Goal: Task Accomplishment & Management: Use online tool/utility

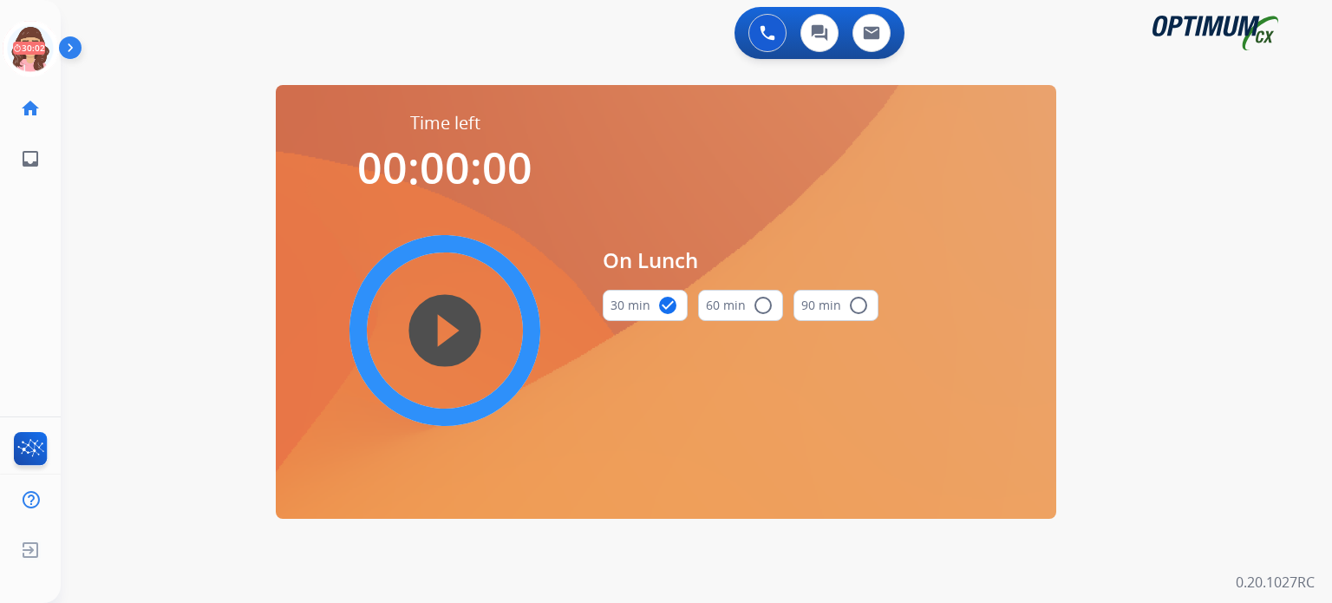
click at [30, 48] on icon at bounding box center [31, 49] width 56 height 56
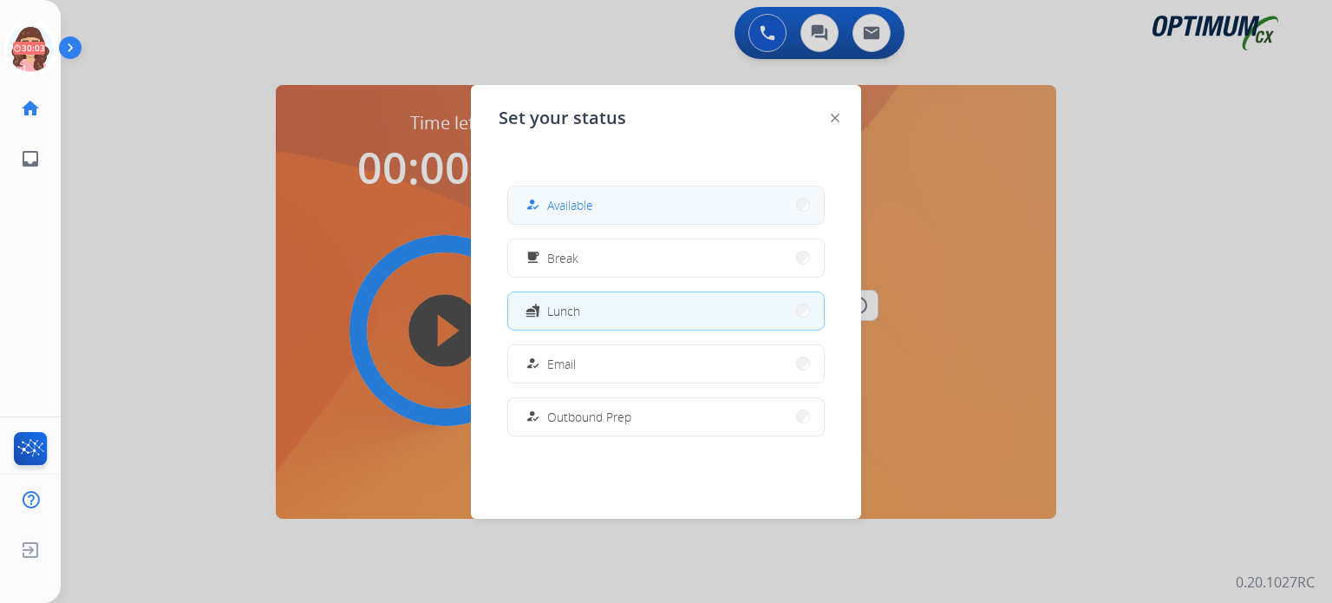
click at [555, 213] on span "Available" at bounding box center [570, 205] width 46 height 18
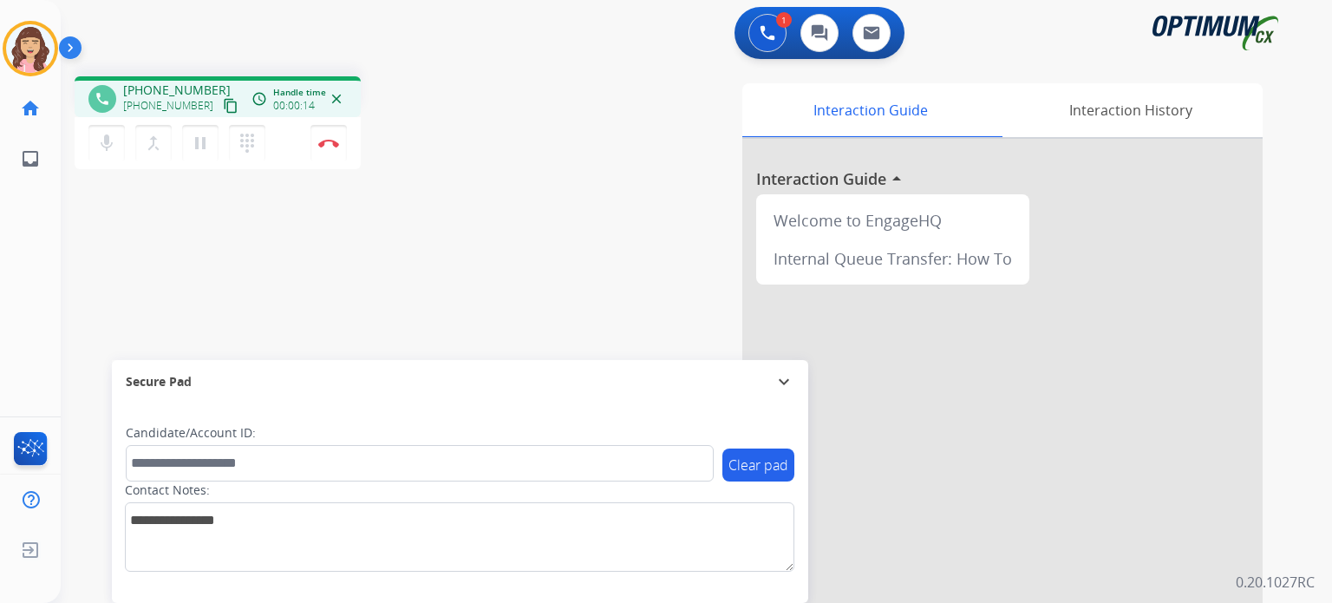
click at [223, 103] on mat-icon "content_copy" at bounding box center [231, 106] width 16 height 16
click at [201, 147] on mat-icon "pause" at bounding box center [200, 143] width 21 height 21
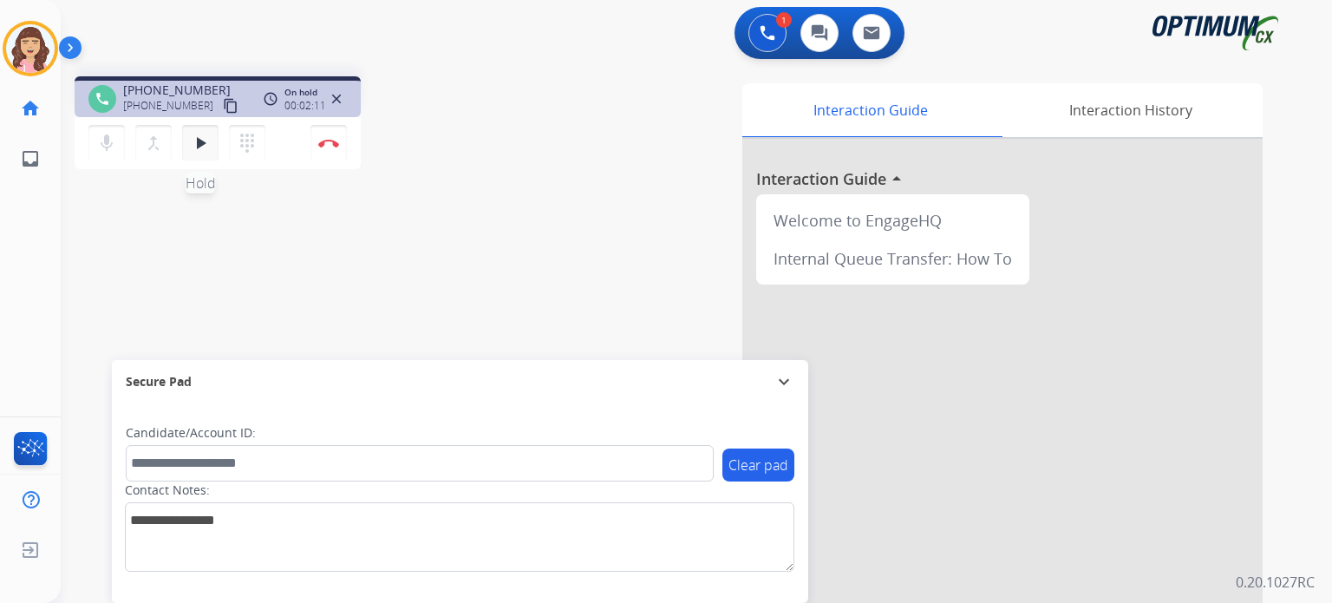
click at [193, 152] on mat-icon "play_arrow" at bounding box center [200, 143] width 21 height 21
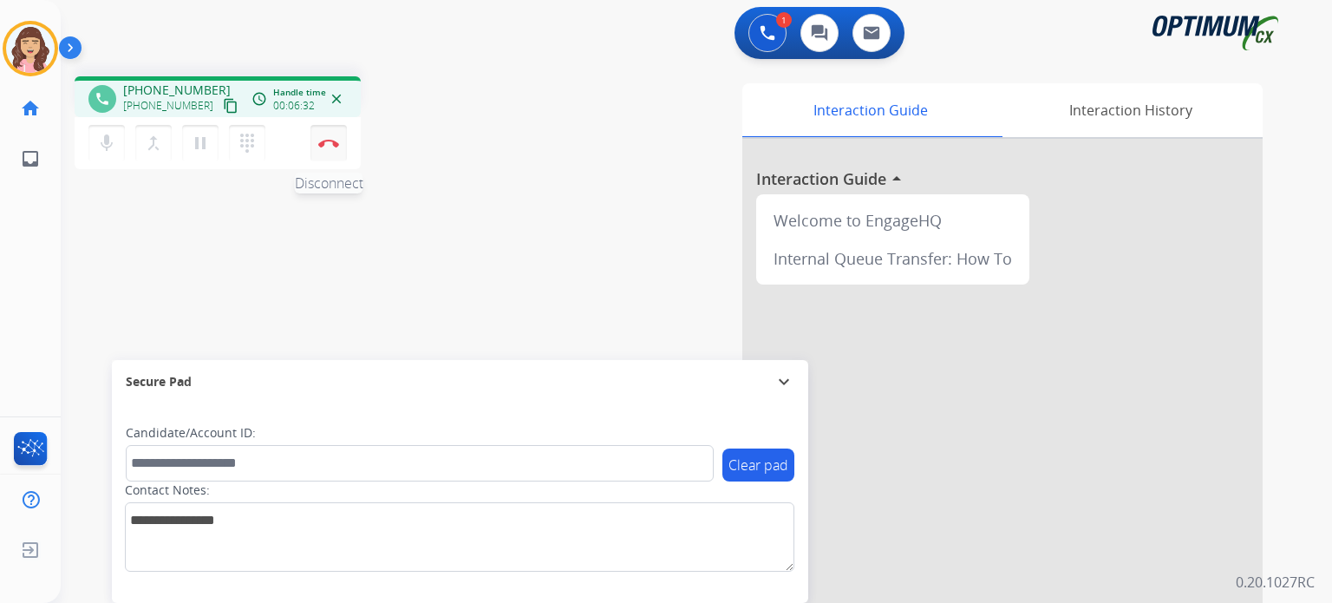
click at [333, 142] on img at bounding box center [328, 143] width 21 height 9
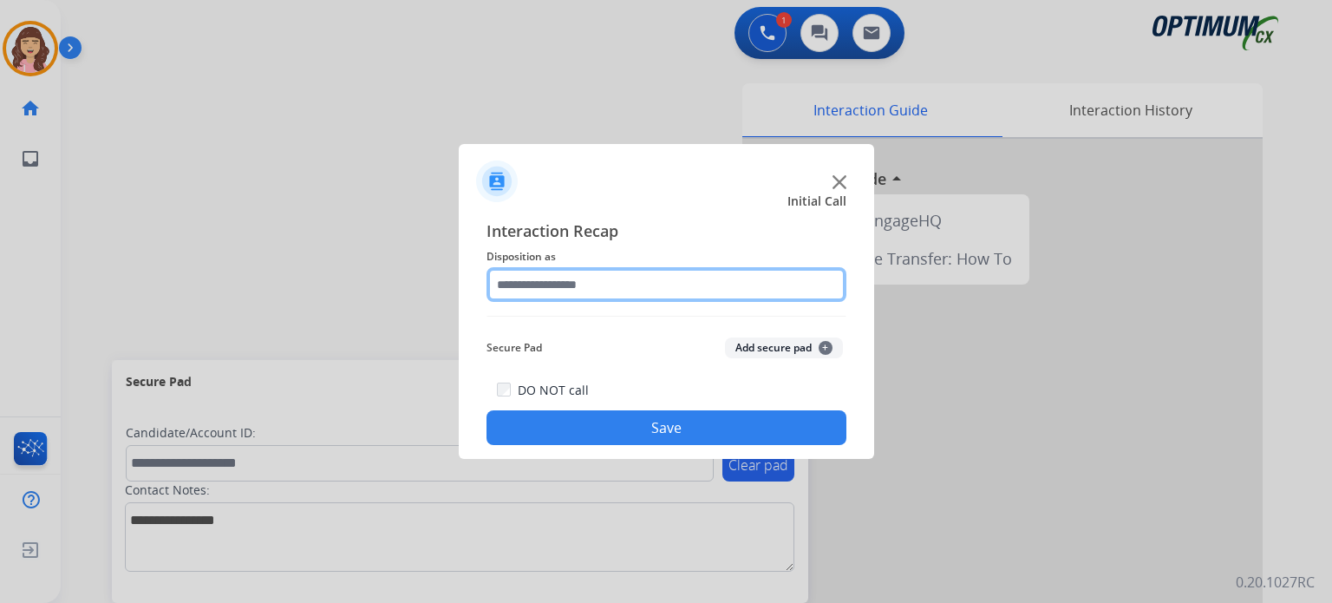
click at [599, 276] on input "text" at bounding box center [667, 284] width 360 height 35
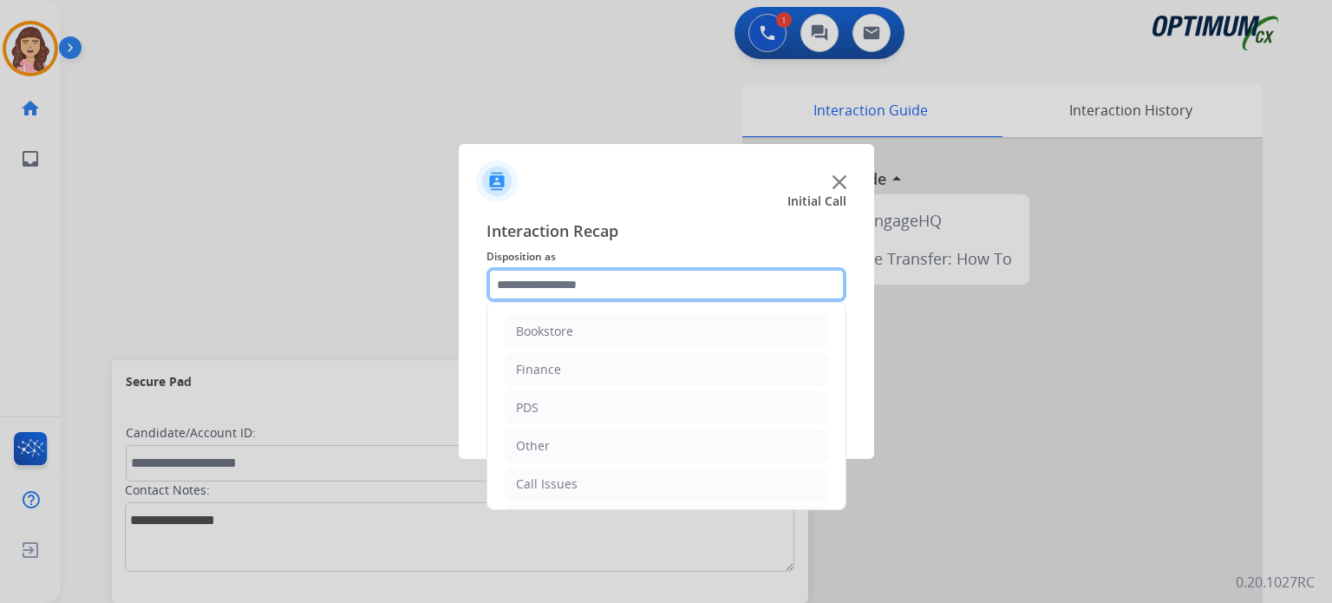
scroll to position [115, 0]
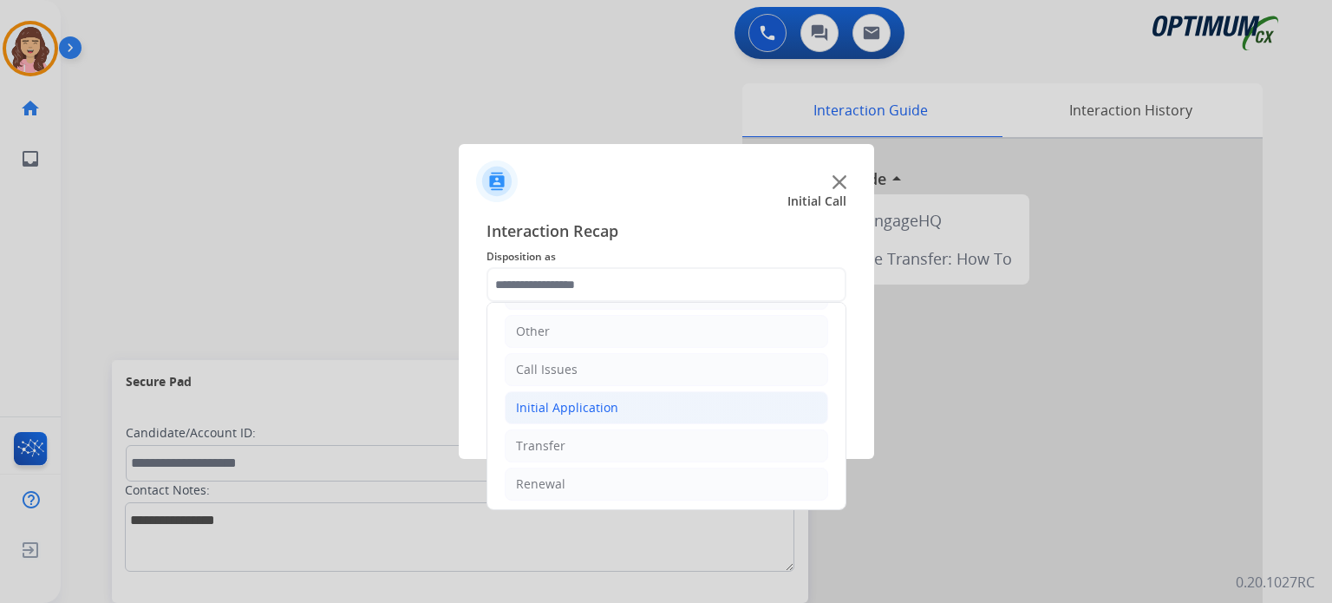
click at [611, 403] on div "Initial Application" at bounding box center [567, 407] width 102 height 17
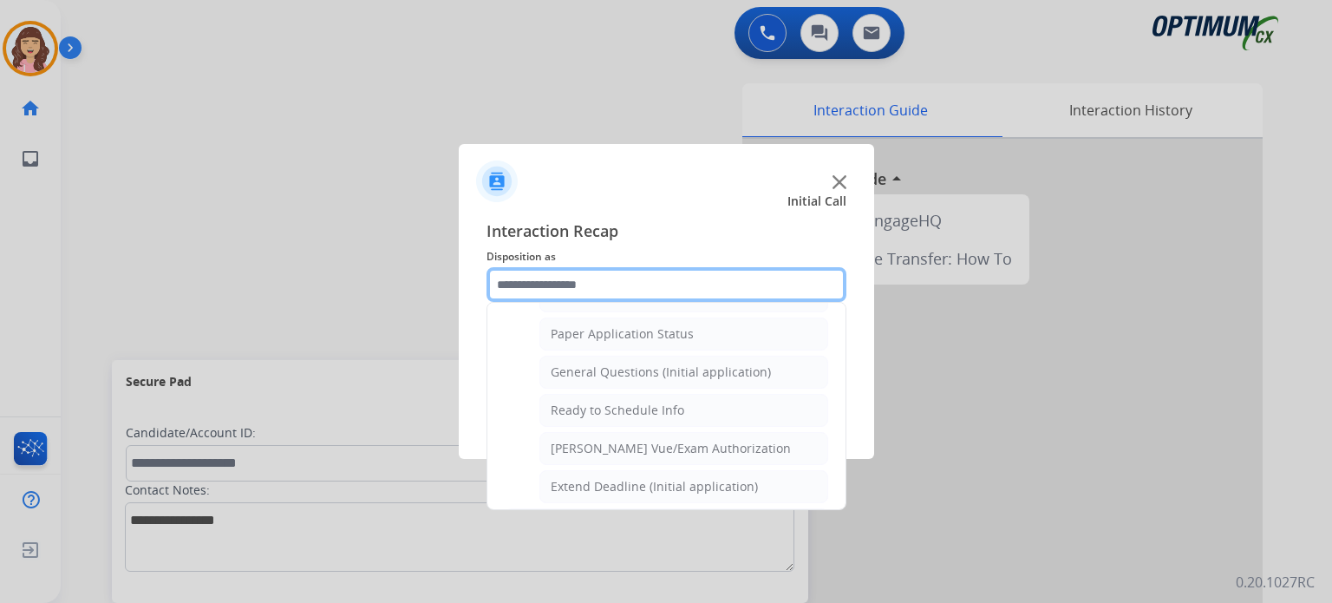
scroll to position [985, 0]
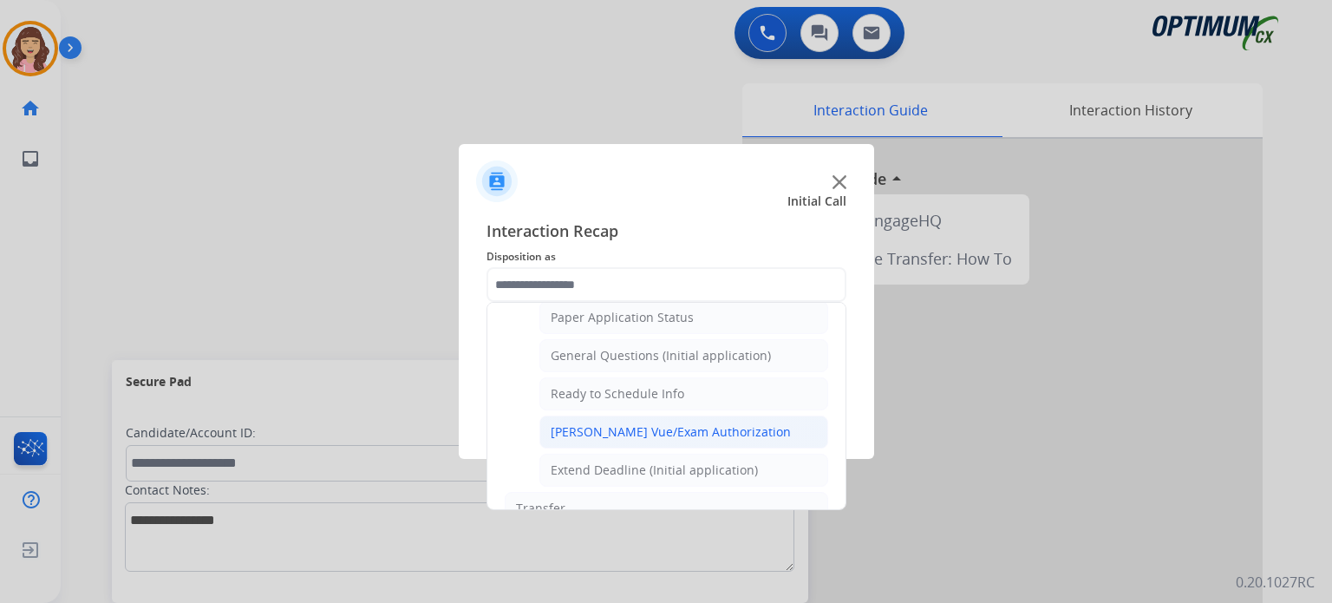
click at [658, 424] on div "[PERSON_NAME] Vue/Exam Authorization" at bounding box center [671, 431] width 240 height 17
type input "**********"
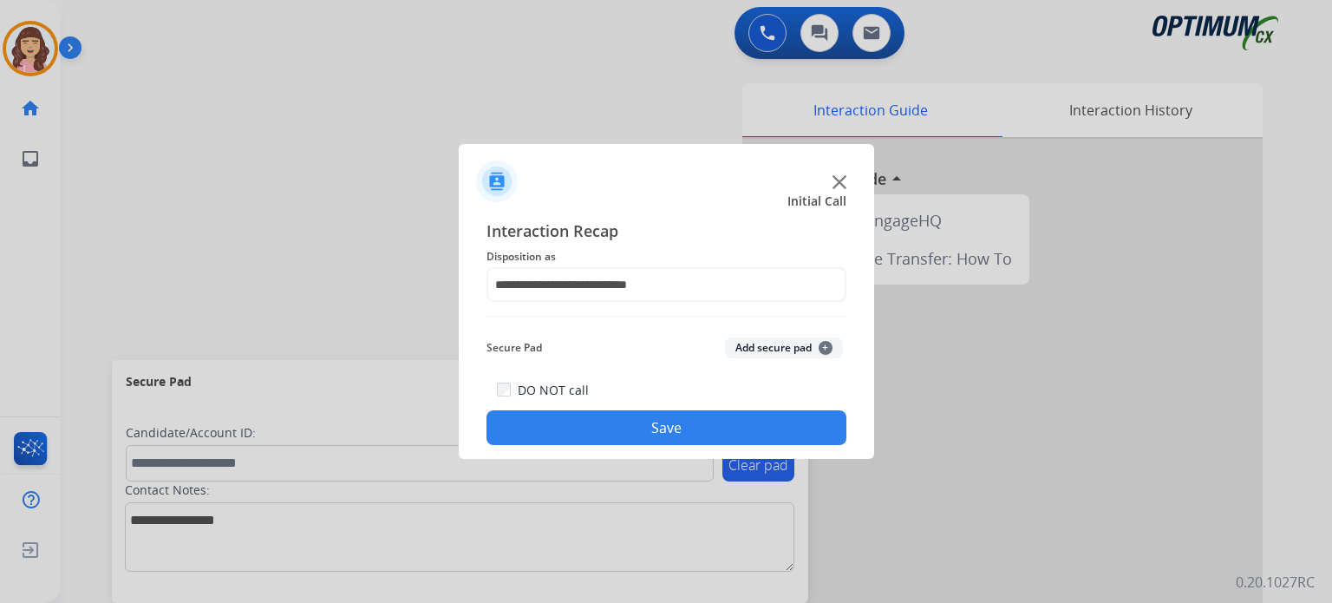
click at [666, 426] on button "Save" at bounding box center [667, 427] width 360 height 35
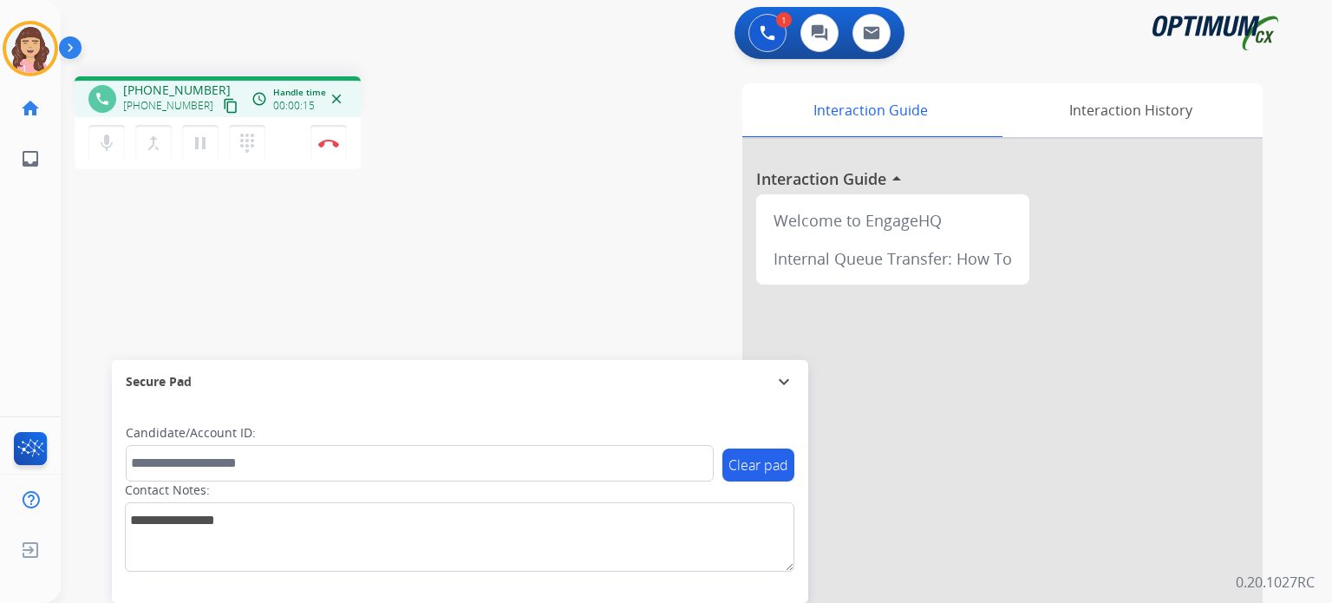
click at [223, 100] on mat-icon "content_copy" at bounding box center [231, 106] width 16 height 16
click at [407, 278] on div "phone [PHONE_NUMBER] [PHONE_NUMBER] content_copy access_time Call metrics Queue…" at bounding box center [676, 423] width 1230 height 723
click at [328, 146] on img at bounding box center [328, 143] width 21 height 9
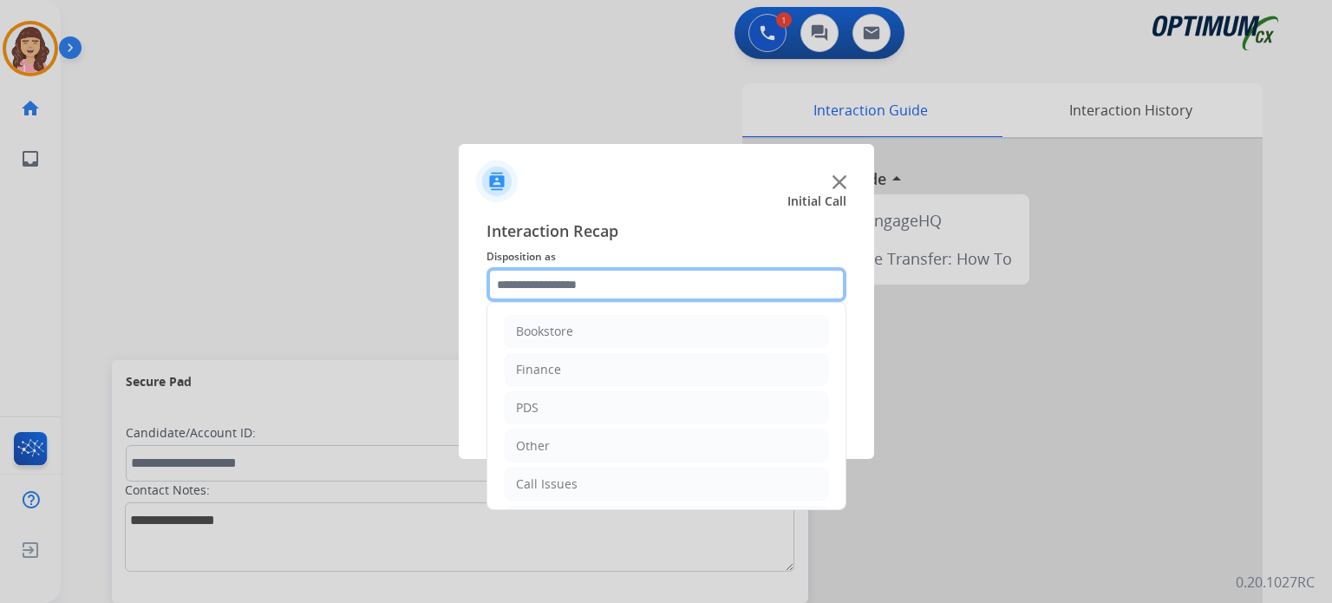
click at [582, 278] on input "text" at bounding box center [667, 284] width 360 height 35
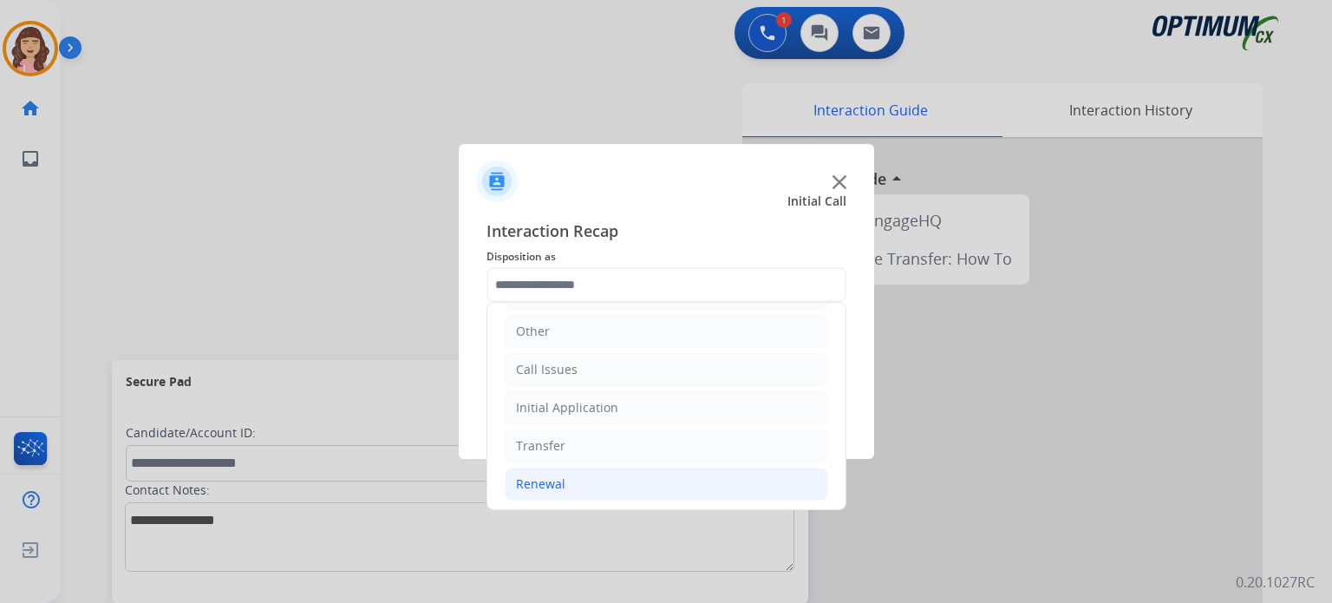
click at [579, 472] on li "Renewal" at bounding box center [667, 484] width 324 height 33
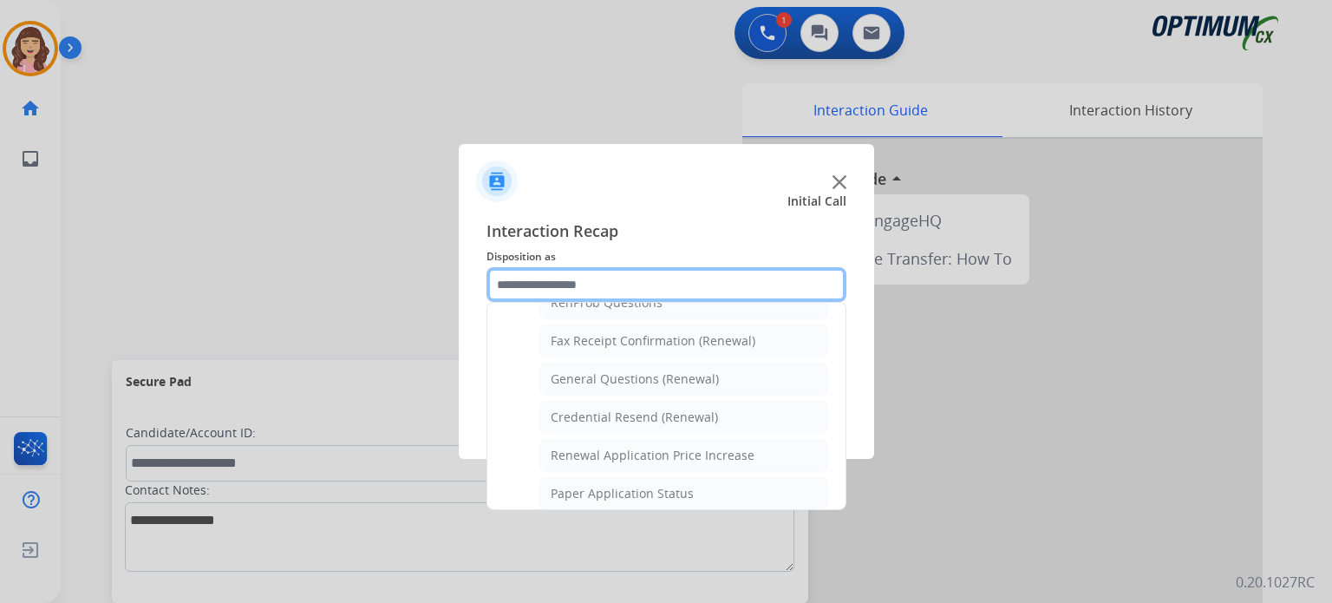
scroll to position [461, 0]
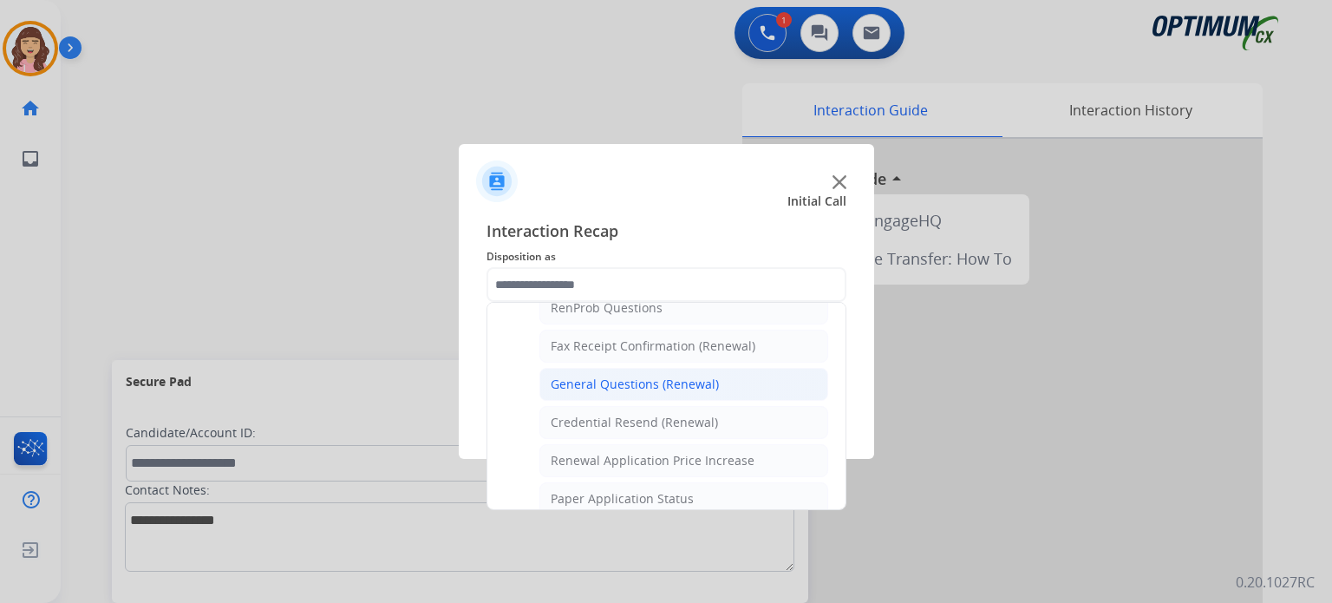
click at [656, 384] on div "General Questions (Renewal)" at bounding box center [635, 384] width 168 height 17
type input "**********"
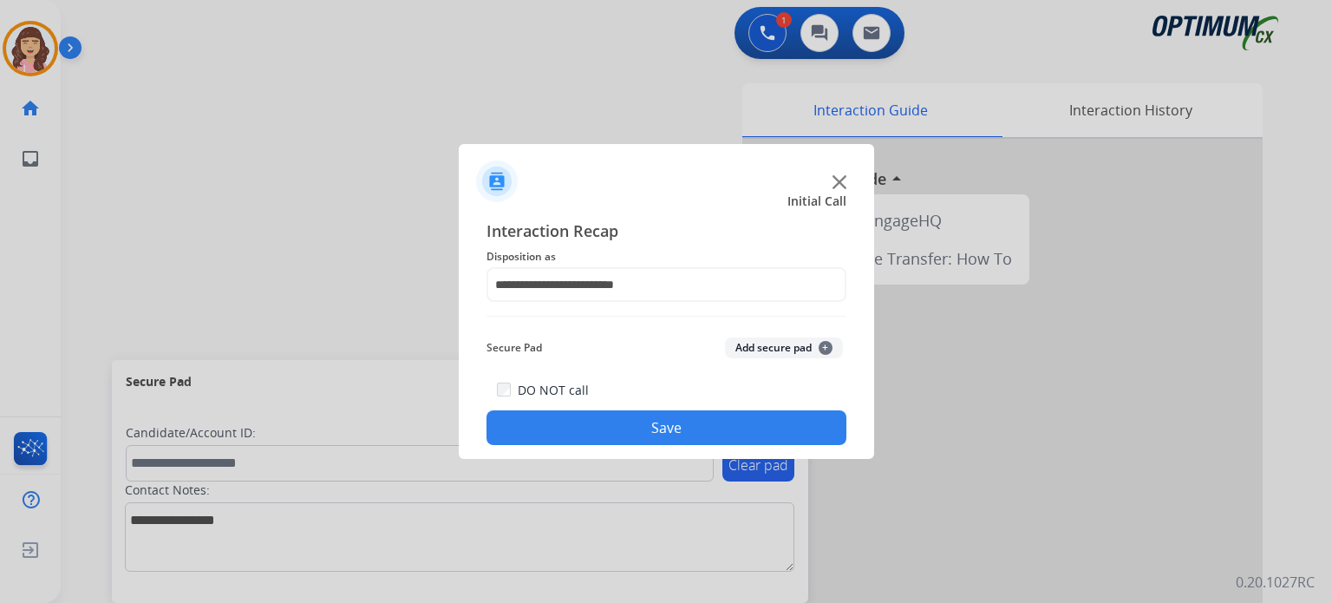
click at [628, 425] on button "Save" at bounding box center [667, 427] width 360 height 35
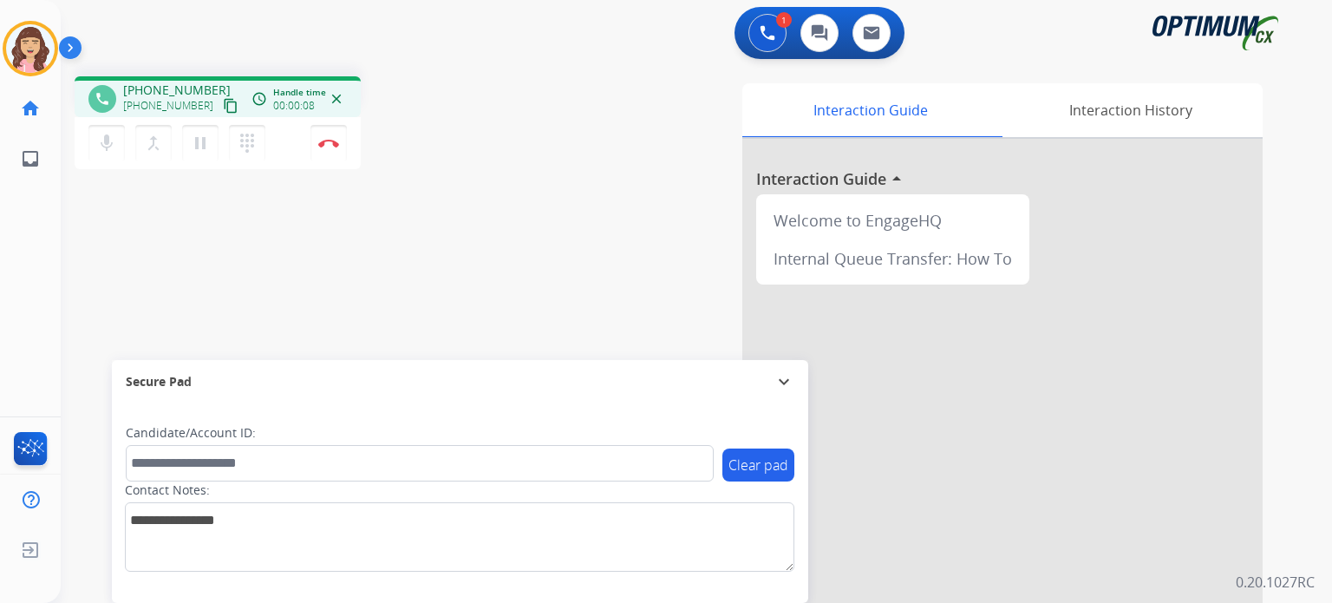
click at [223, 108] on mat-icon "content_copy" at bounding box center [231, 106] width 16 height 16
click at [335, 147] on button "Disconnect" at bounding box center [329, 143] width 36 height 36
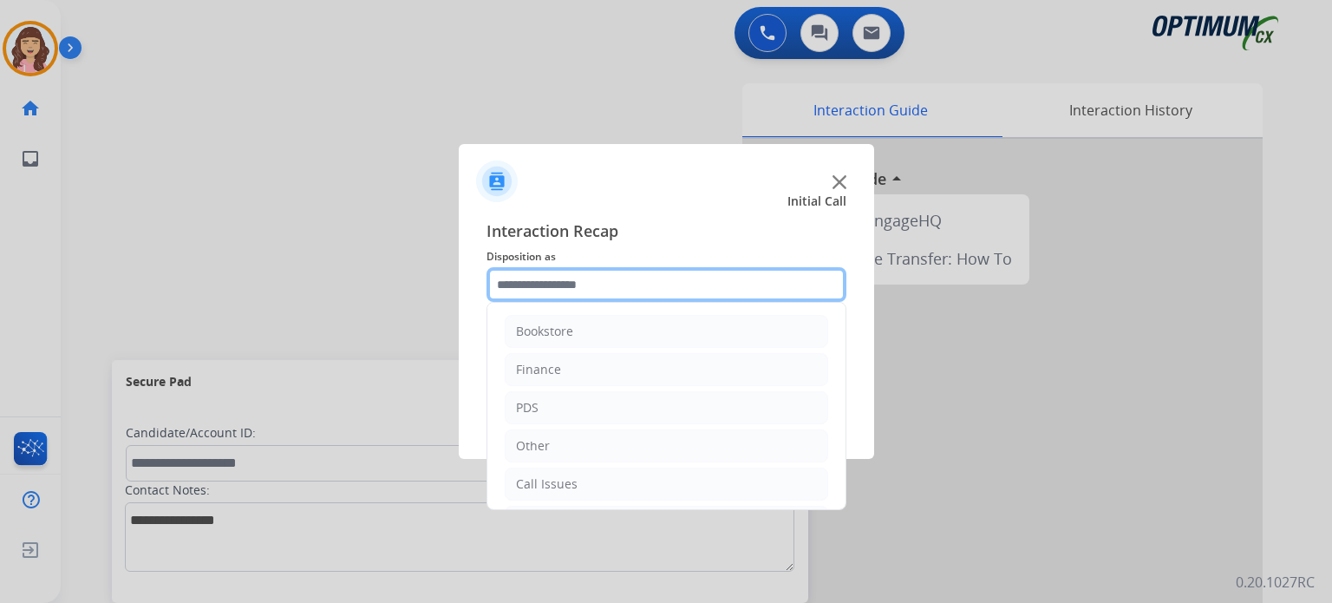
click at [617, 270] on input "text" at bounding box center [667, 284] width 360 height 35
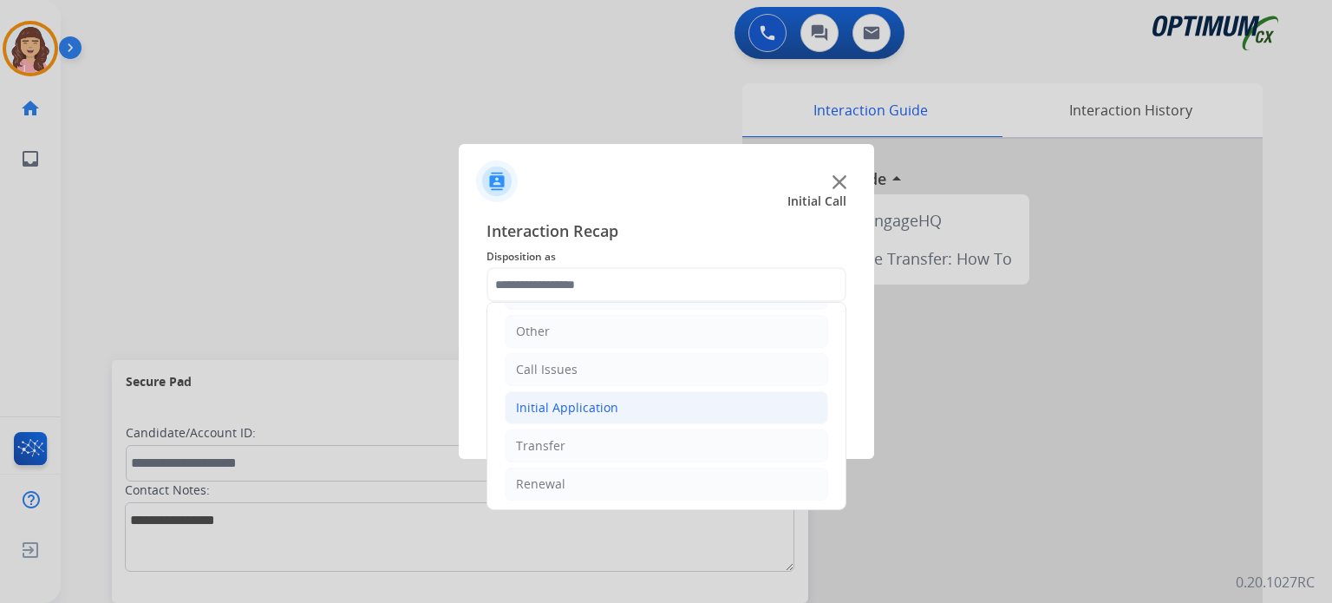
click at [621, 400] on li "Initial Application" at bounding box center [667, 407] width 324 height 33
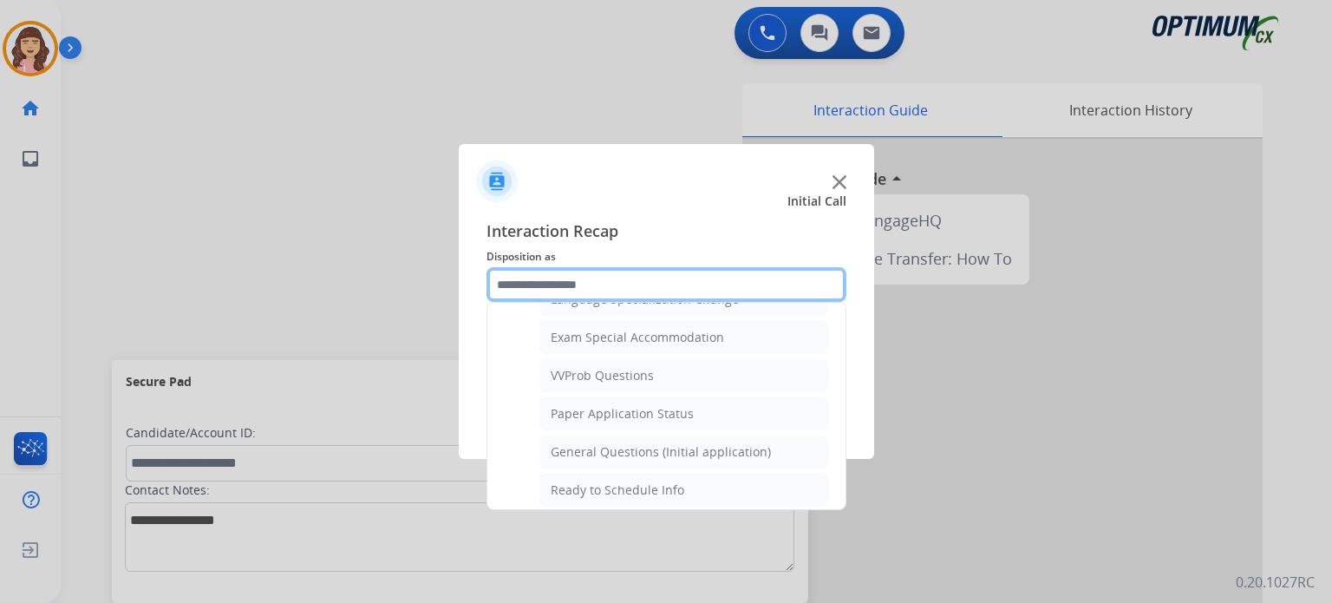
scroll to position [881, 0]
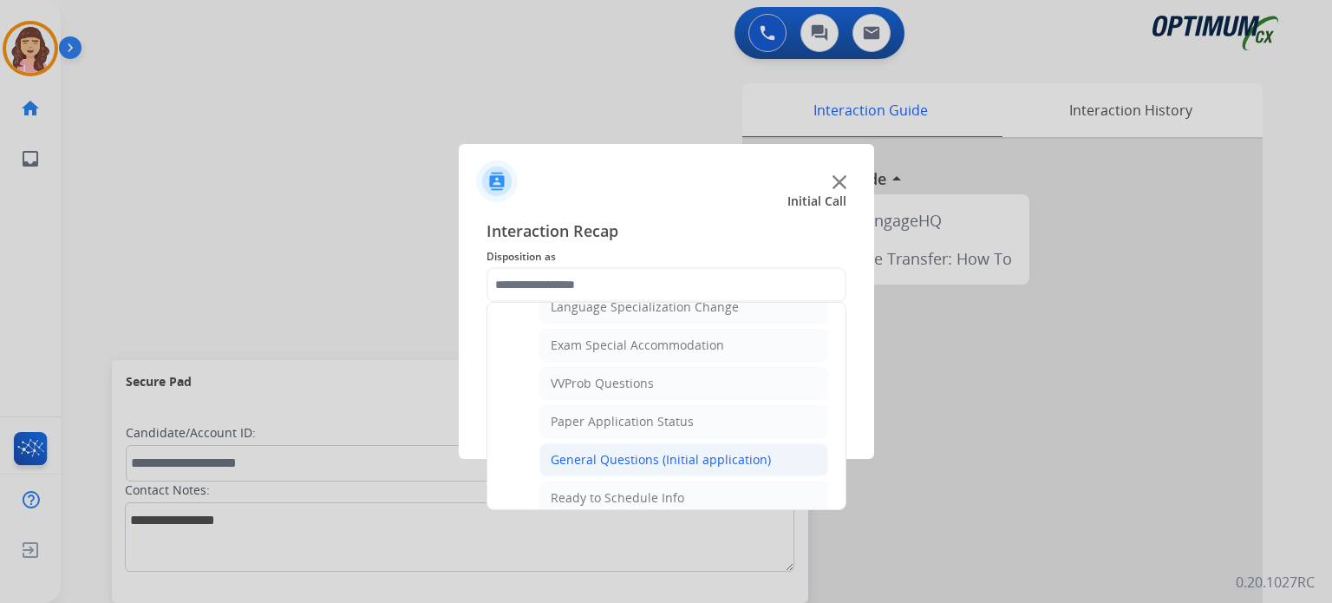
click at [621, 443] on li "General Questions (Initial application)" at bounding box center [684, 459] width 289 height 33
type input "**********"
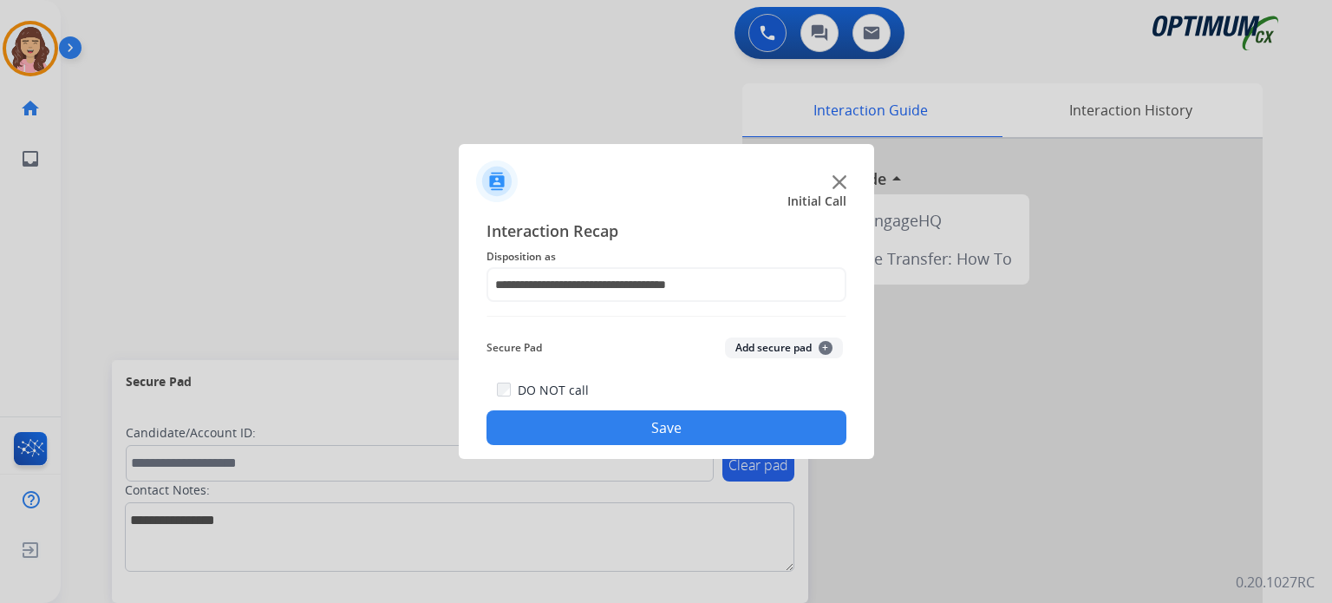
click at [673, 429] on button "Save" at bounding box center [667, 427] width 360 height 35
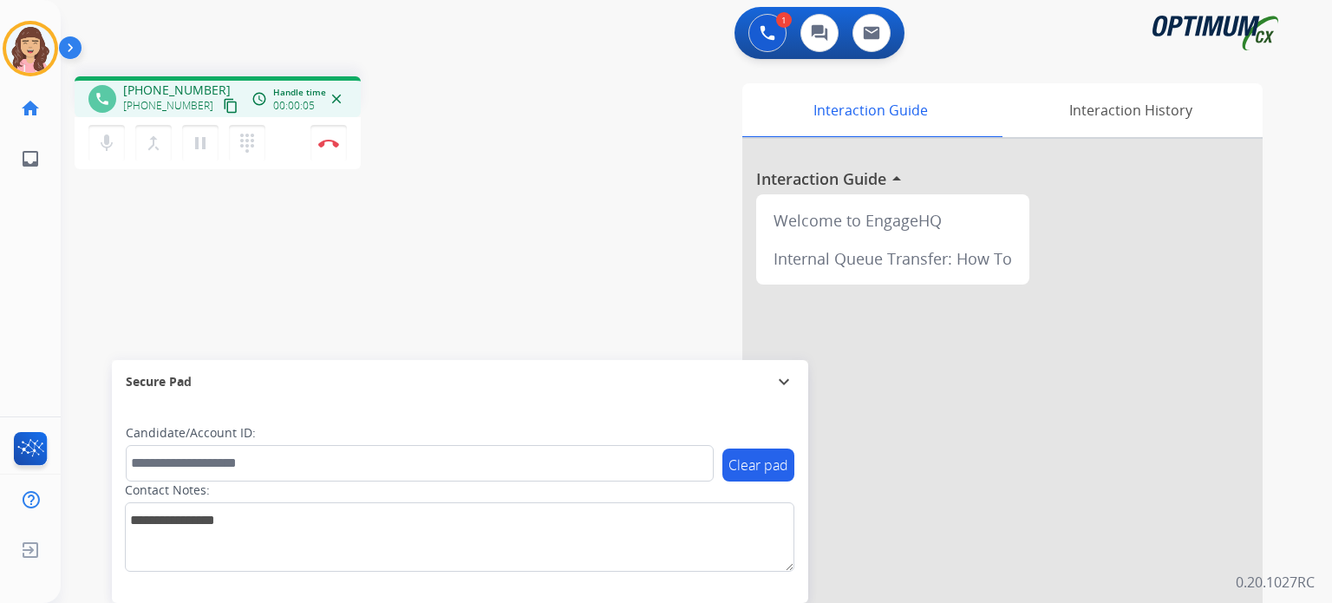
click at [223, 107] on mat-icon "content_copy" at bounding box center [231, 106] width 16 height 16
click at [330, 147] on button "Disconnect" at bounding box center [329, 143] width 36 height 36
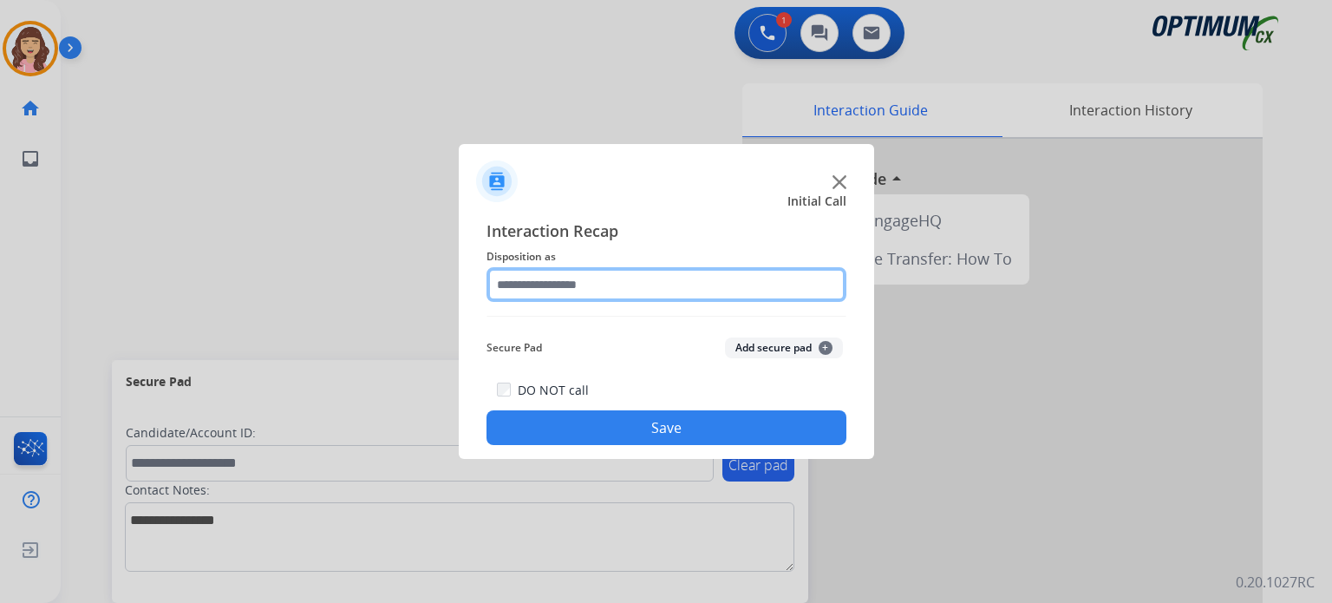
click at [589, 281] on input "text" at bounding box center [667, 284] width 360 height 35
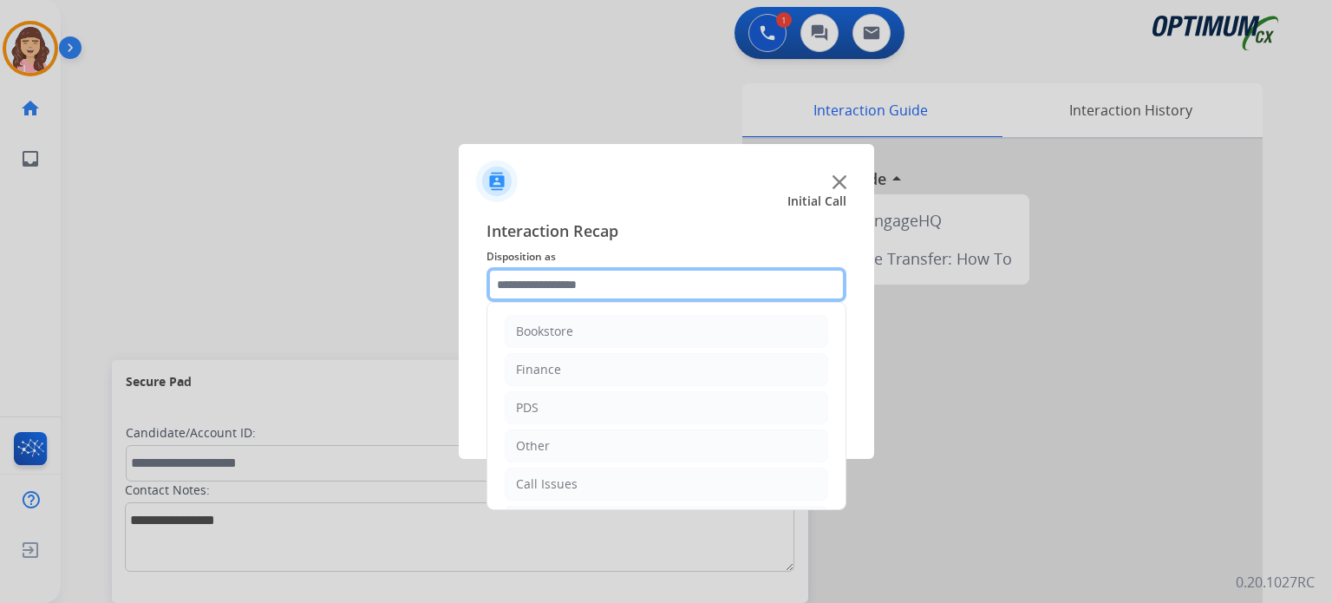
scroll to position [115, 0]
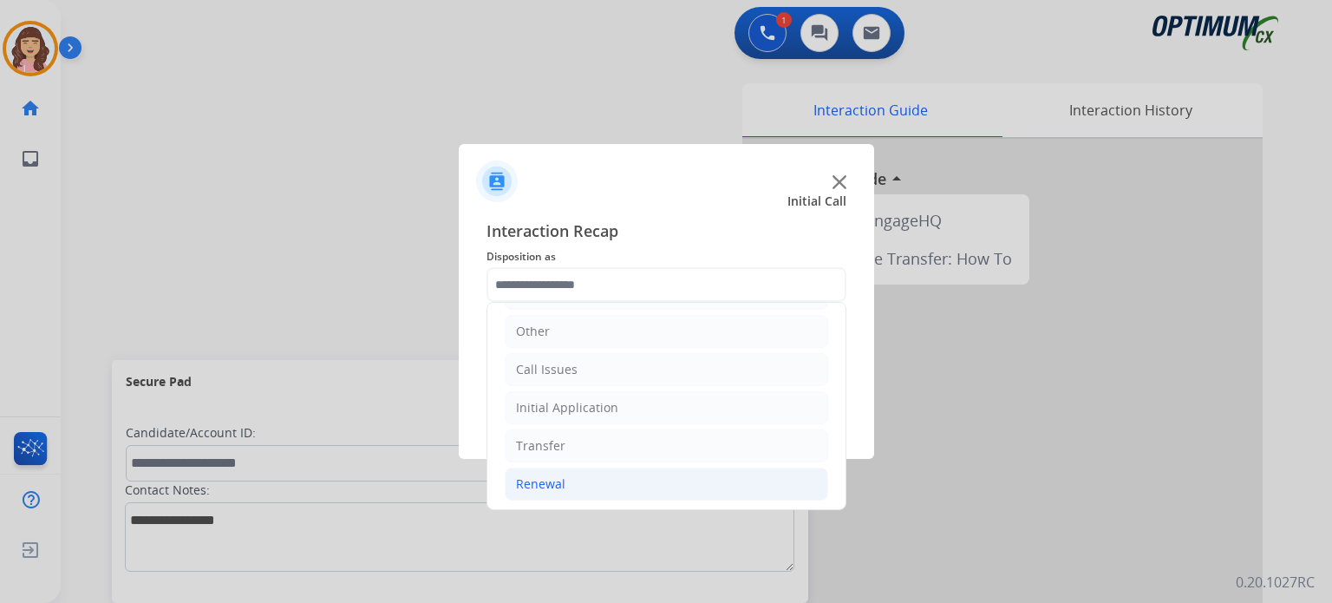
click at [584, 485] on li "Renewal" at bounding box center [667, 484] width 324 height 33
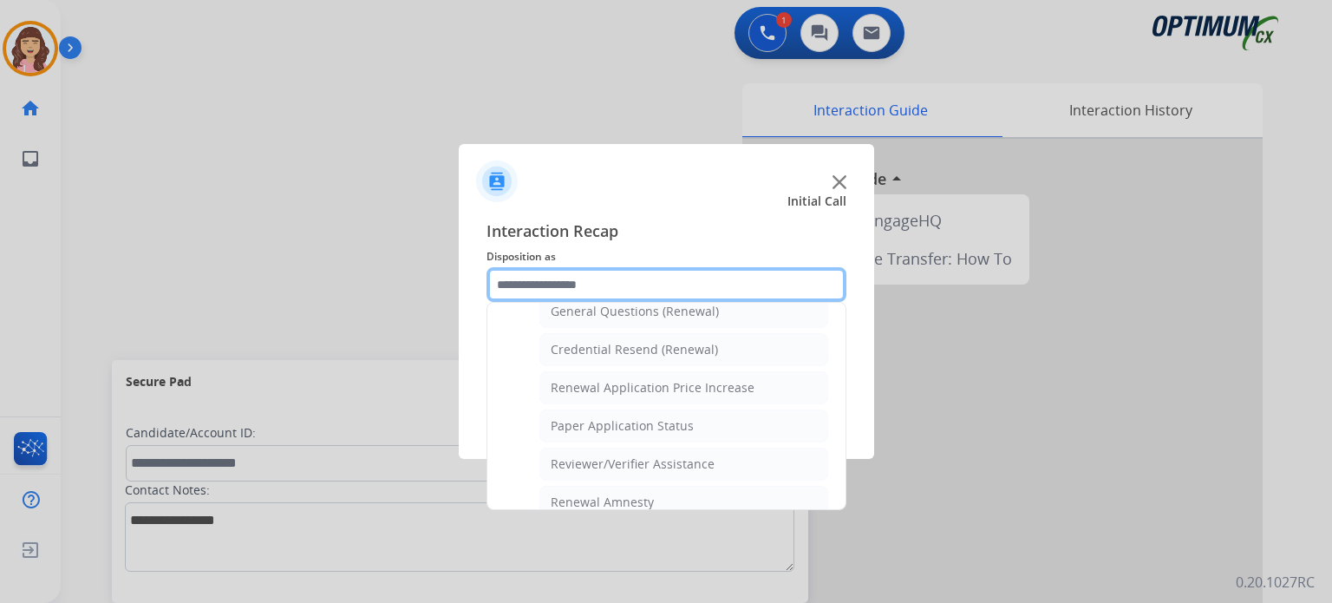
scroll to position [519, 0]
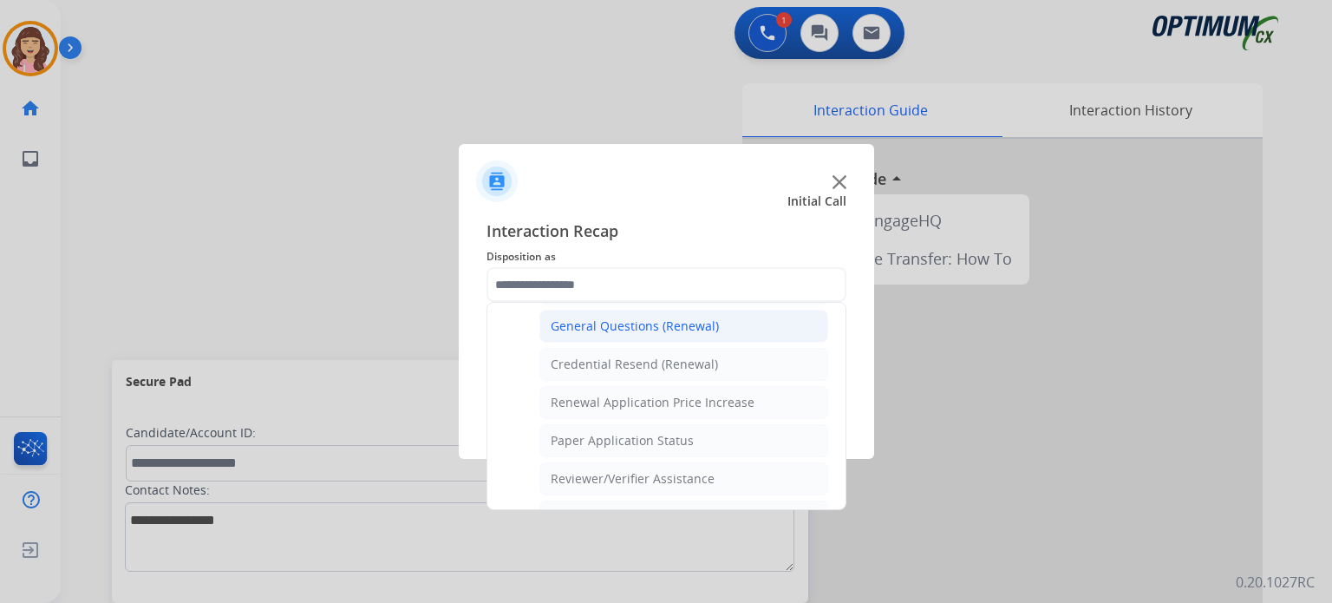
click at [639, 324] on div "General Questions (Renewal)" at bounding box center [635, 325] width 168 height 17
type input "**********"
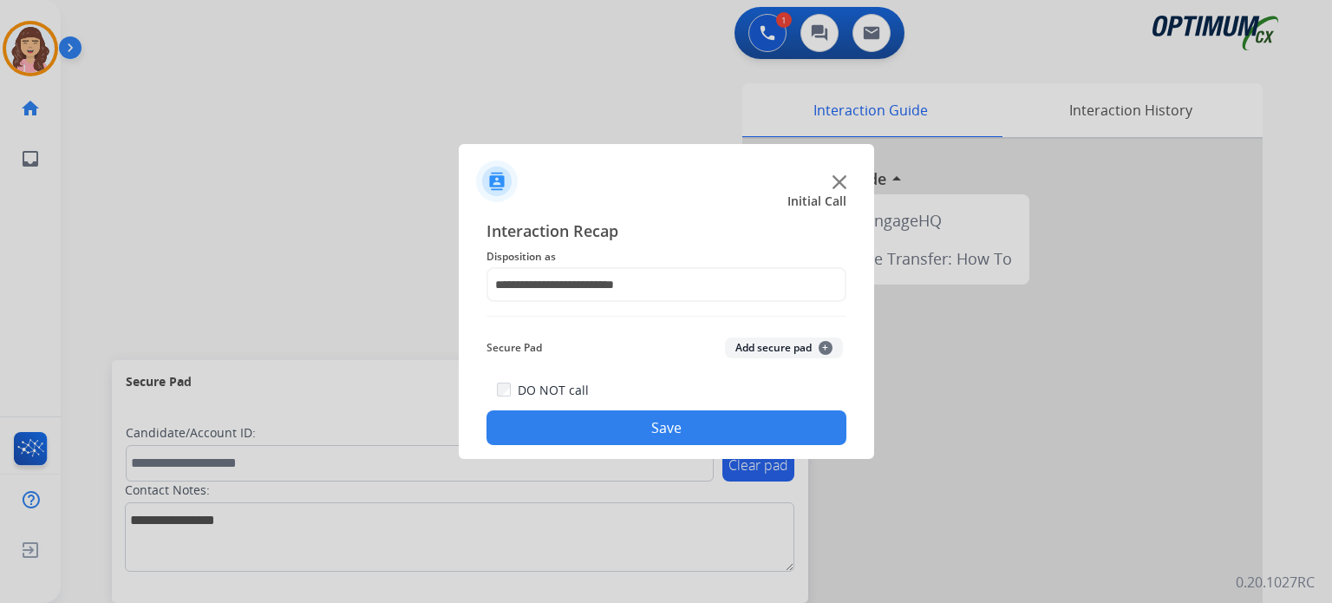
click at [638, 422] on button "Save" at bounding box center [667, 427] width 360 height 35
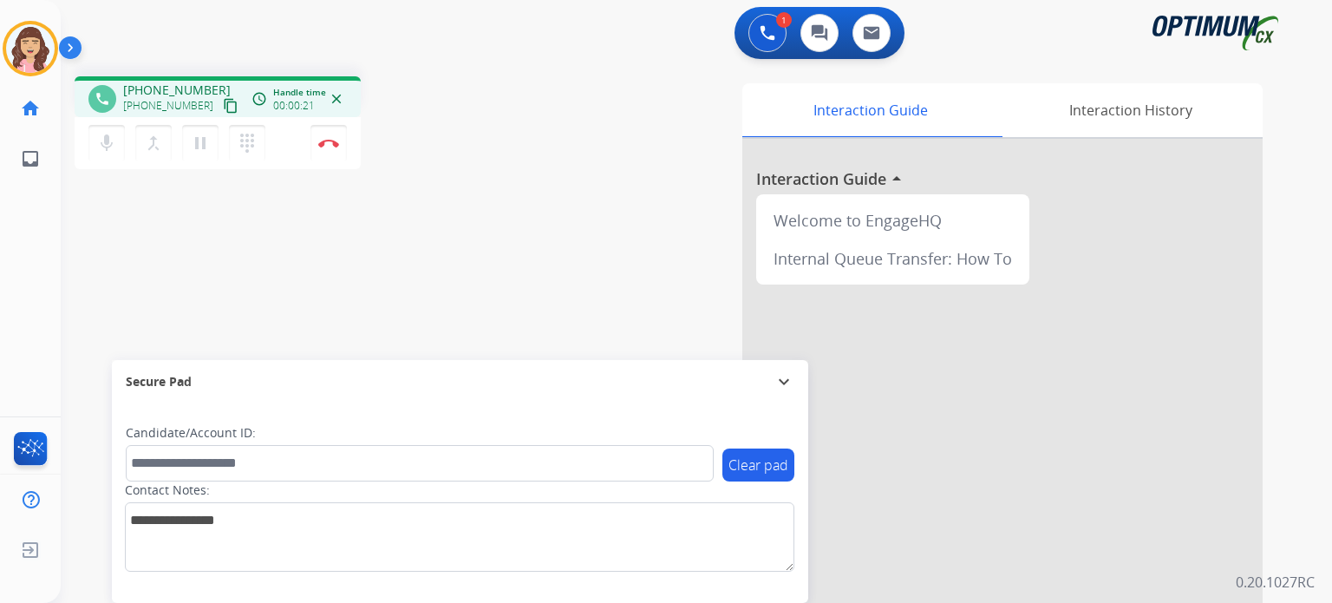
click at [223, 101] on mat-icon "content_copy" at bounding box center [231, 106] width 16 height 16
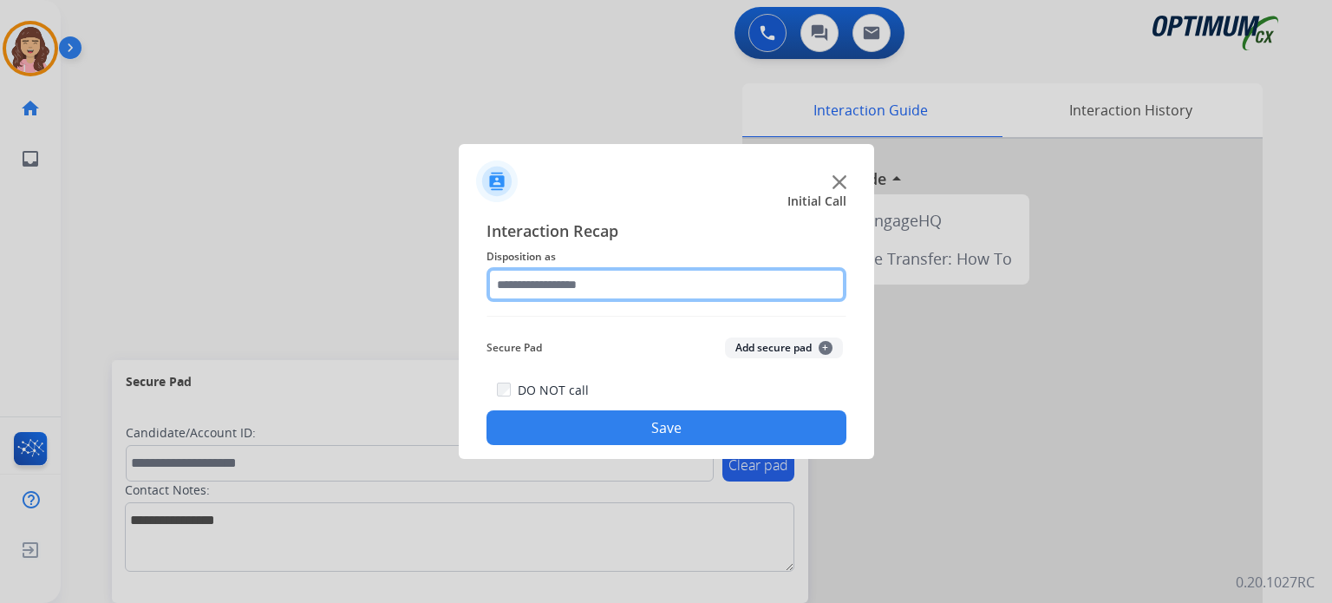
click at [608, 280] on input "text" at bounding box center [667, 284] width 360 height 35
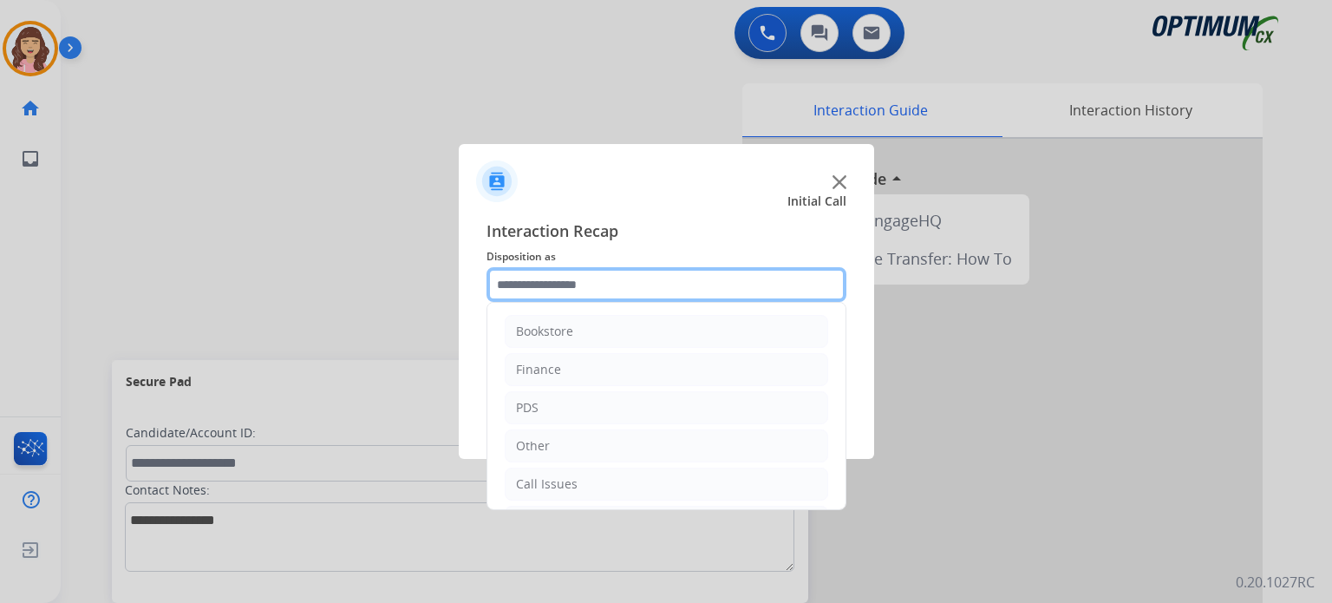
scroll to position [115, 0]
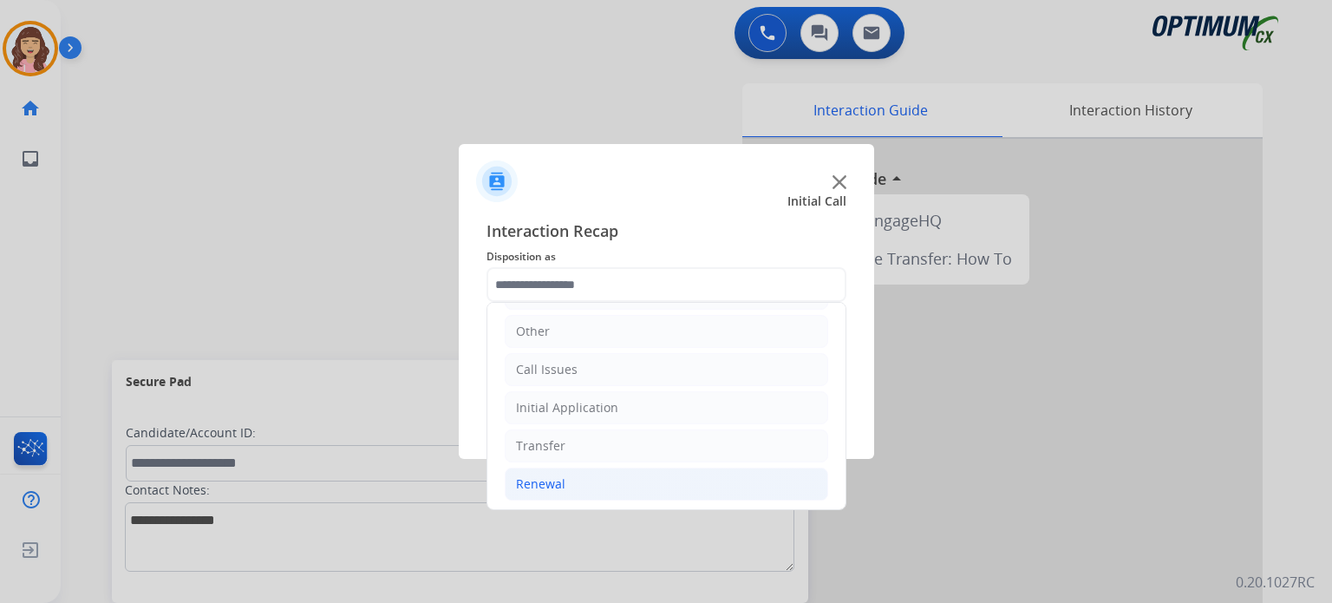
click at [597, 481] on li "Renewal" at bounding box center [667, 484] width 324 height 33
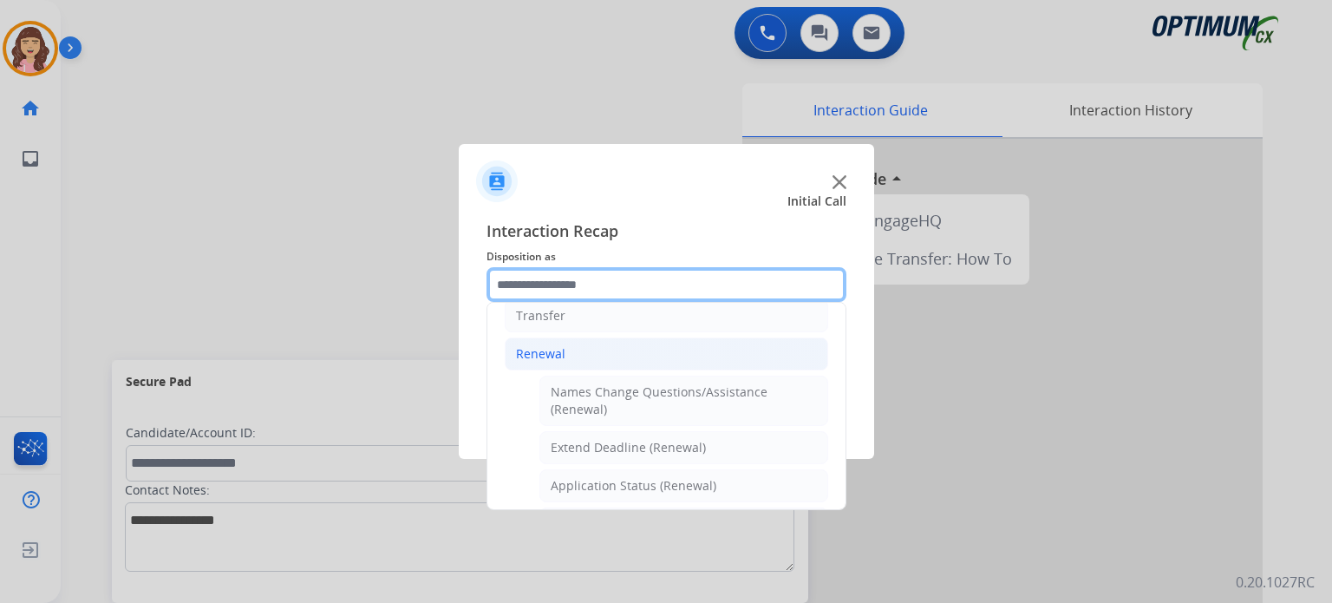
scroll to position [247, 0]
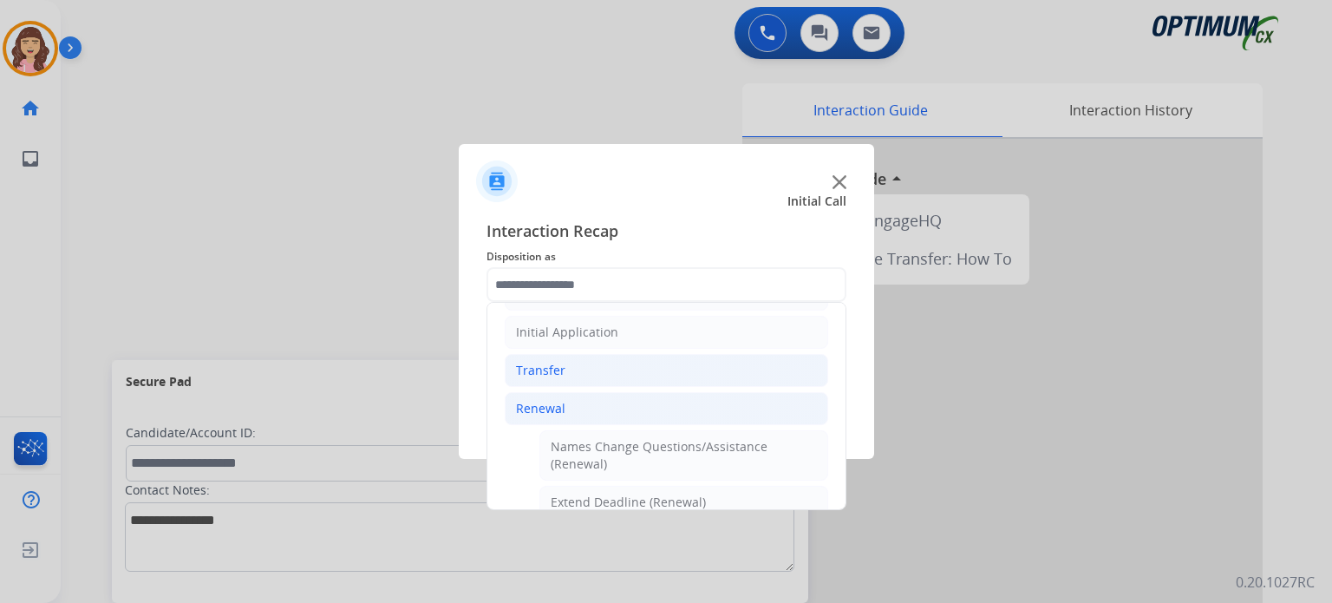
click at [569, 370] on li "Transfer" at bounding box center [667, 370] width 324 height 33
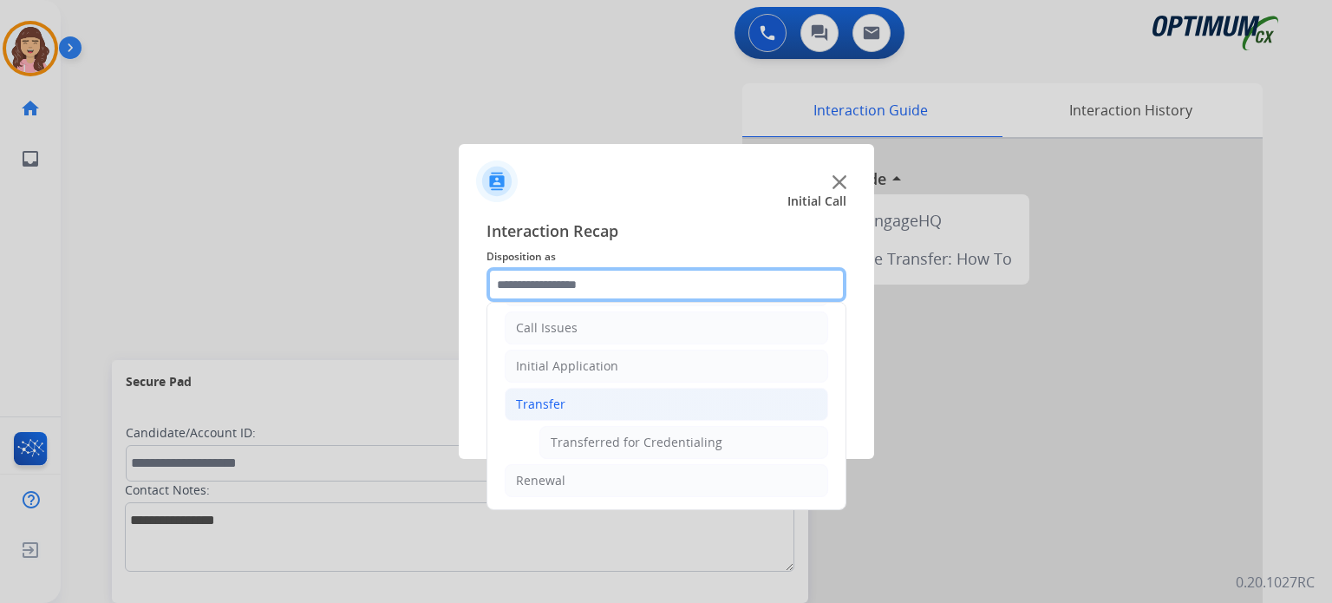
scroll to position [153, 0]
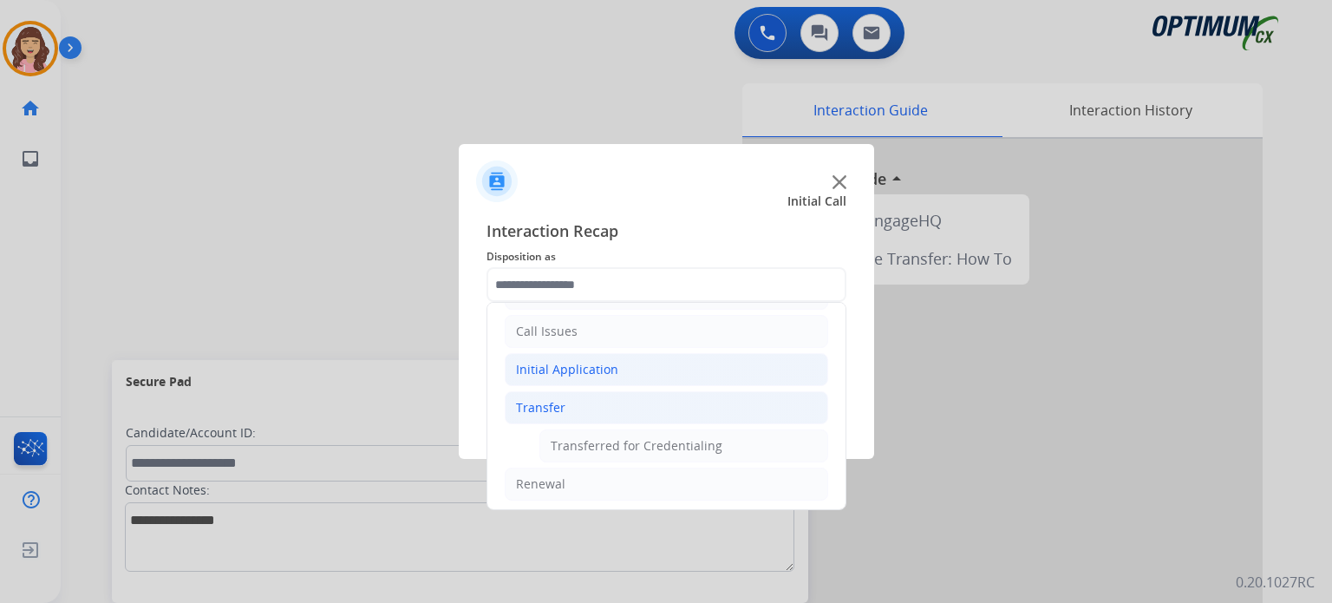
click at [595, 370] on div "Initial Application" at bounding box center [567, 369] width 102 height 17
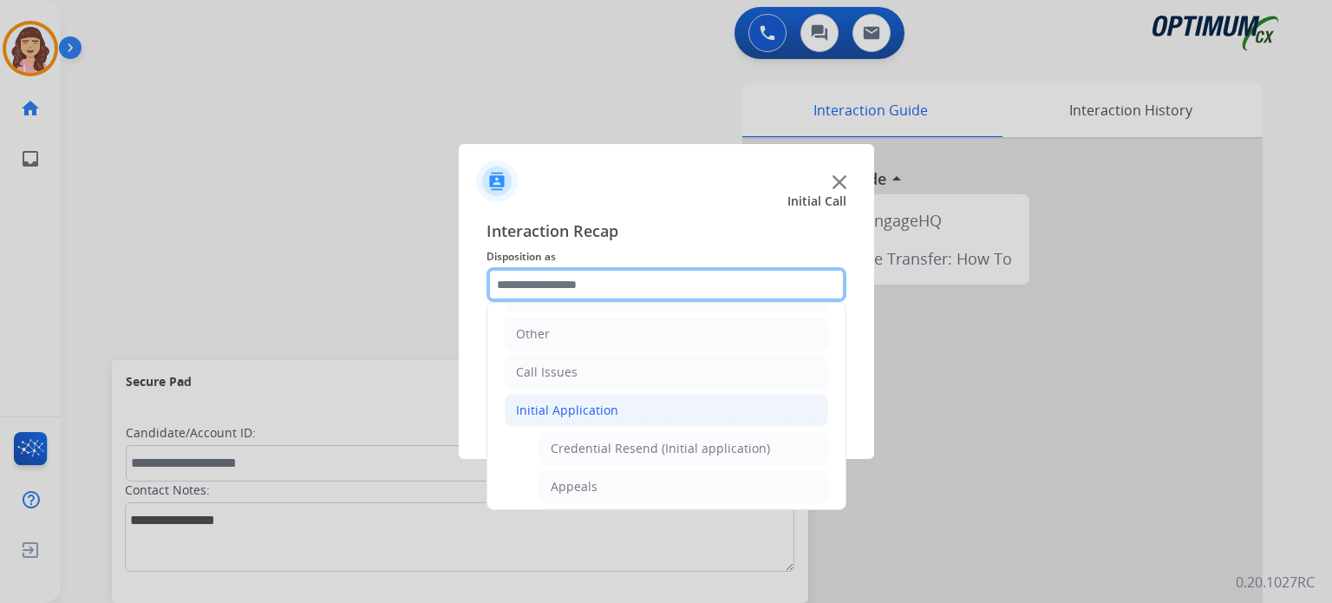
scroll to position [0, 0]
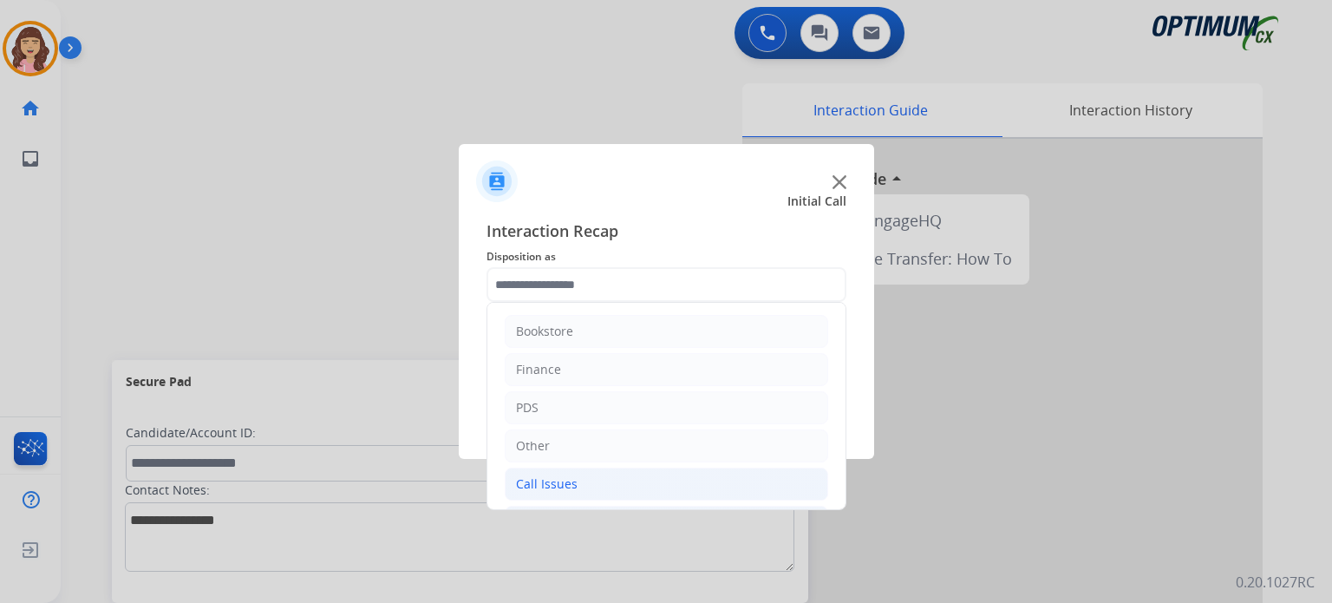
click at [553, 484] on div "Call Issues" at bounding box center [547, 483] width 62 height 17
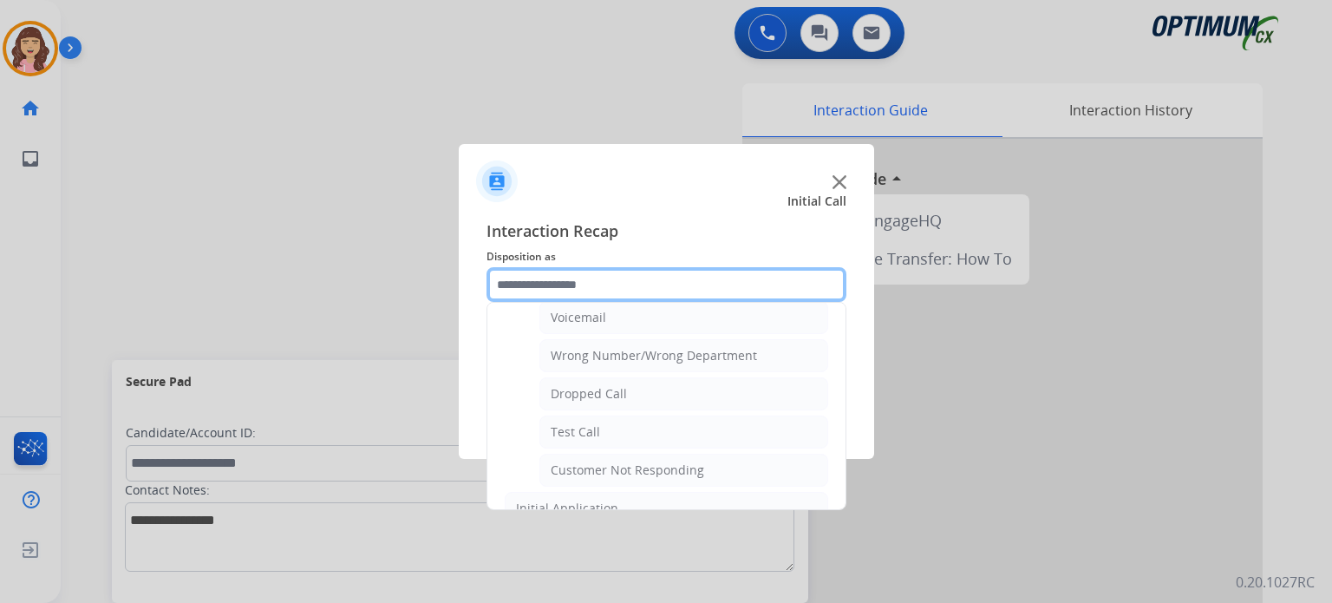
scroll to position [226, 0]
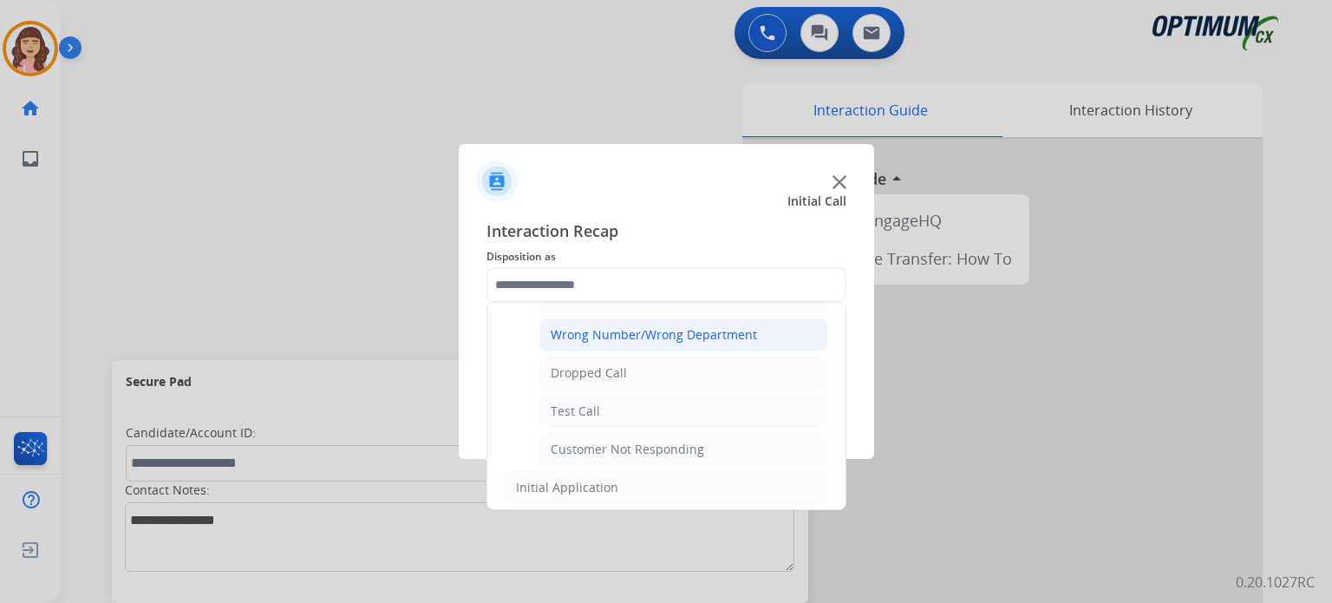
click at [642, 344] on li "Wrong Number/Wrong Department" at bounding box center [684, 334] width 289 height 33
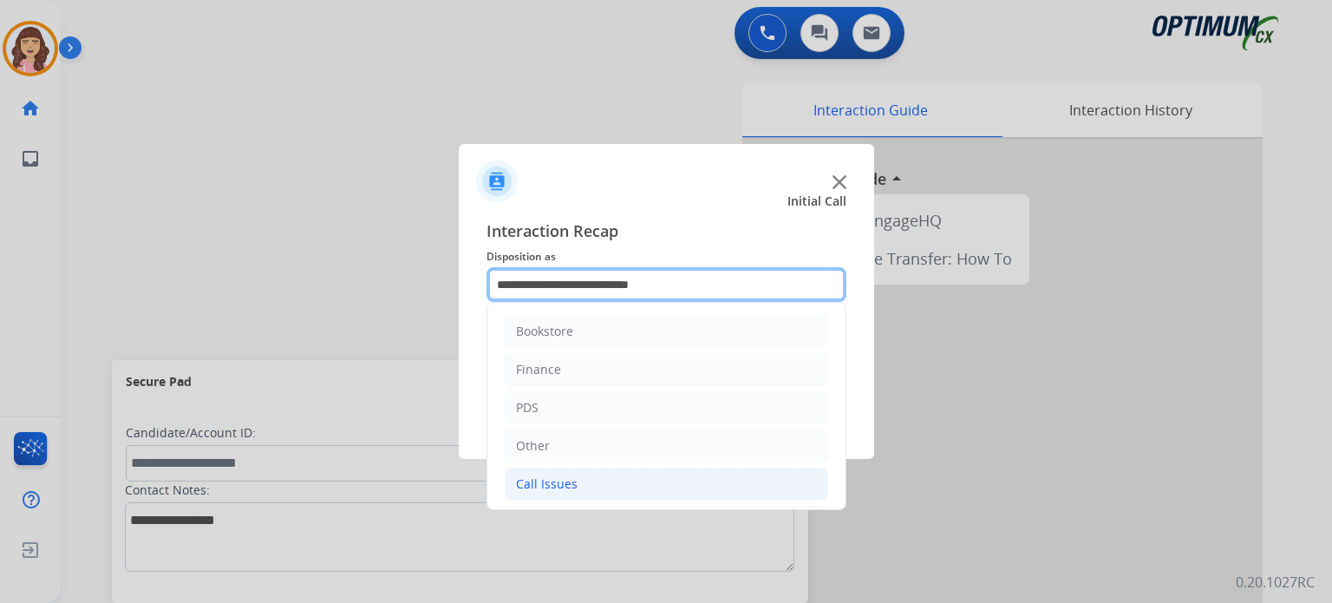
click at [686, 294] on input "**********" at bounding box center [667, 284] width 360 height 35
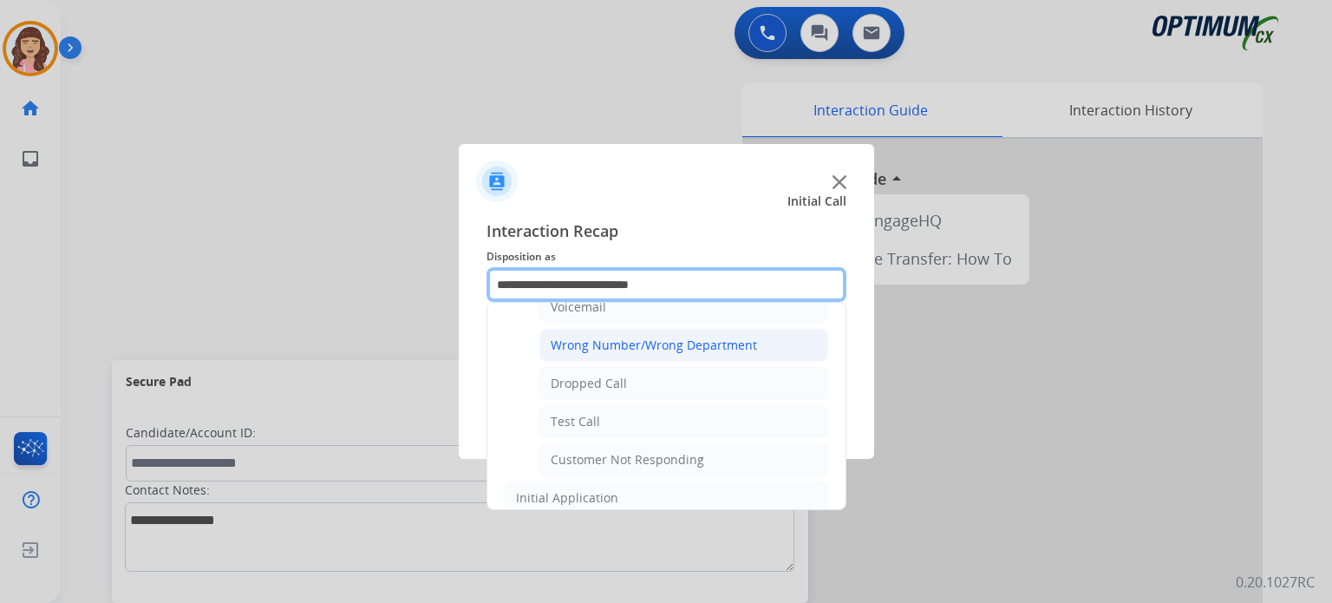
scroll to position [226, 0]
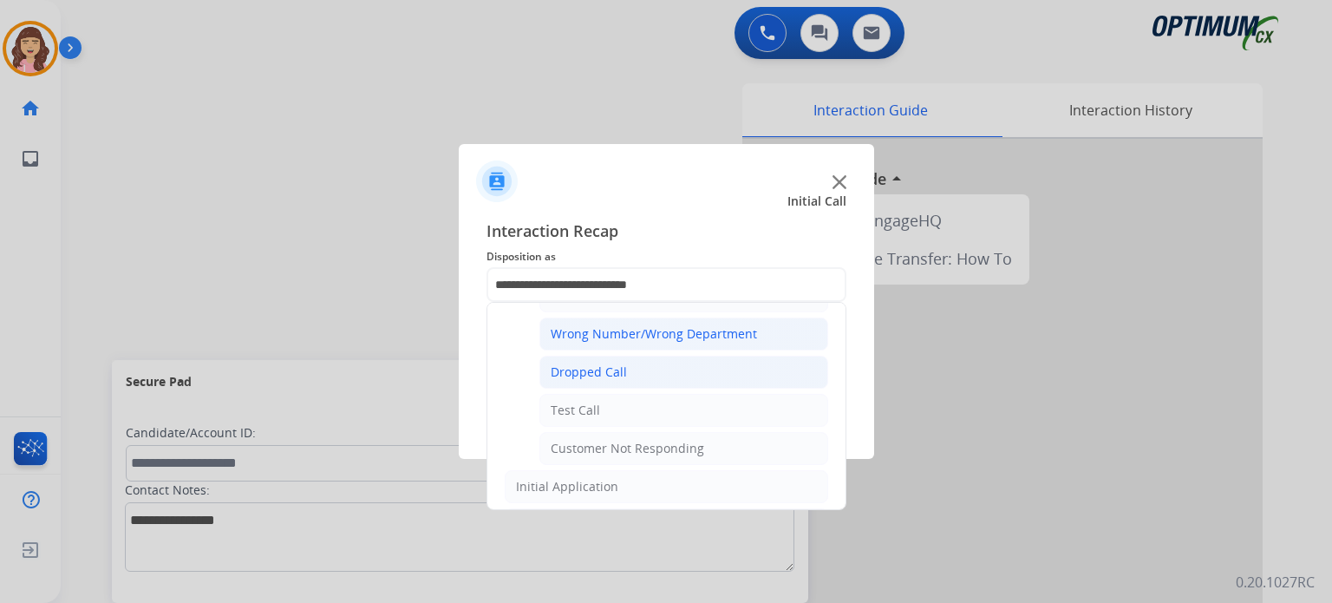
click at [596, 366] on div "Dropped Call" at bounding box center [589, 371] width 76 height 17
type input "**********"
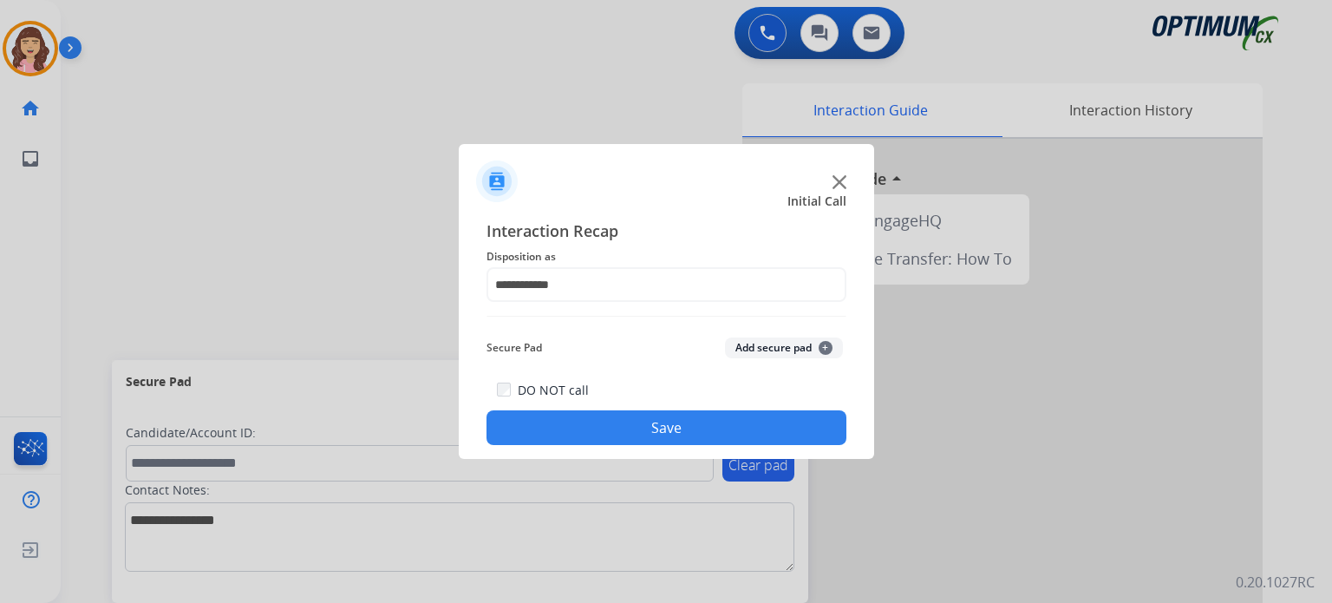
click at [632, 435] on button "Save" at bounding box center [667, 427] width 360 height 35
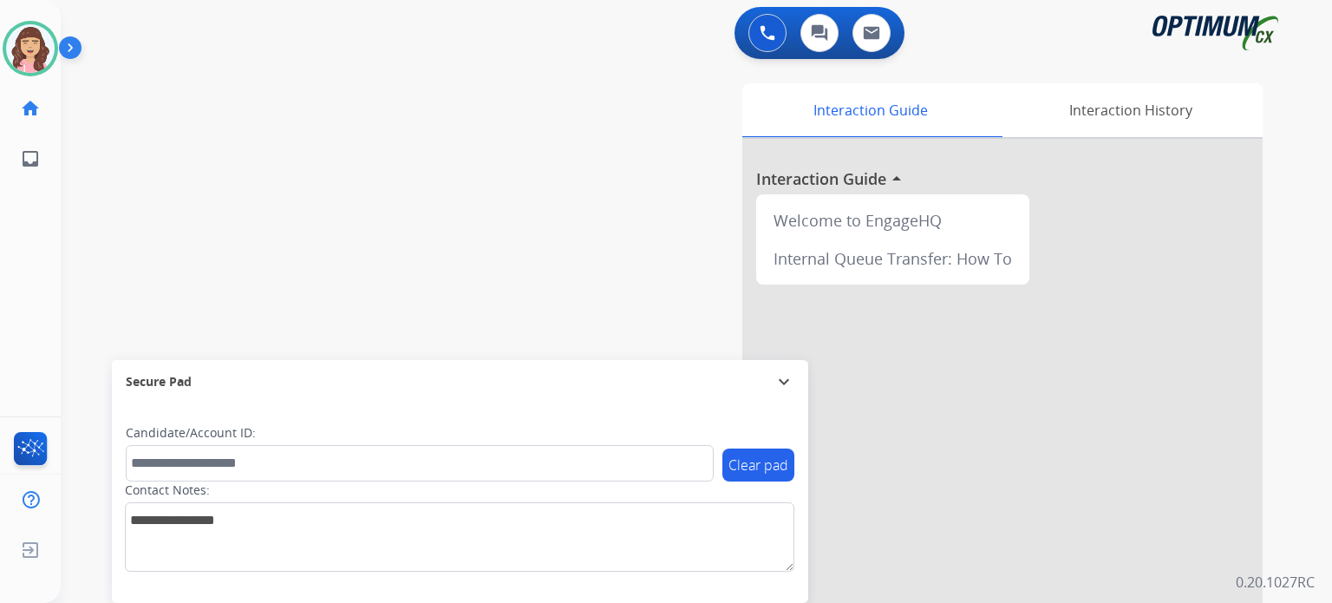
click at [261, 143] on div "swap_horiz Break voice bridge close_fullscreen Connect 3-Way Call merge_type Se…" at bounding box center [676, 423] width 1230 height 723
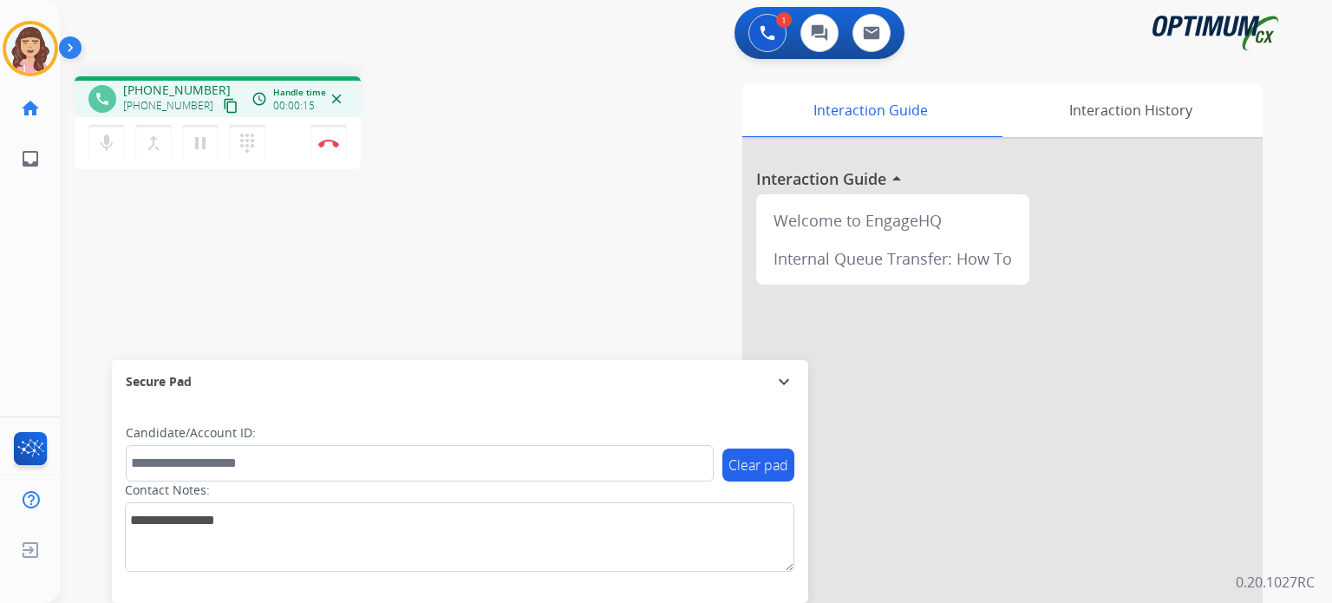
click at [223, 108] on mat-icon "content_copy" at bounding box center [231, 106] width 16 height 16
click at [200, 141] on mat-icon "pause" at bounding box center [200, 143] width 21 height 21
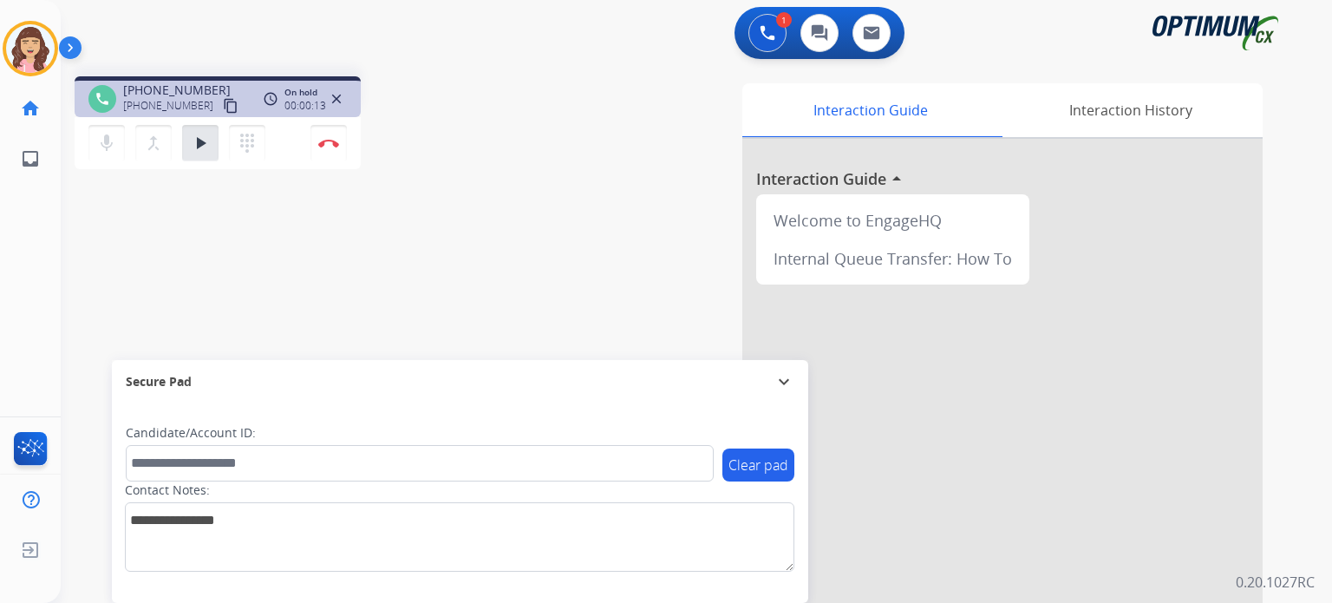
click at [622, 223] on div "Interaction Guide Interaction History Interaction Guide arrow_drop_up Welcome t…" at bounding box center [898, 434] width 730 height 703
click at [200, 143] on mat-icon "play_arrow" at bounding box center [200, 143] width 21 height 21
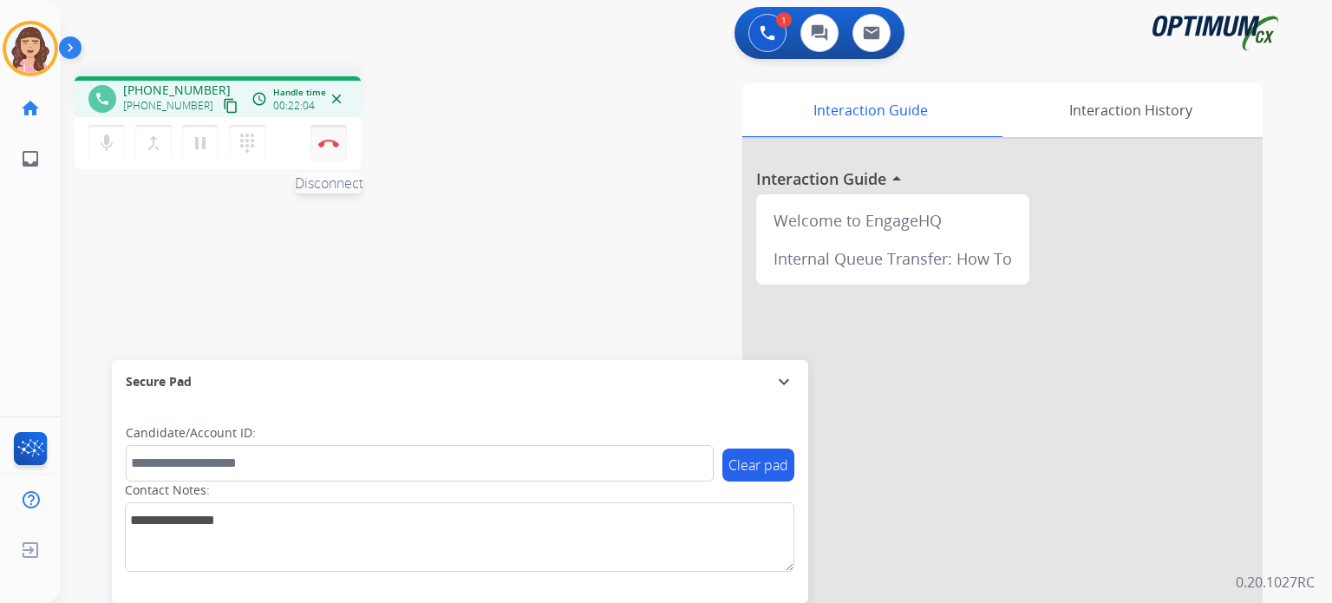
click at [332, 146] on img at bounding box center [328, 143] width 21 height 9
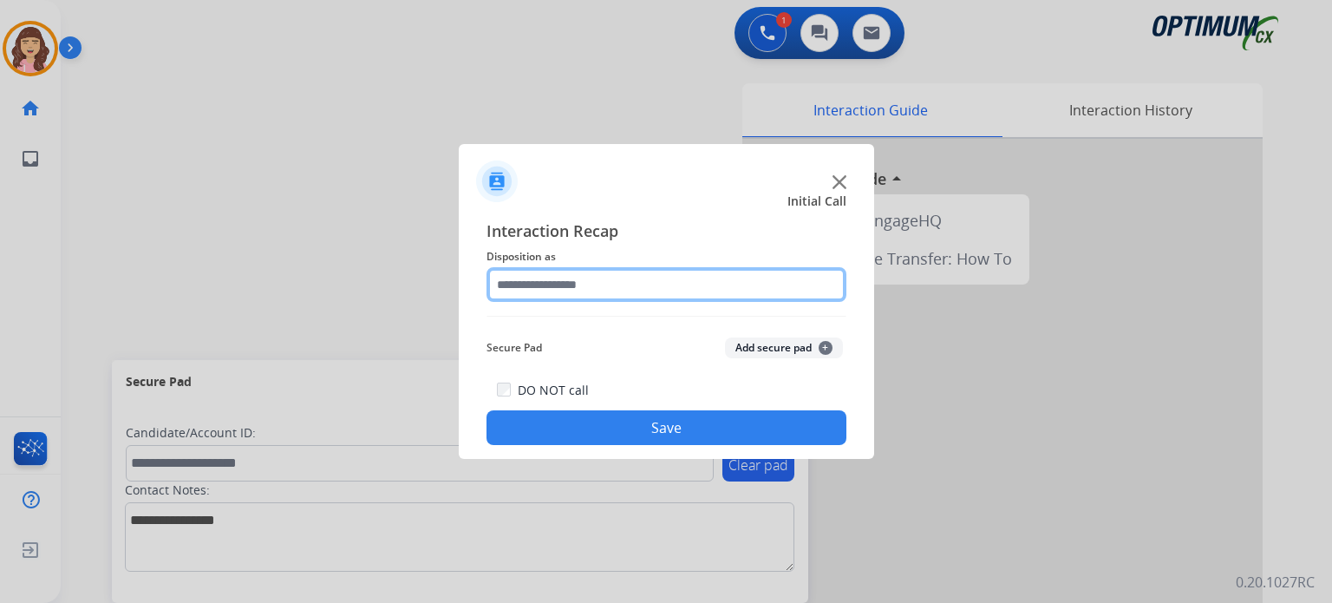
click at [601, 283] on input "text" at bounding box center [667, 284] width 360 height 35
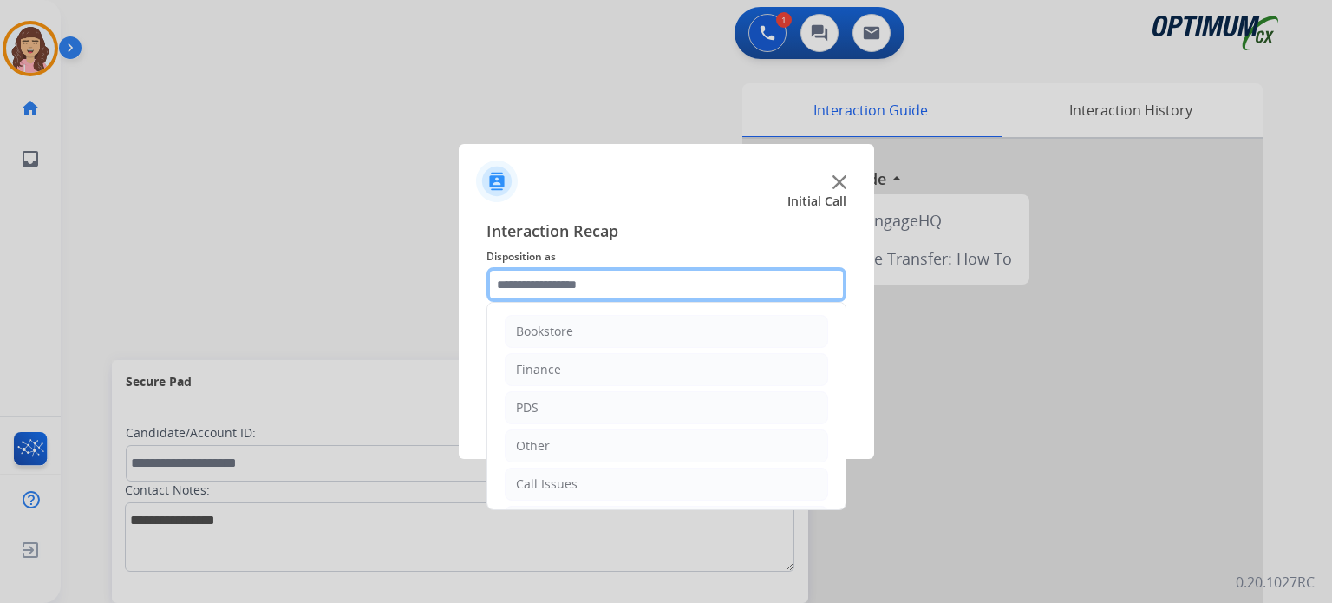
scroll to position [115, 0]
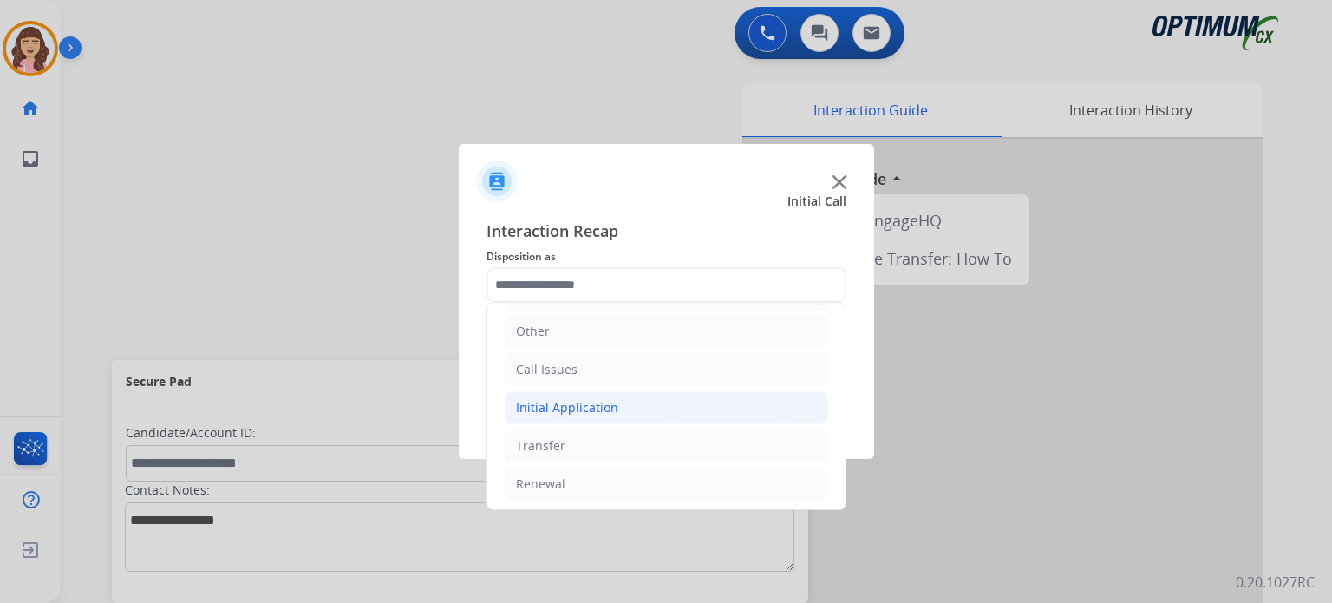
click at [597, 407] on div "Initial Application" at bounding box center [567, 407] width 102 height 17
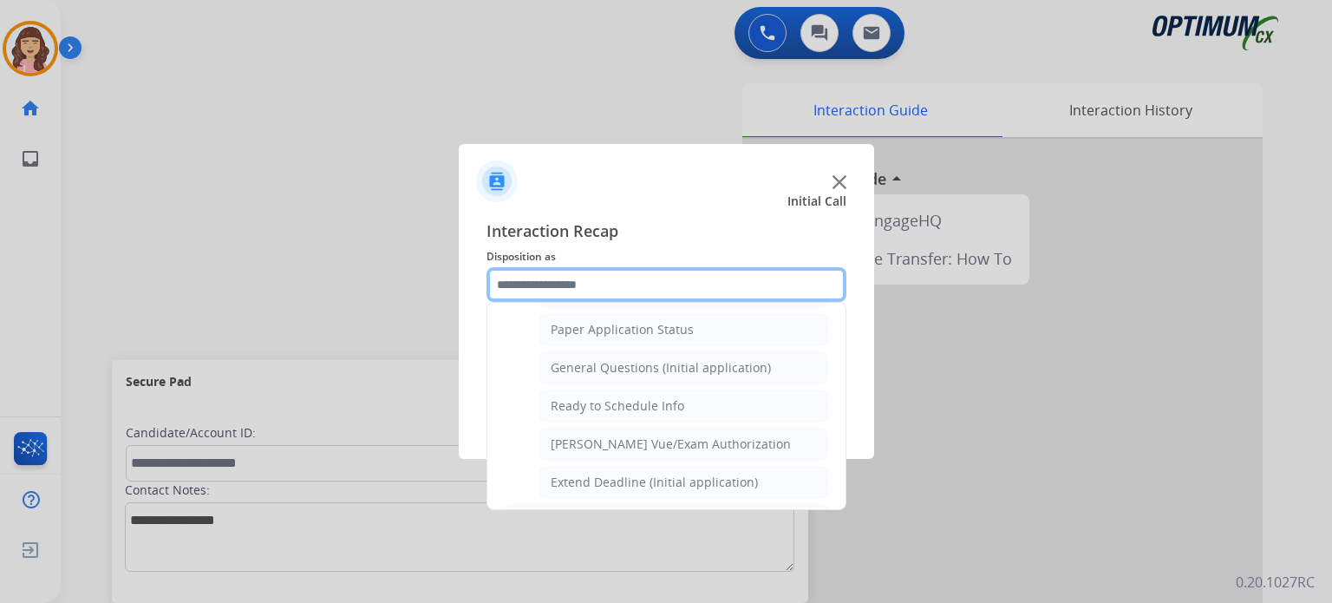
scroll to position [935, 0]
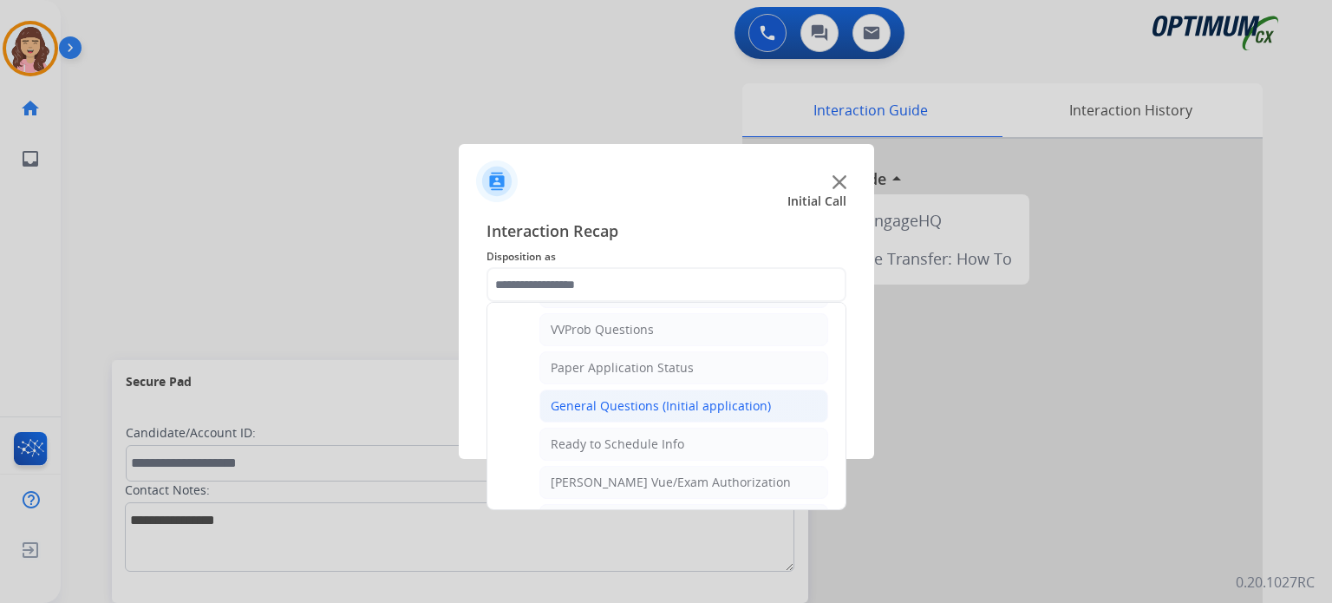
click at [645, 398] on div "General Questions (Initial application)" at bounding box center [661, 405] width 220 height 17
type input "**********"
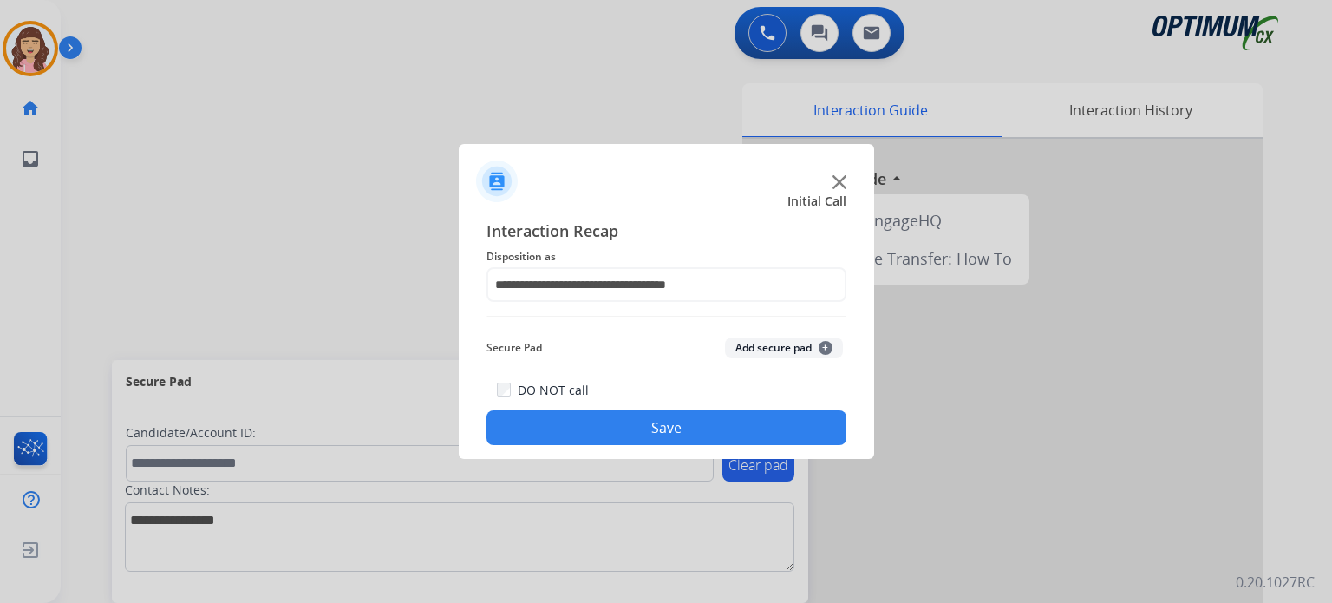
click at [645, 429] on button "Save" at bounding box center [667, 427] width 360 height 35
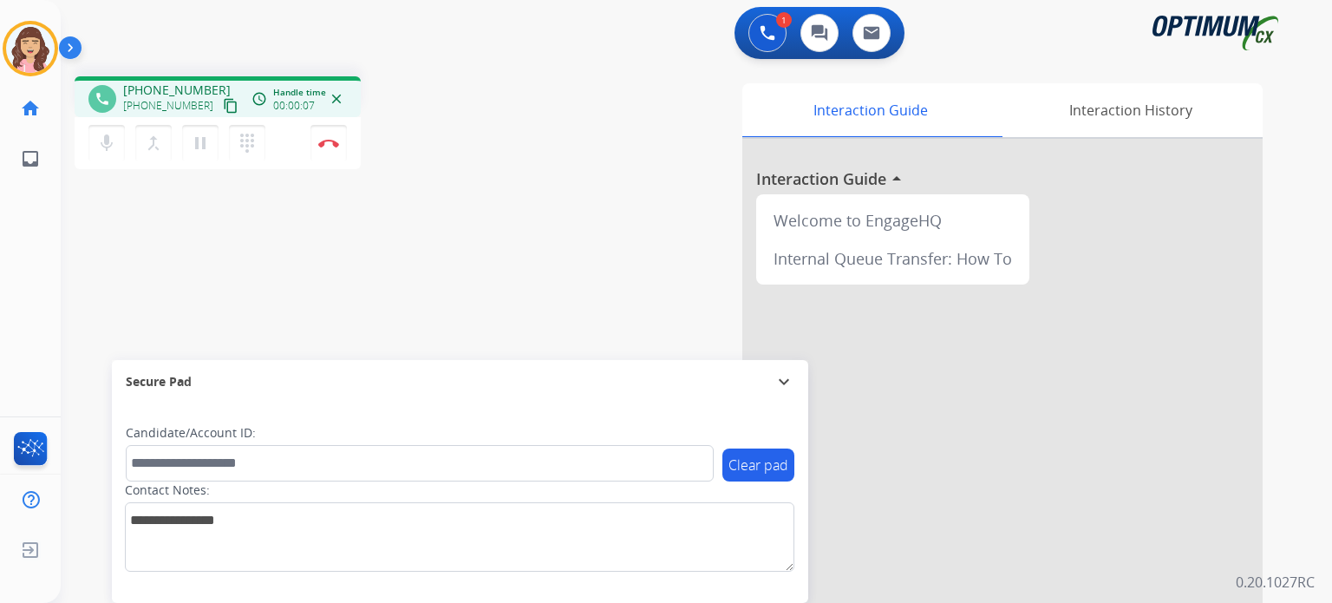
click at [223, 105] on mat-icon "content_copy" at bounding box center [231, 106] width 16 height 16
click at [331, 143] on img at bounding box center [328, 143] width 21 height 9
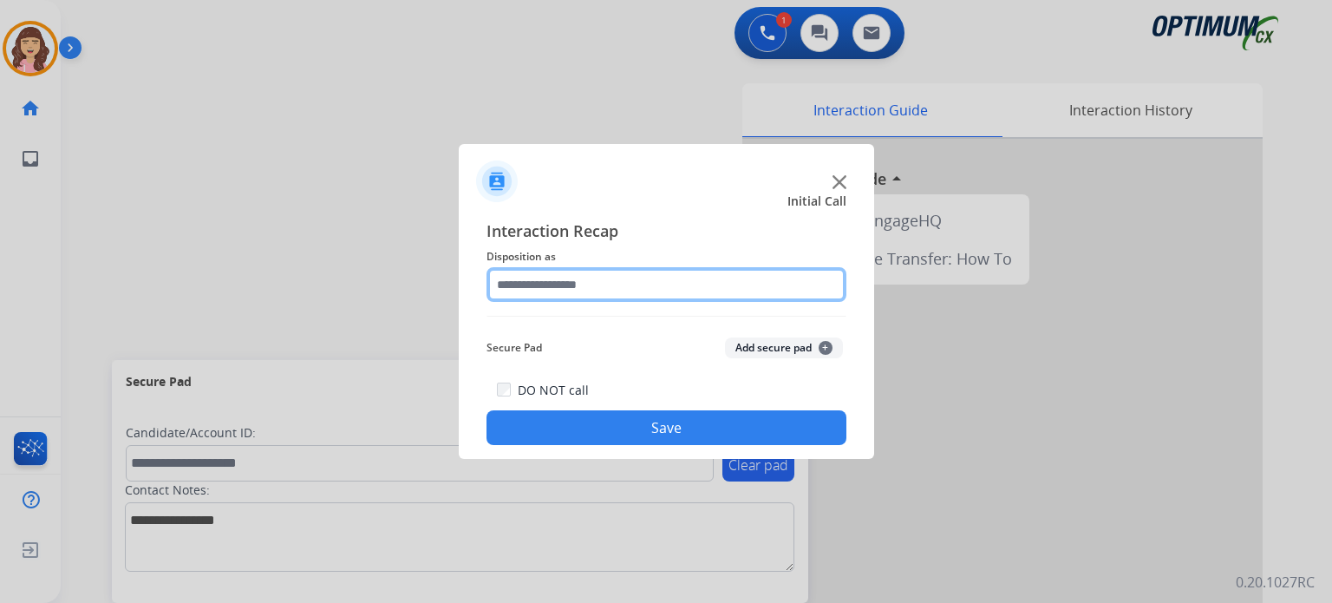
click at [590, 282] on input "text" at bounding box center [667, 284] width 360 height 35
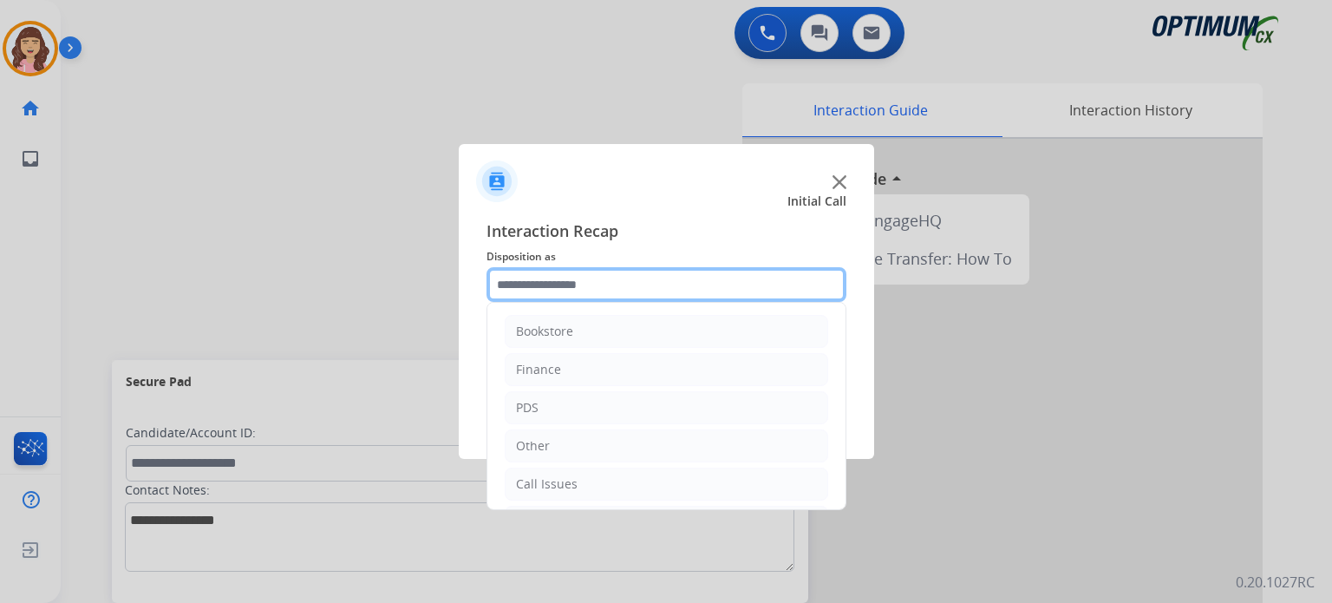
scroll to position [115, 0]
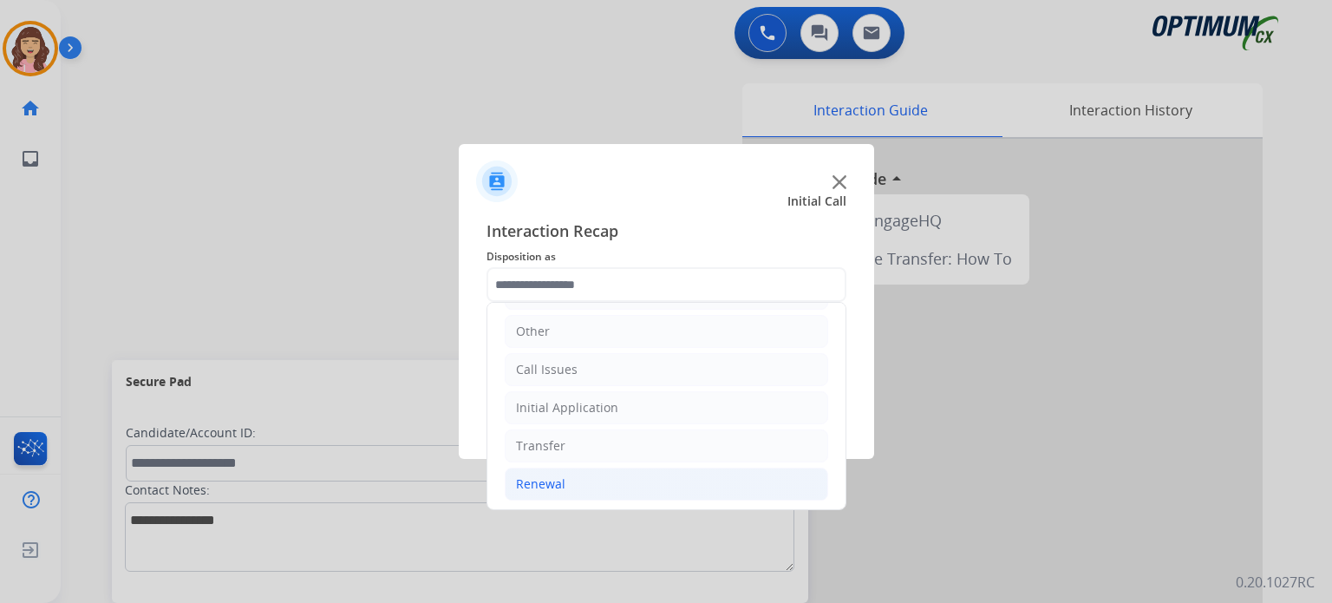
click at [583, 478] on li "Renewal" at bounding box center [667, 484] width 324 height 33
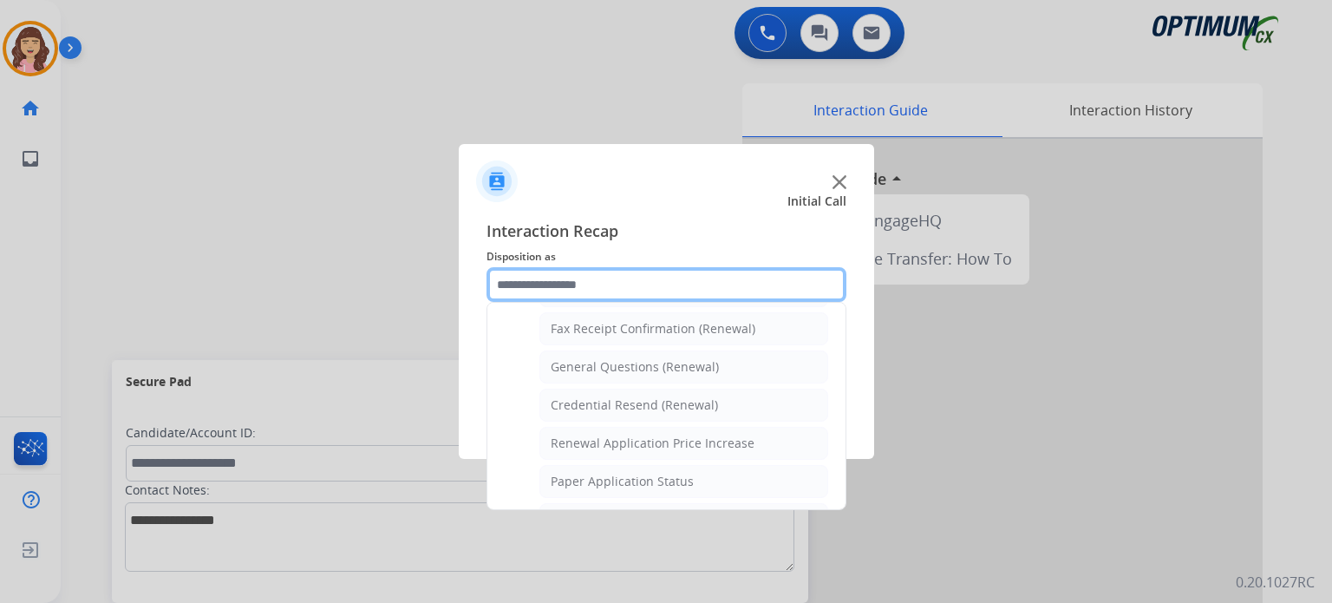
scroll to position [468, 0]
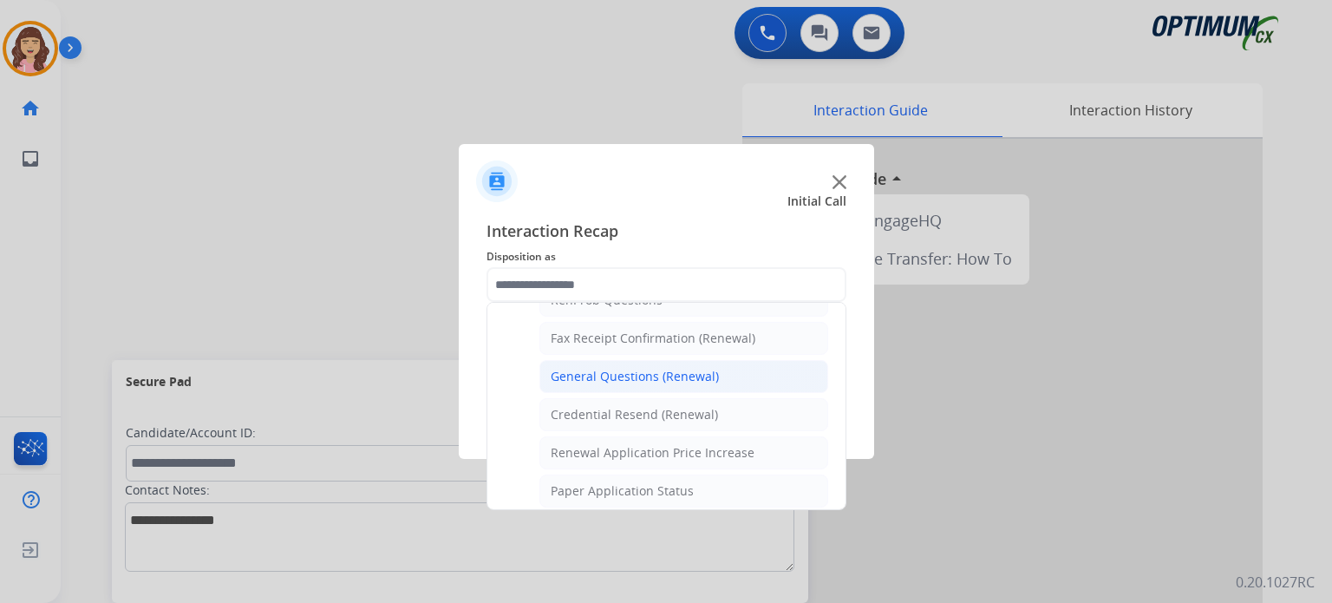
click at [625, 370] on div "General Questions (Renewal)" at bounding box center [635, 376] width 168 height 17
type input "**********"
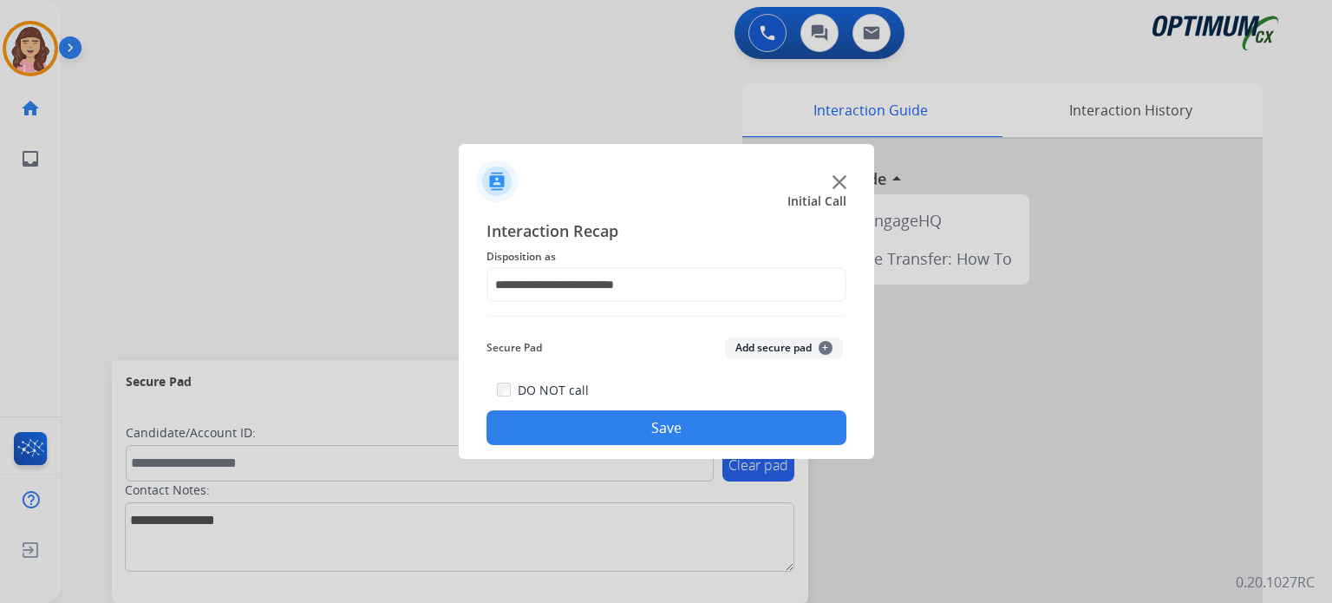
click at [625, 432] on button "Save" at bounding box center [667, 427] width 360 height 35
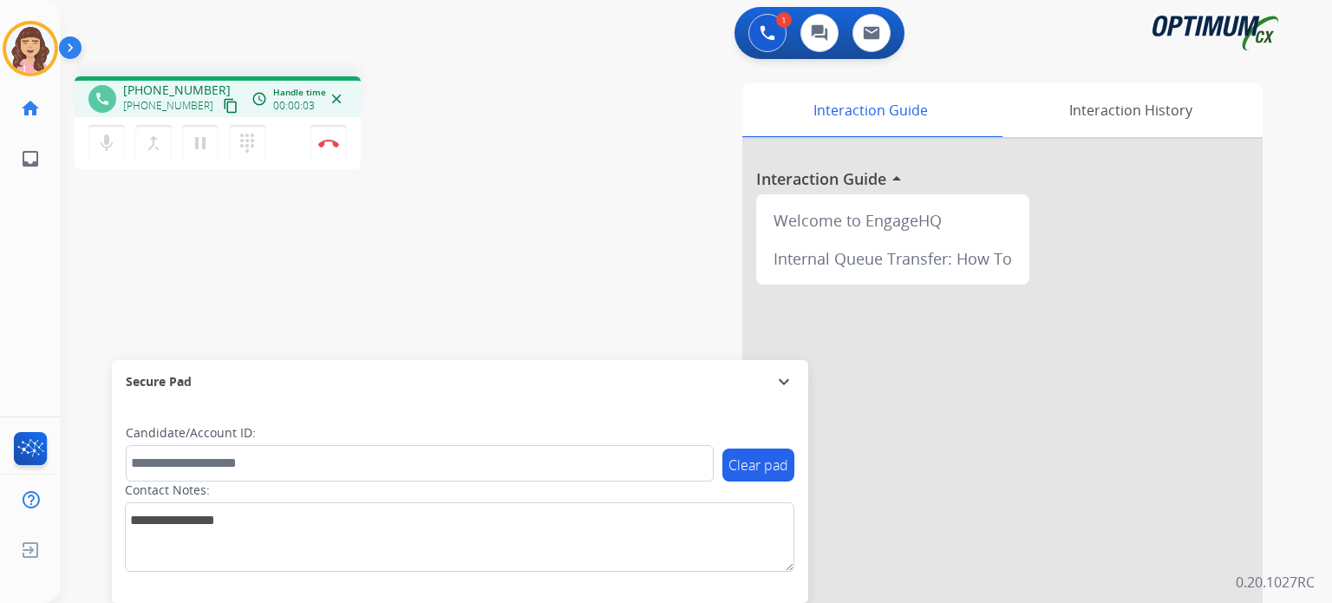
click at [223, 104] on mat-icon "content_copy" at bounding box center [231, 106] width 16 height 16
click at [290, 234] on div "phone [PHONE_NUMBER] [PHONE_NUMBER] content_copy access_time Call metrics Queue…" at bounding box center [676, 423] width 1230 height 723
click at [328, 144] on img at bounding box center [328, 143] width 21 height 9
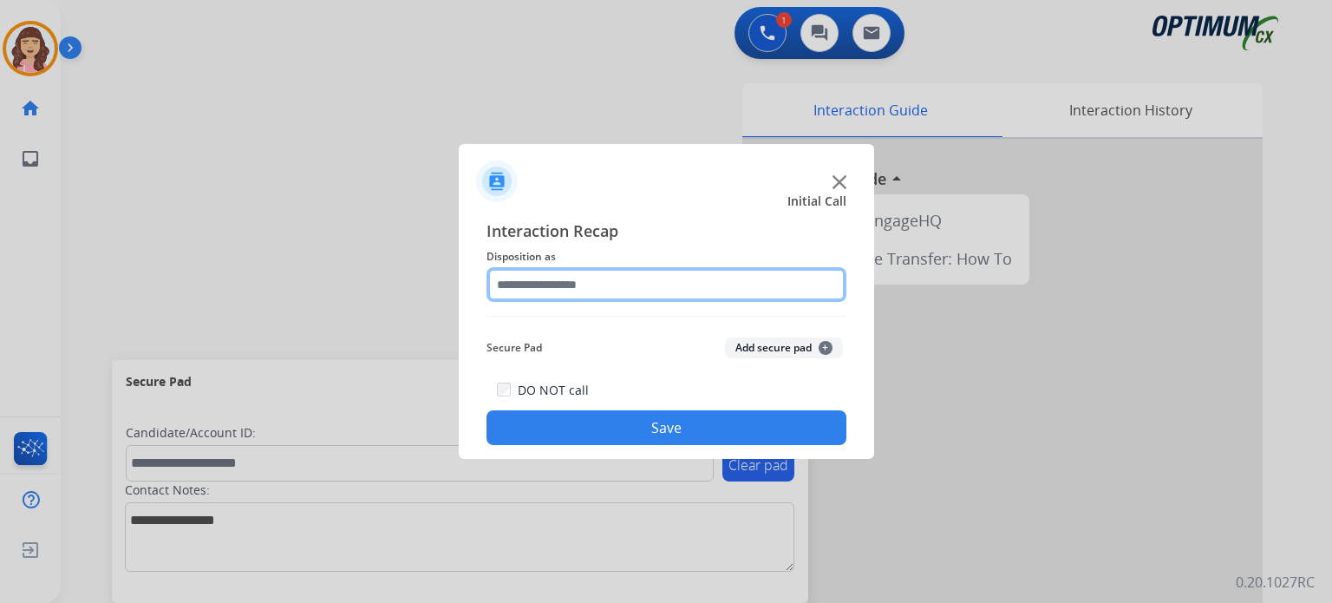
click at [601, 278] on input "text" at bounding box center [667, 284] width 360 height 35
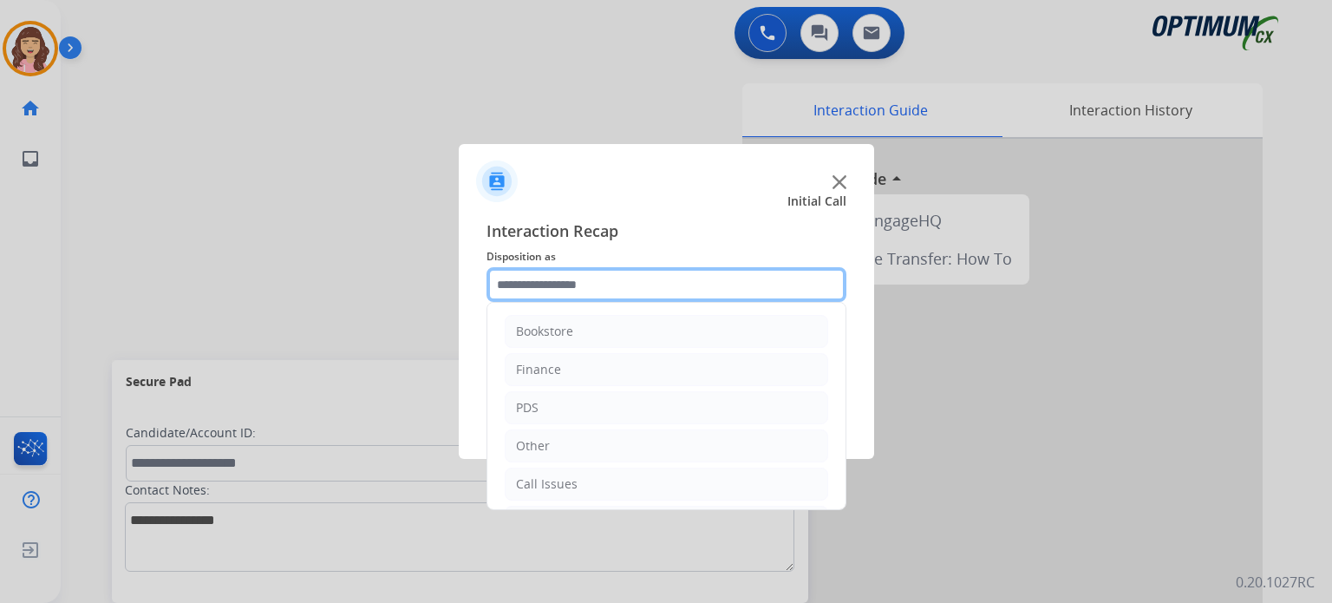
scroll to position [115, 0]
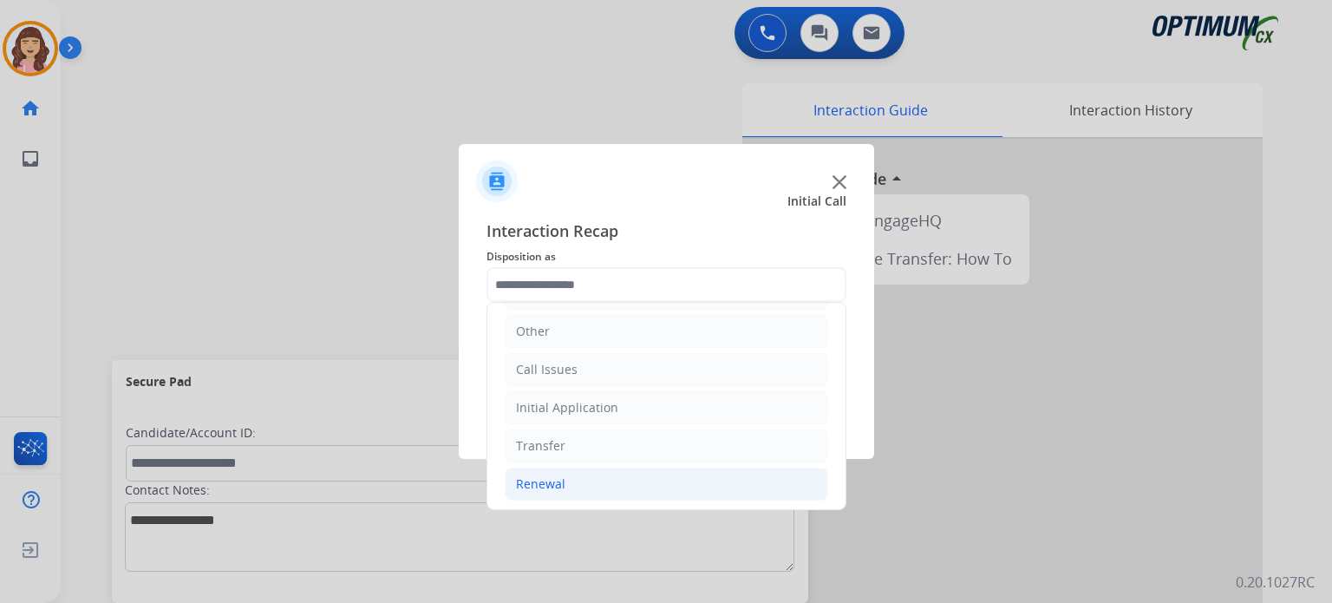
click at [624, 479] on li "Renewal" at bounding box center [667, 484] width 324 height 33
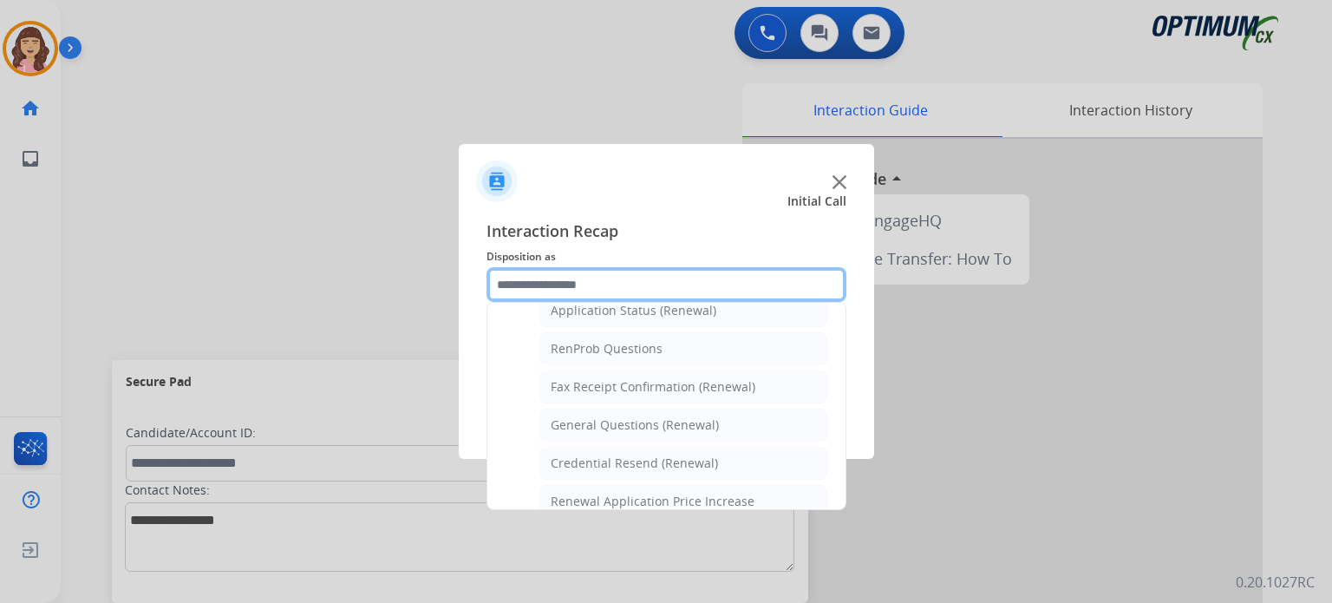
scroll to position [414, 0]
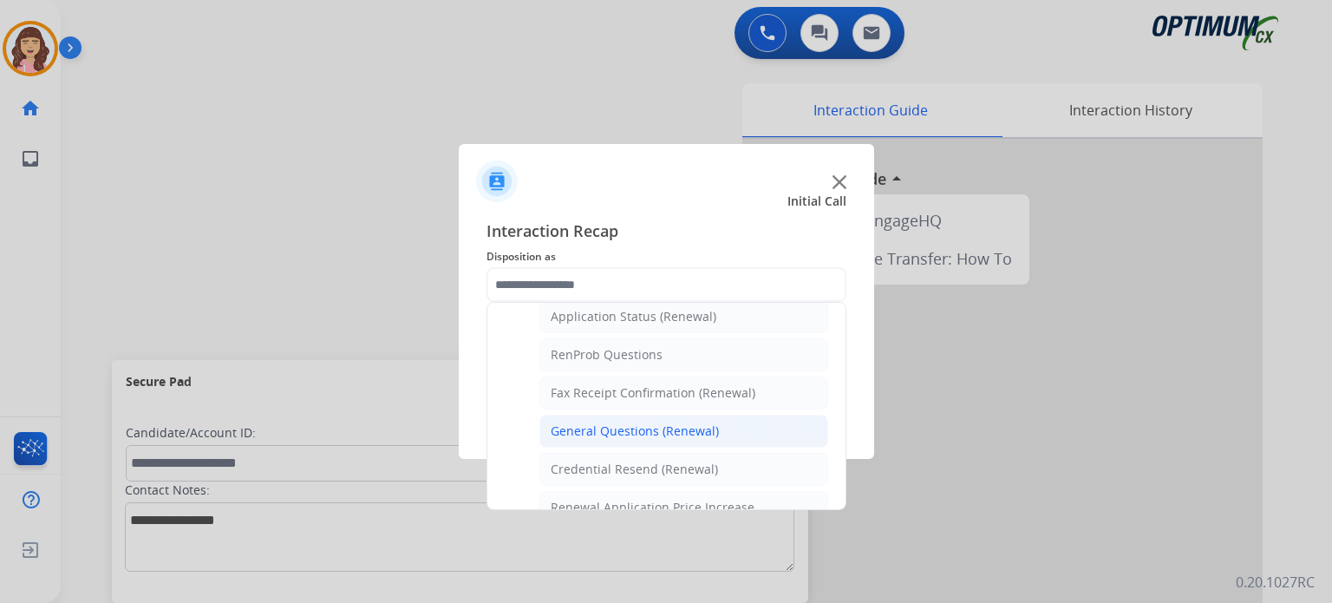
click at [677, 429] on div "General Questions (Renewal)" at bounding box center [635, 430] width 168 height 17
type input "**********"
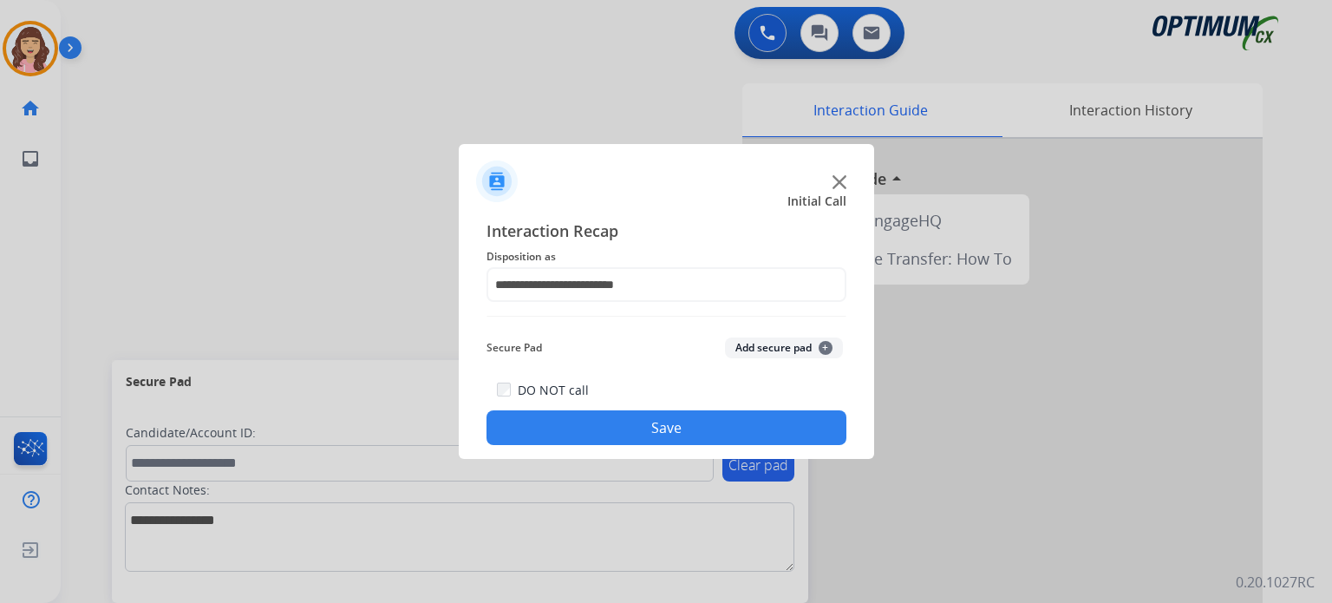
click at [640, 430] on button "Save" at bounding box center [667, 427] width 360 height 35
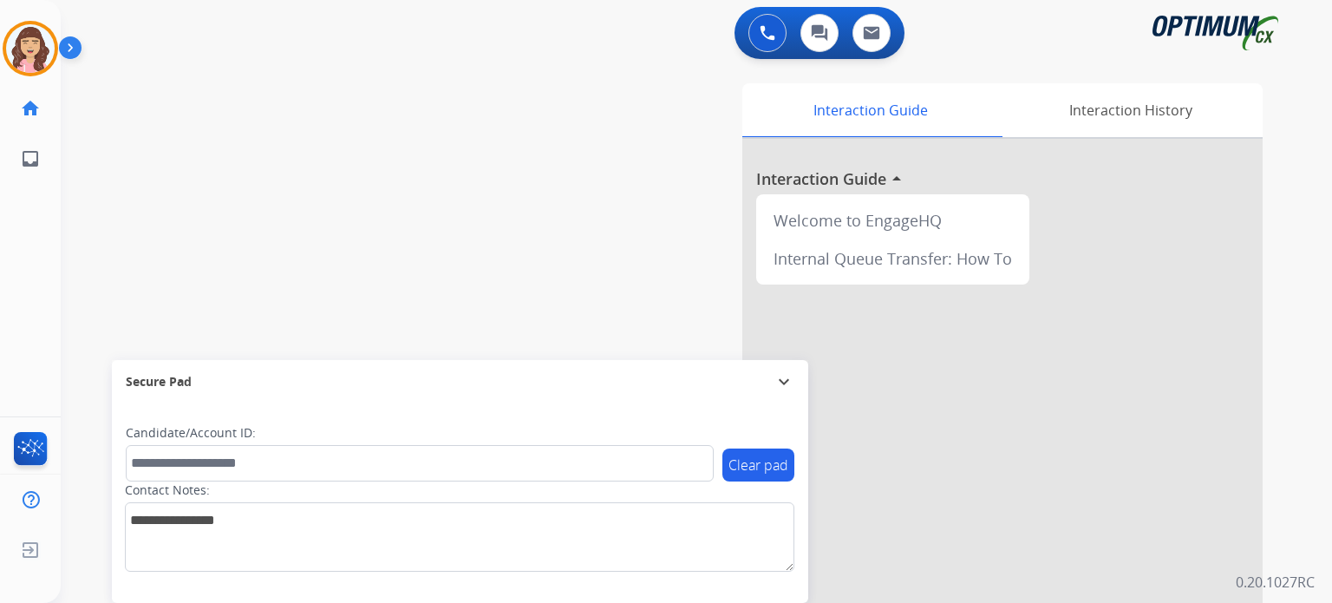
click at [385, 254] on div "swap_horiz Break voice bridge close_fullscreen Connect 3-Way Call merge_type Se…" at bounding box center [676, 423] width 1230 height 723
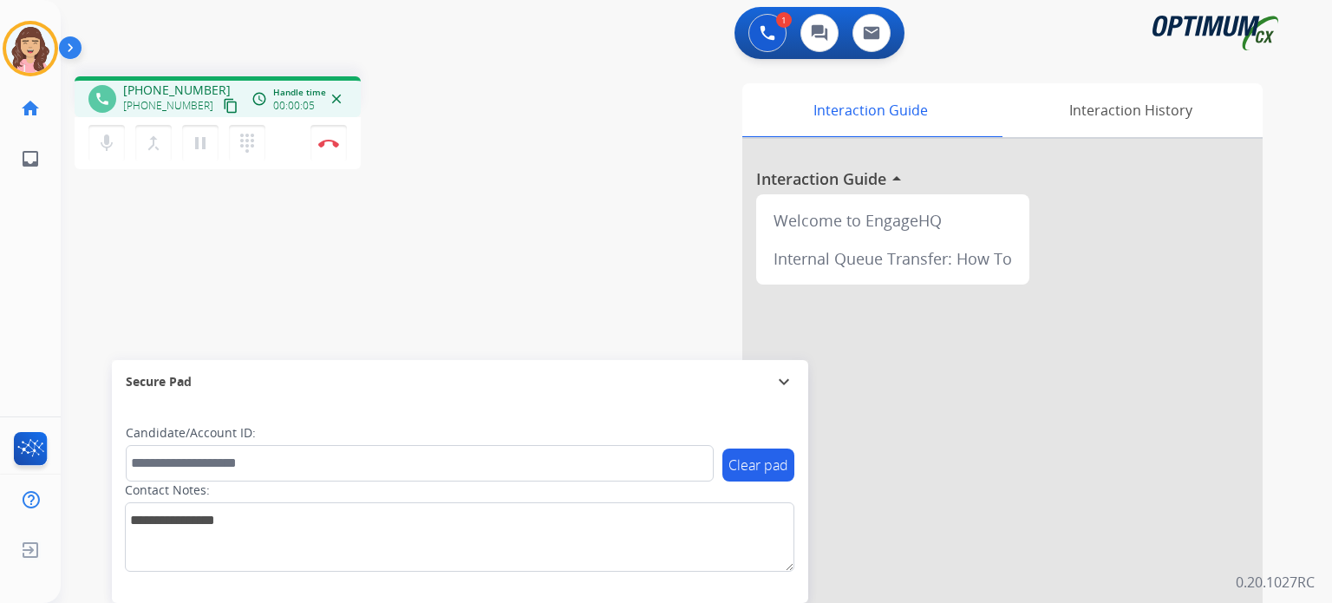
click at [223, 104] on mat-icon "content_copy" at bounding box center [231, 106] width 16 height 16
click at [404, 324] on div "phone [PHONE_NUMBER] [PHONE_NUMBER] content_copy access_time Call metrics Queue…" at bounding box center [676, 423] width 1230 height 723
click at [330, 149] on button "Disconnect" at bounding box center [329, 143] width 36 height 36
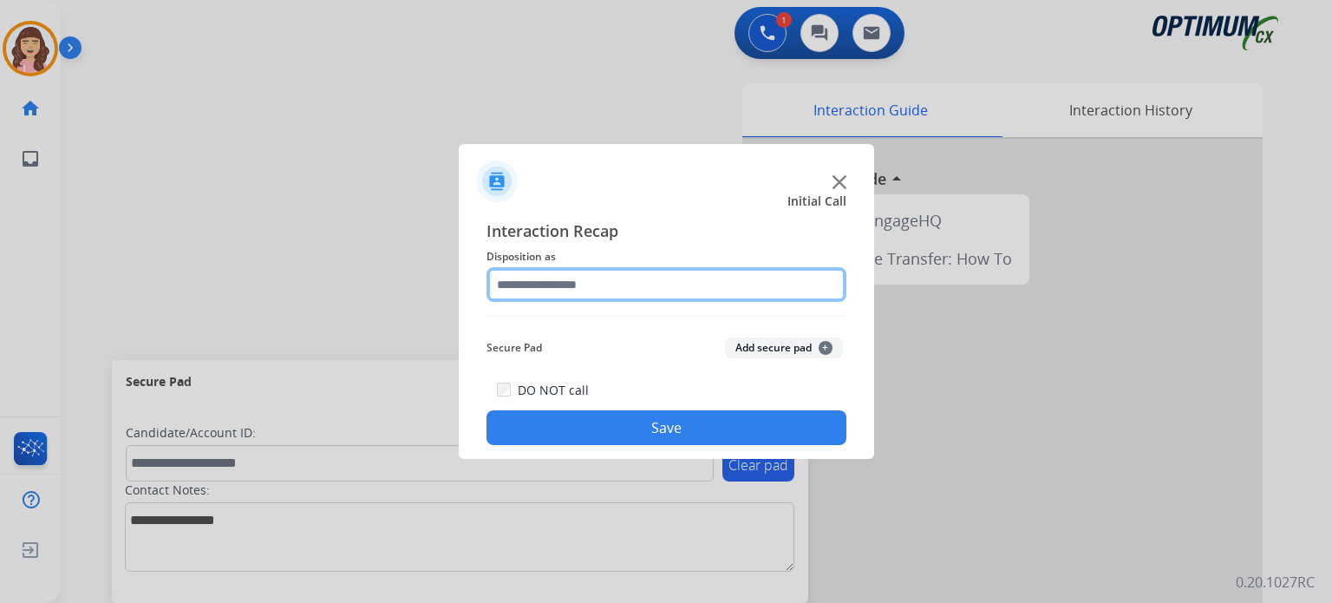
click at [578, 285] on input "text" at bounding box center [667, 284] width 360 height 35
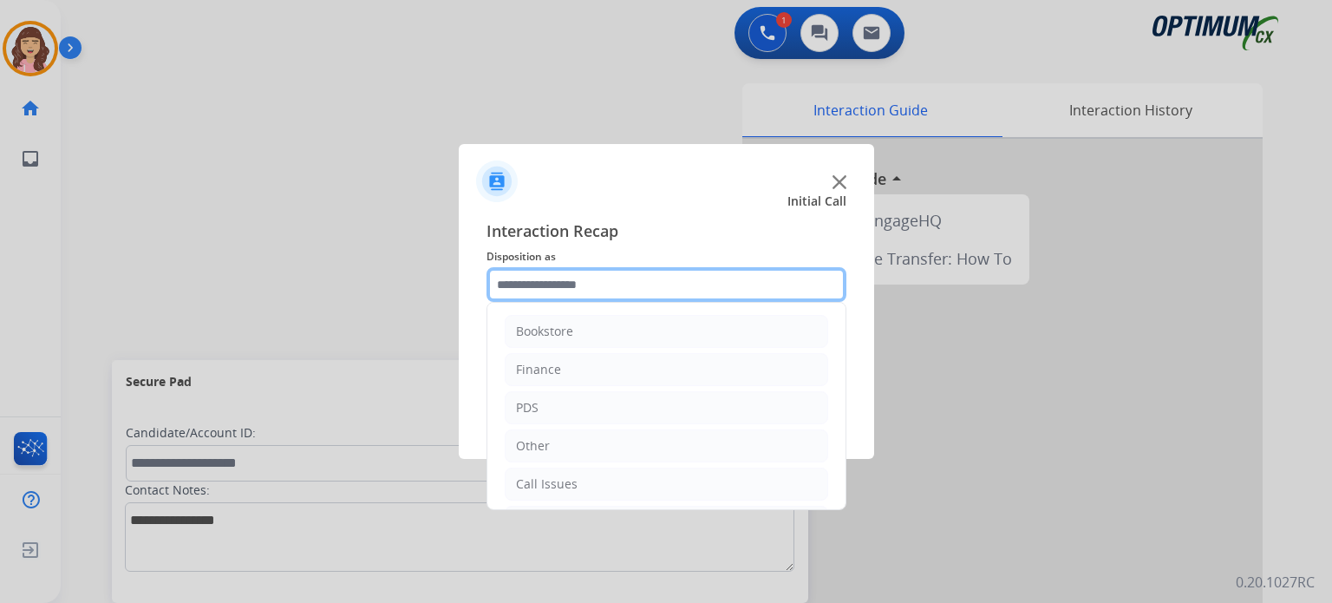
scroll to position [115, 0]
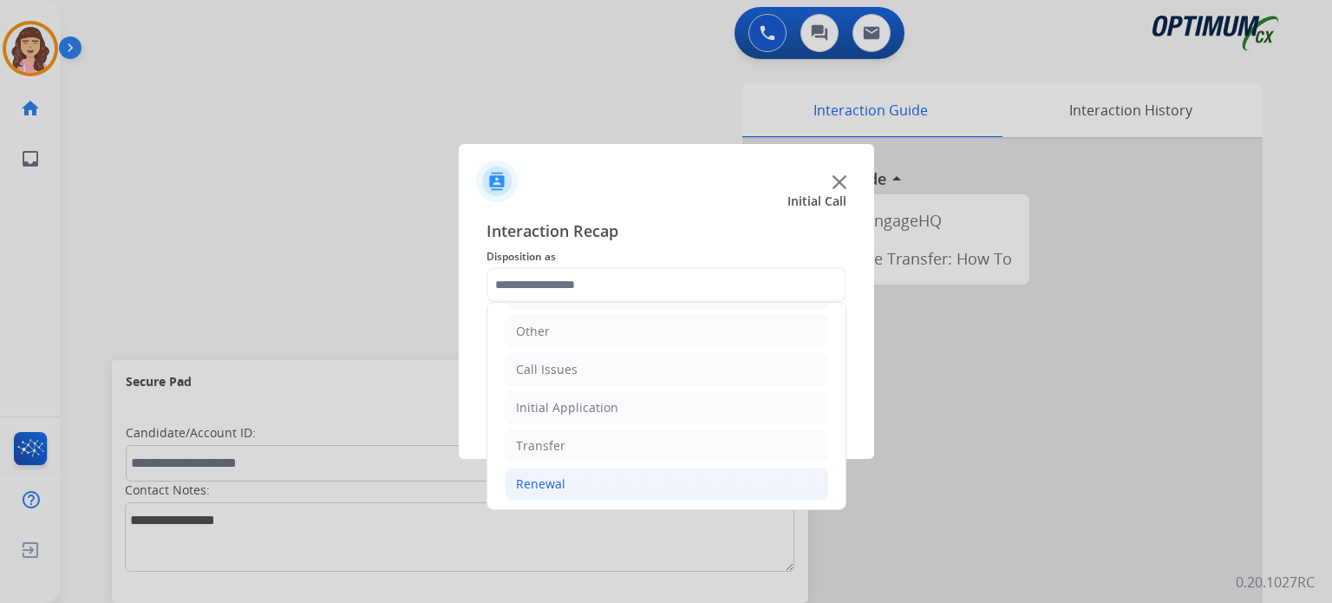
click at [592, 478] on li "Renewal" at bounding box center [667, 484] width 324 height 33
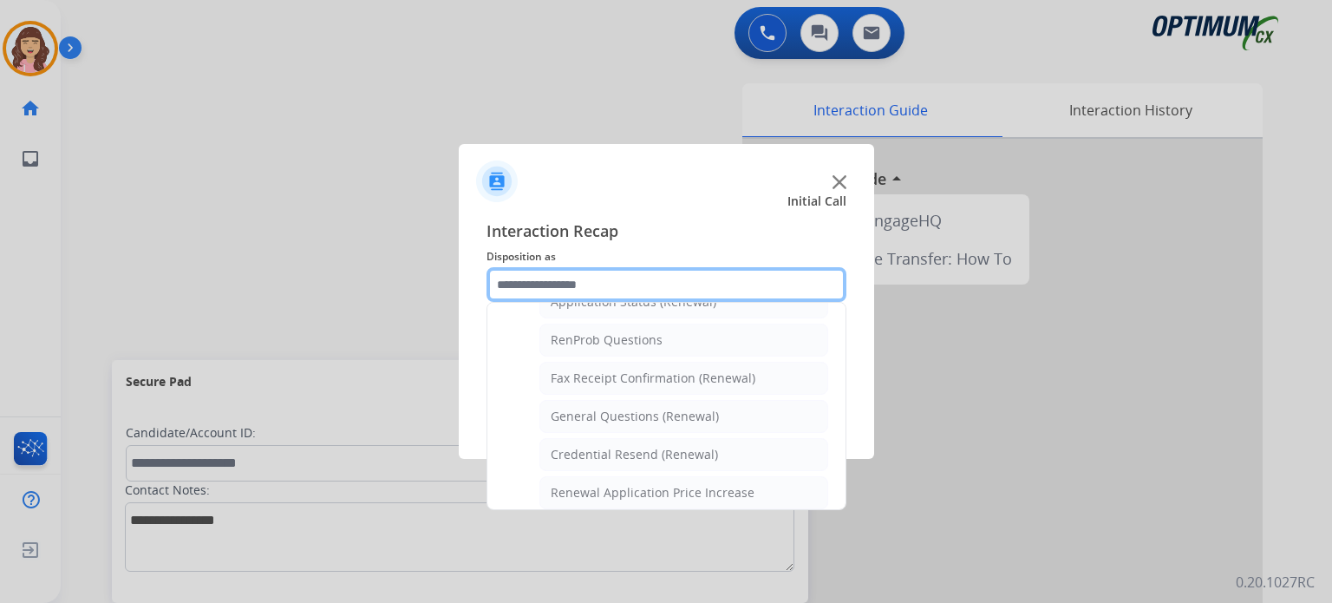
scroll to position [425, 0]
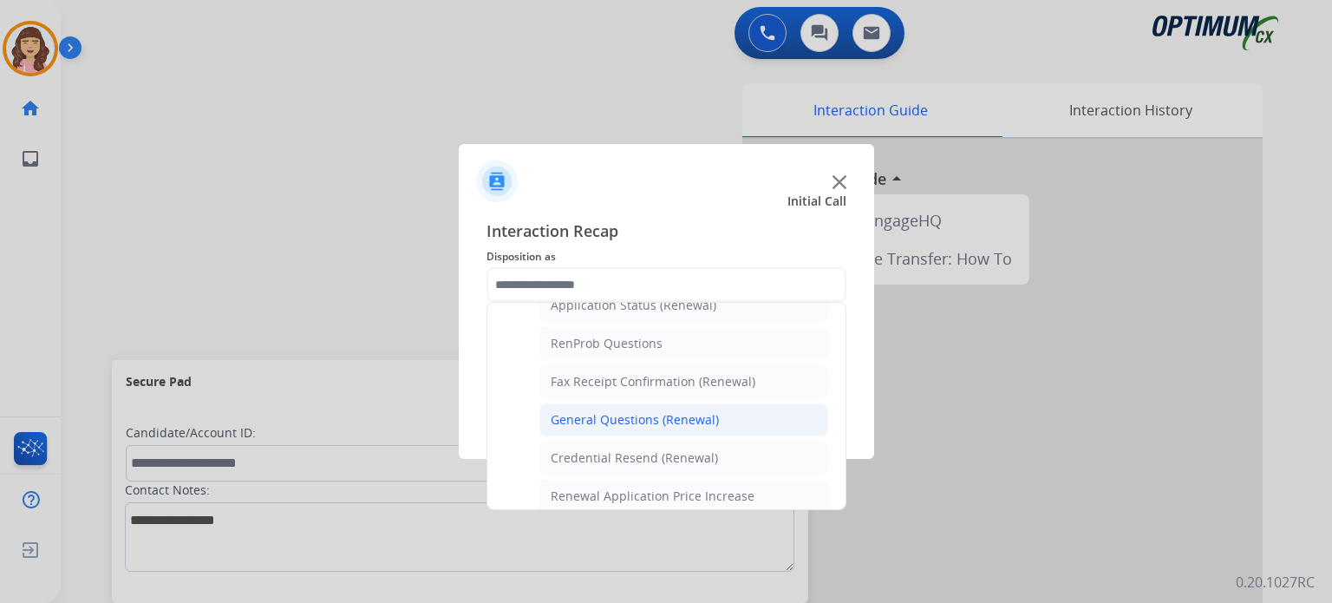
click at [625, 412] on div "General Questions (Renewal)" at bounding box center [635, 419] width 168 height 17
type input "**********"
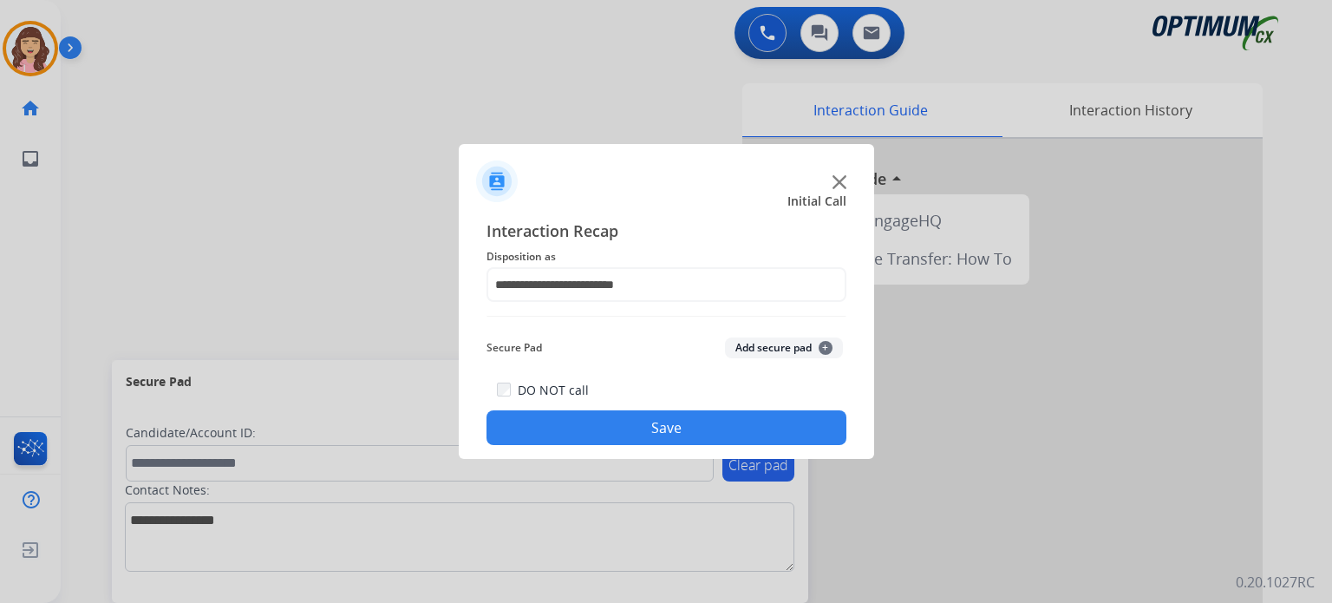
click at [664, 423] on button "Save" at bounding box center [667, 427] width 360 height 35
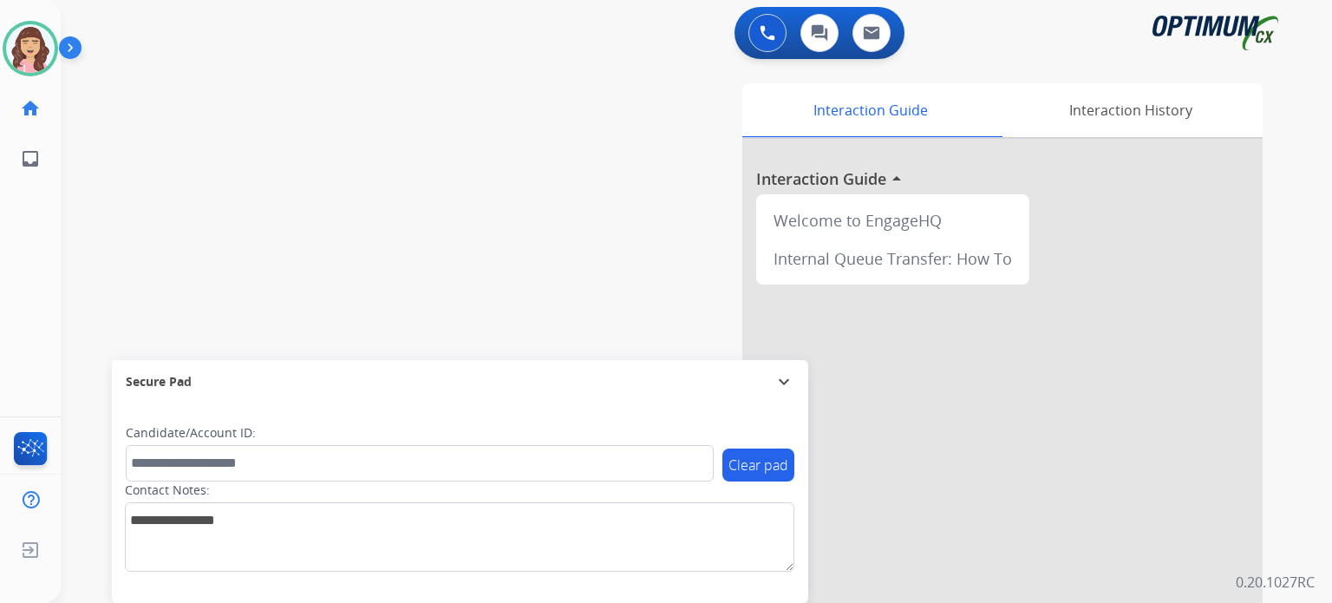
drag, startPoint x: 172, startPoint y: 193, endPoint x: 172, endPoint y: 116, distance: 76.3
click at [172, 193] on div "swap_horiz Break voice bridge close_fullscreen Connect 3-Way Call merge_type Se…" at bounding box center [676, 423] width 1230 height 723
click at [40, 56] on img at bounding box center [30, 48] width 49 height 49
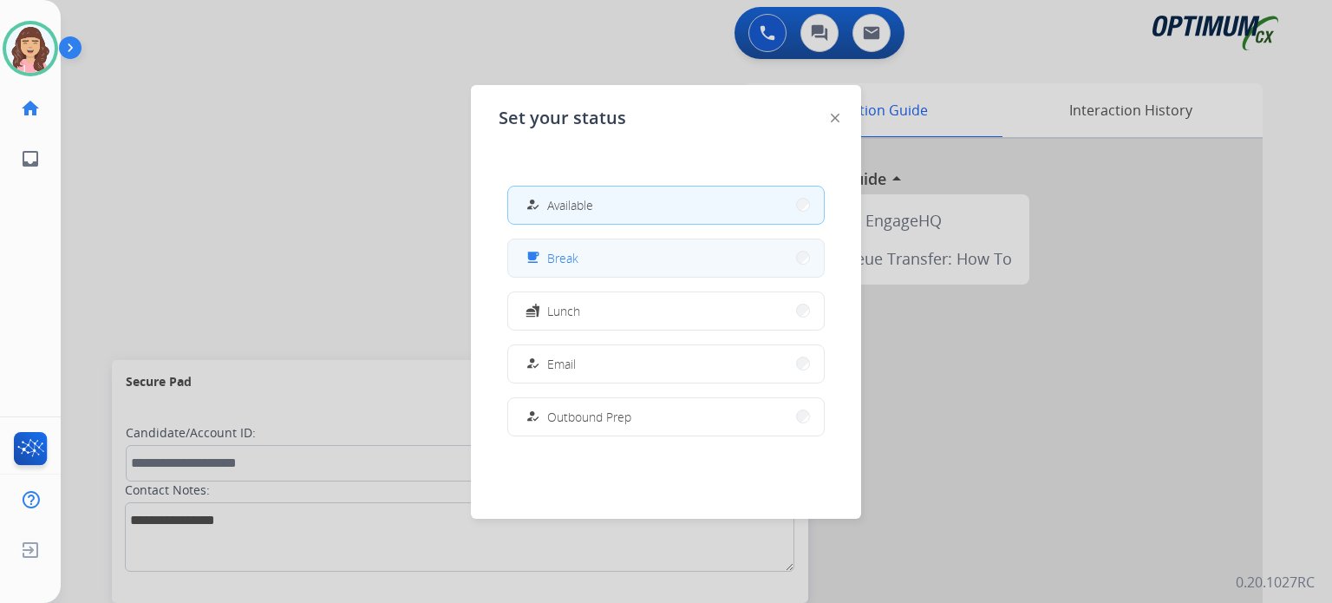
click at [652, 258] on button "free_breakfast Break" at bounding box center [666, 257] width 316 height 37
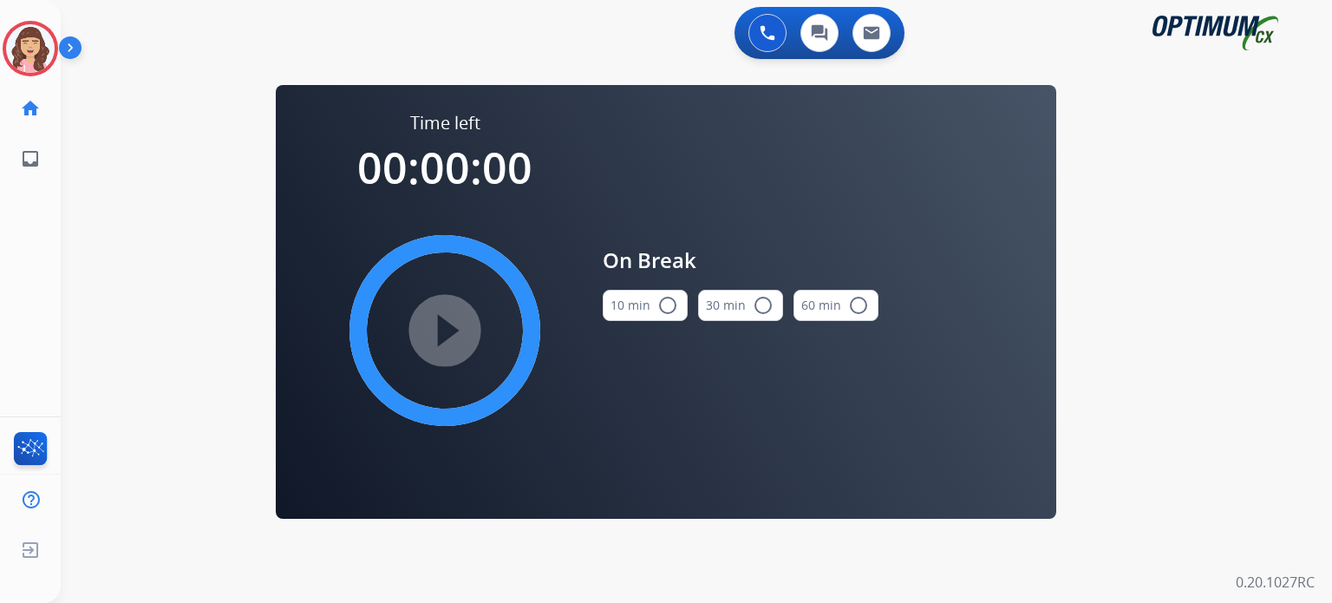
click at [663, 303] on mat-icon "radio_button_unchecked" at bounding box center [668, 305] width 21 height 21
click at [442, 325] on mat-icon "play_circle_filled" at bounding box center [445, 330] width 21 height 21
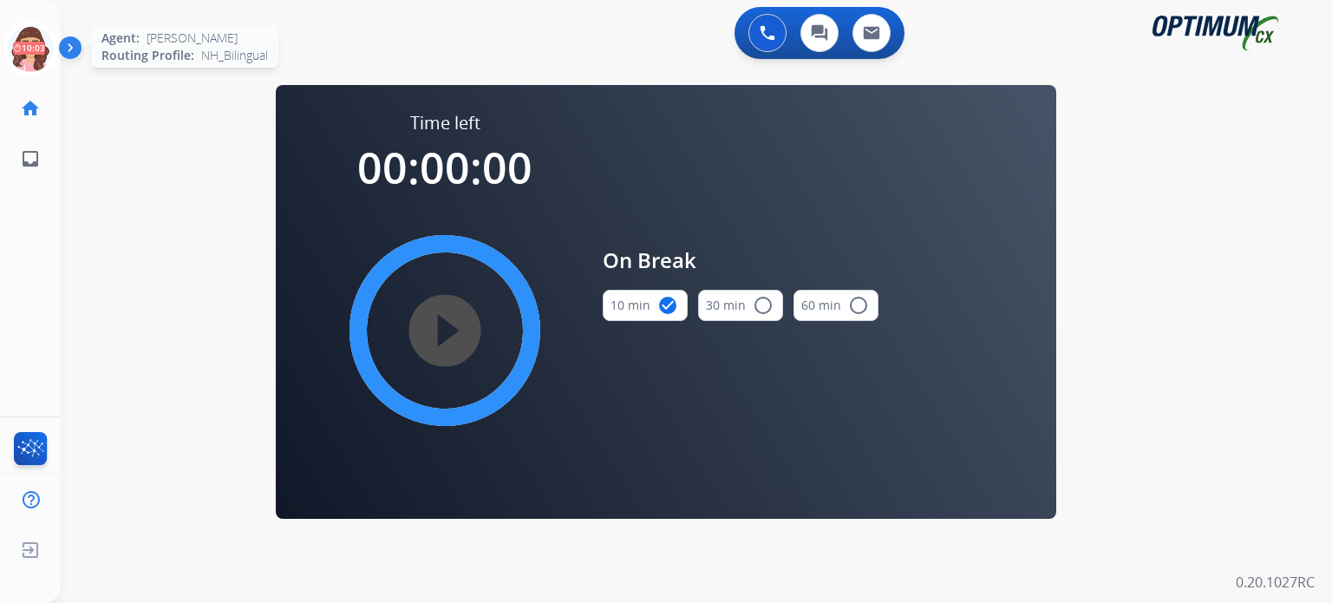
click at [25, 53] on icon at bounding box center [31, 49] width 56 height 56
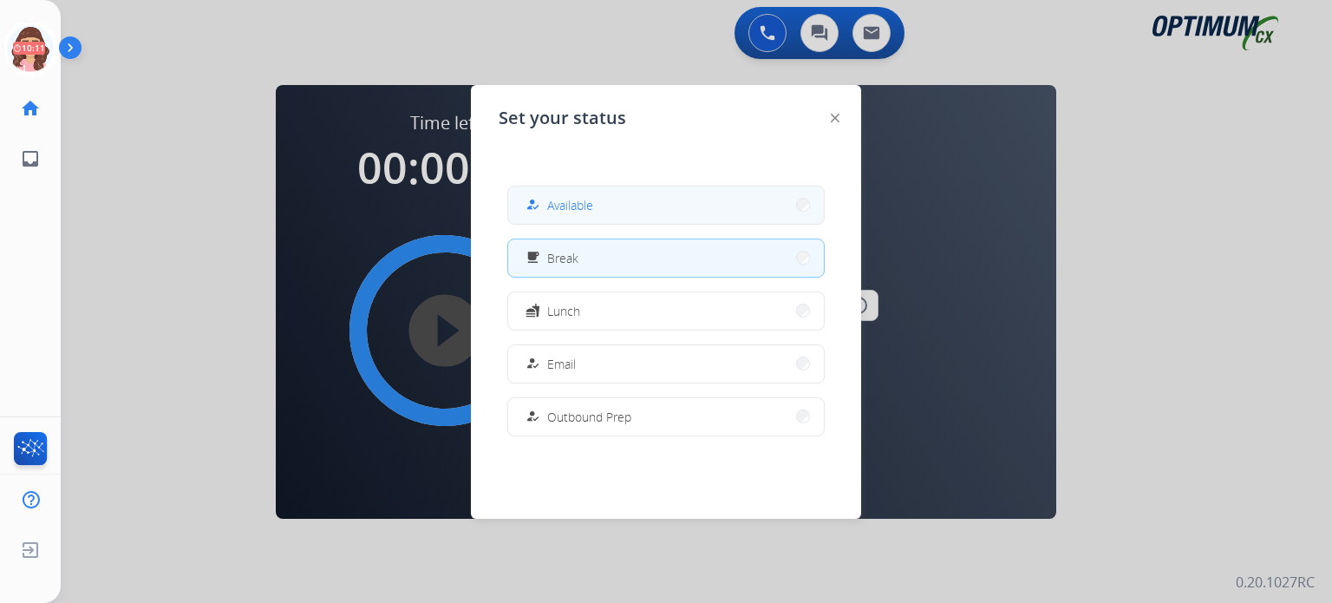
click at [577, 195] on div "how_to_reg Available" at bounding box center [557, 204] width 71 height 21
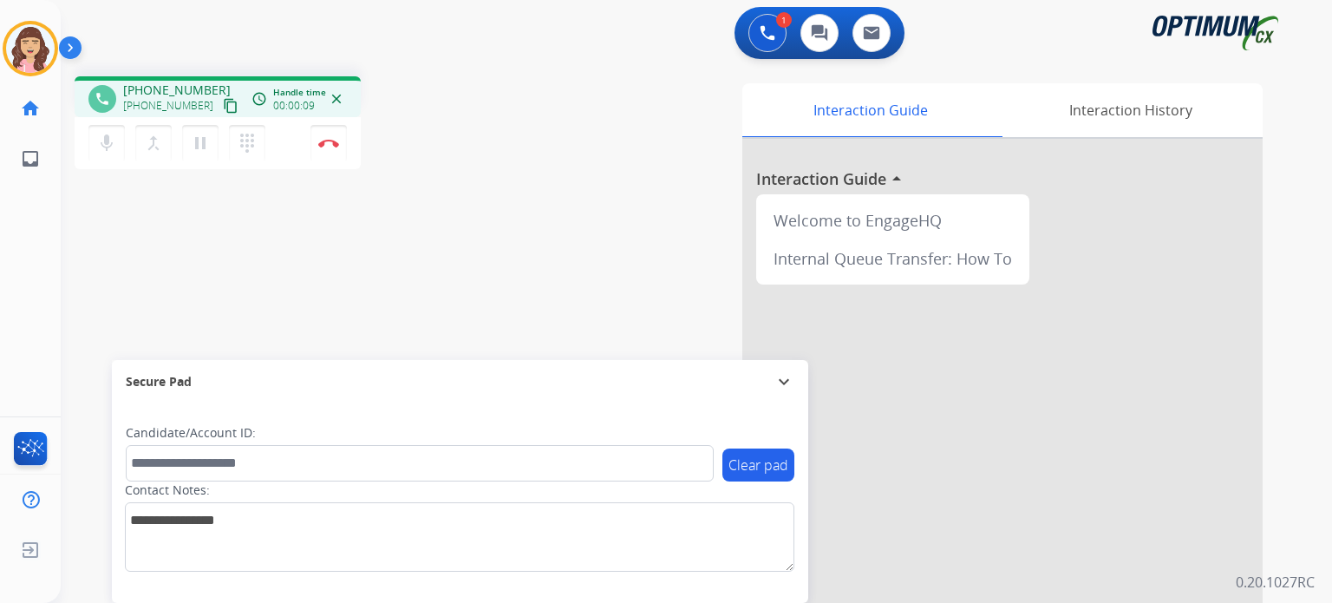
click at [223, 103] on mat-icon "content_copy" at bounding box center [231, 106] width 16 height 16
click at [223, 98] on mat-icon "content_copy" at bounding box center [231, 106] width 16 height 16
click at [403, 258] on div "phone [PHONE_NUMBER] [PHONE_NUMBER] content_copy access_time Call metrics Queue…" at bounding box center [676, 423] width 1230 height 723
click at [223, 101] on mat-icon "content_copy" at bounding box center [231, 106] width 16 height 16
click at [332, 141] on img at bounding box center [328, 143] width 21 height 9
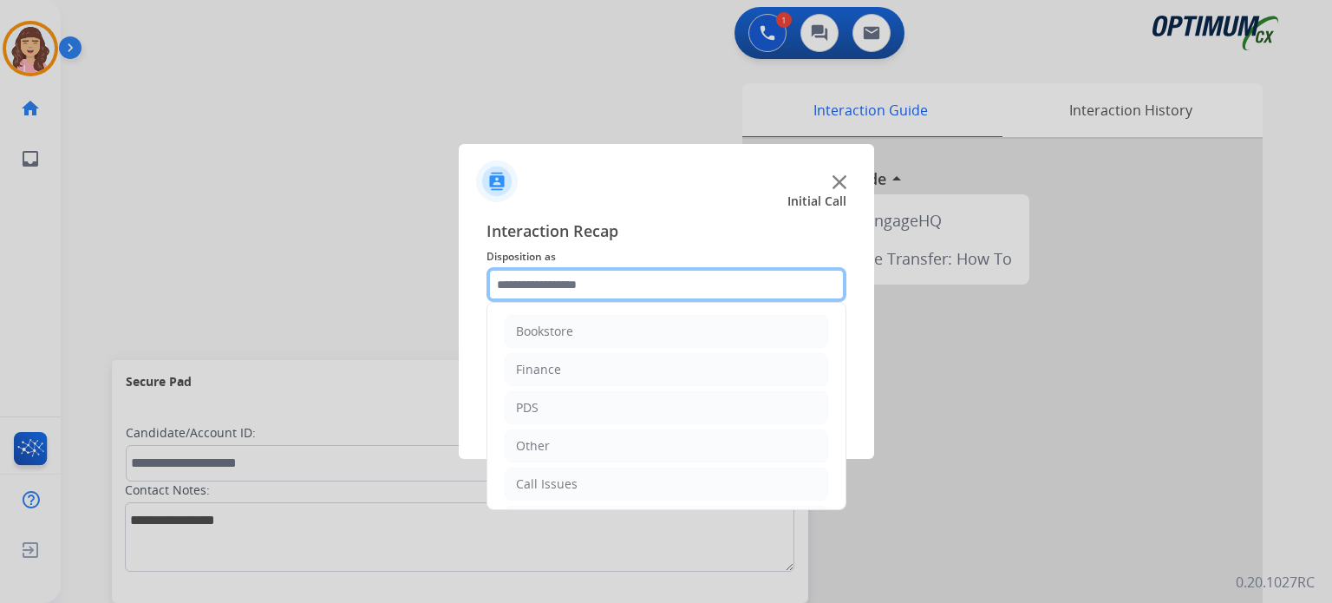
click at [602, 281] on input "text" at bounding box center [667, 284] width 360 height 35
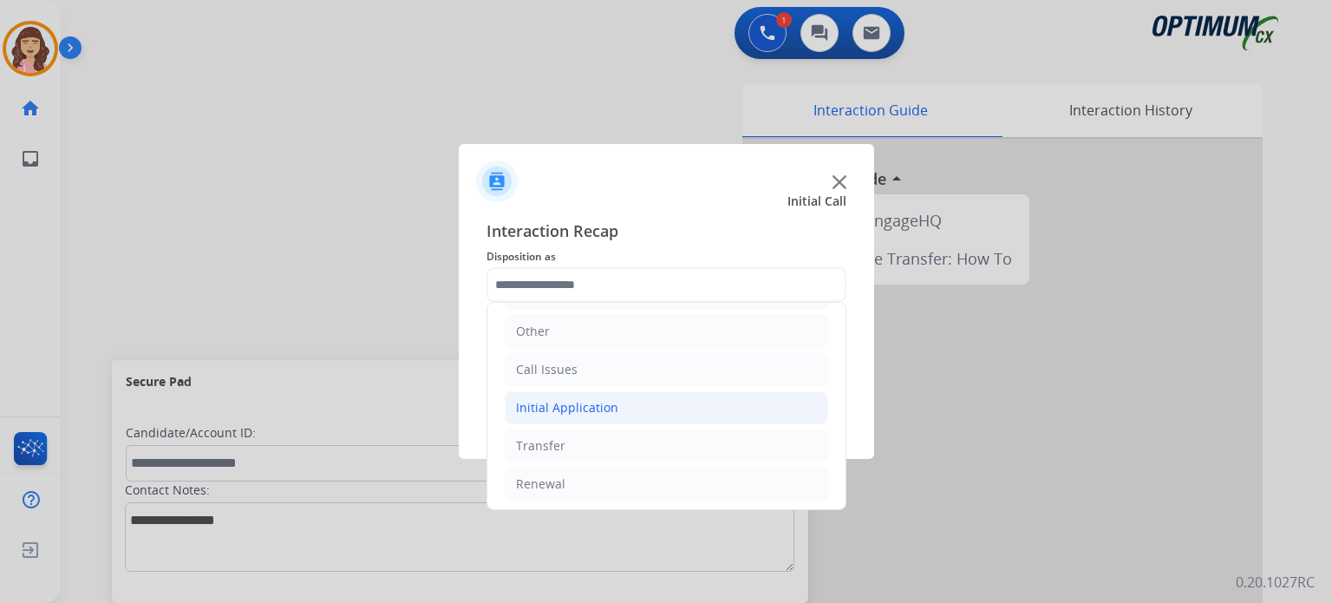
click at [572, 402] on div "Initial Application" at bounding box center [567, 407] width 102 height 17
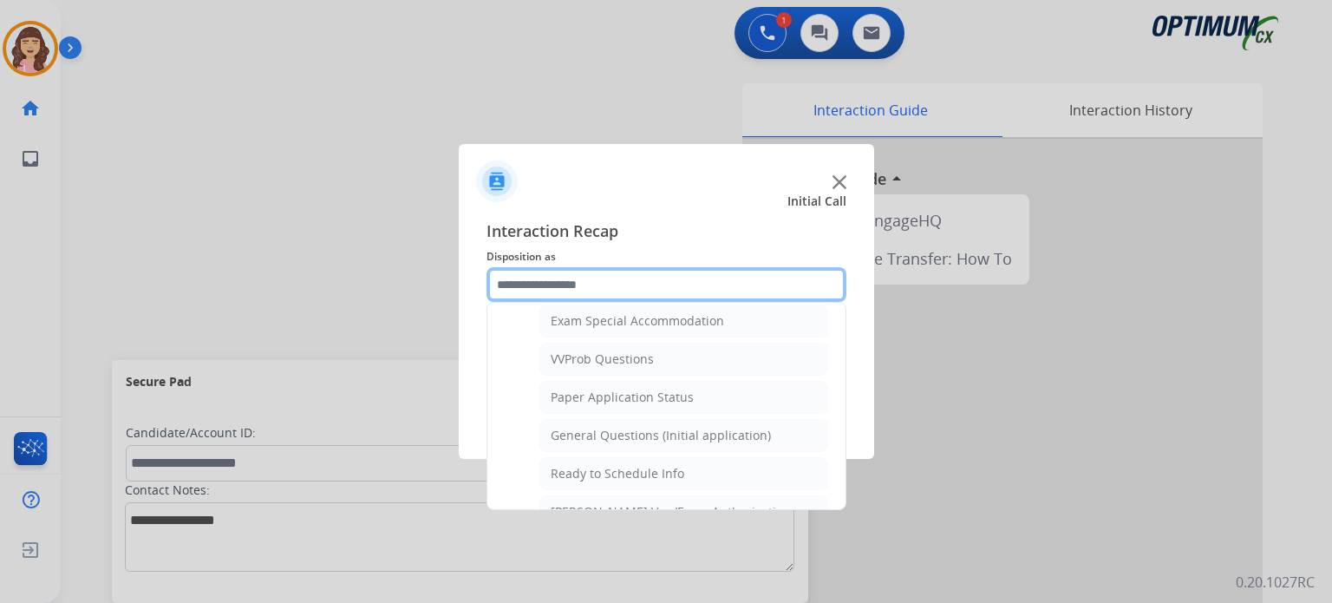
scroll to position [890, 0]
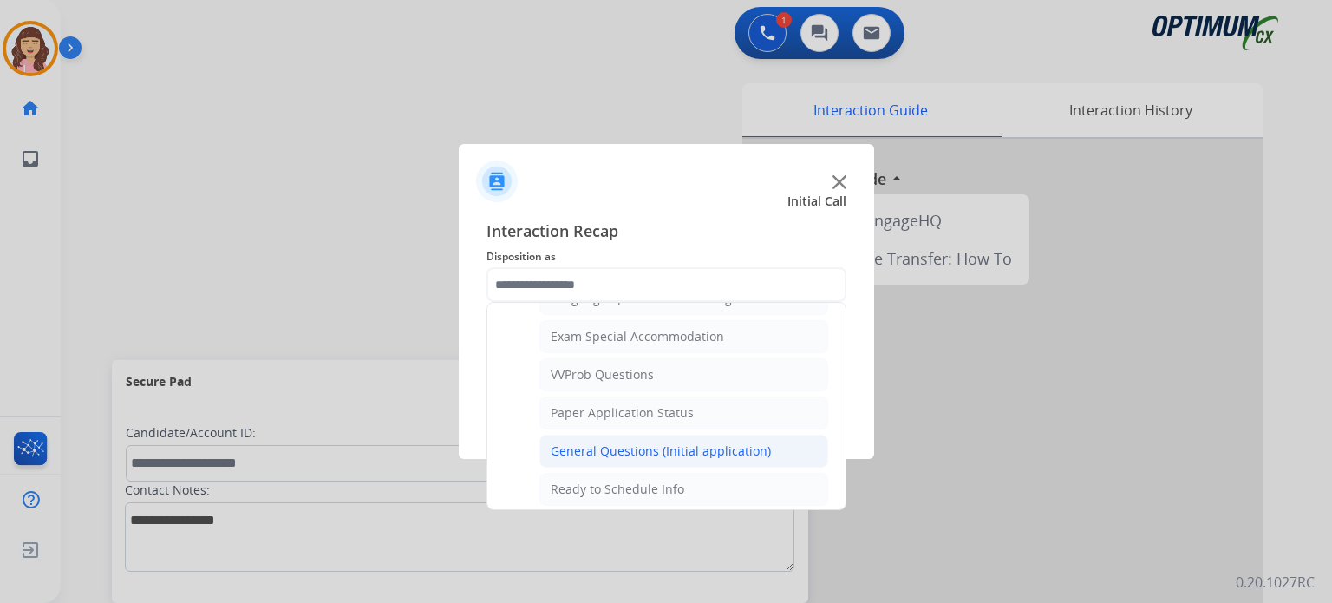
click at [683, 442] on div "General Questions (Initial application)" at bounding box center [661, 450] width 220 height 17
type input "**********"
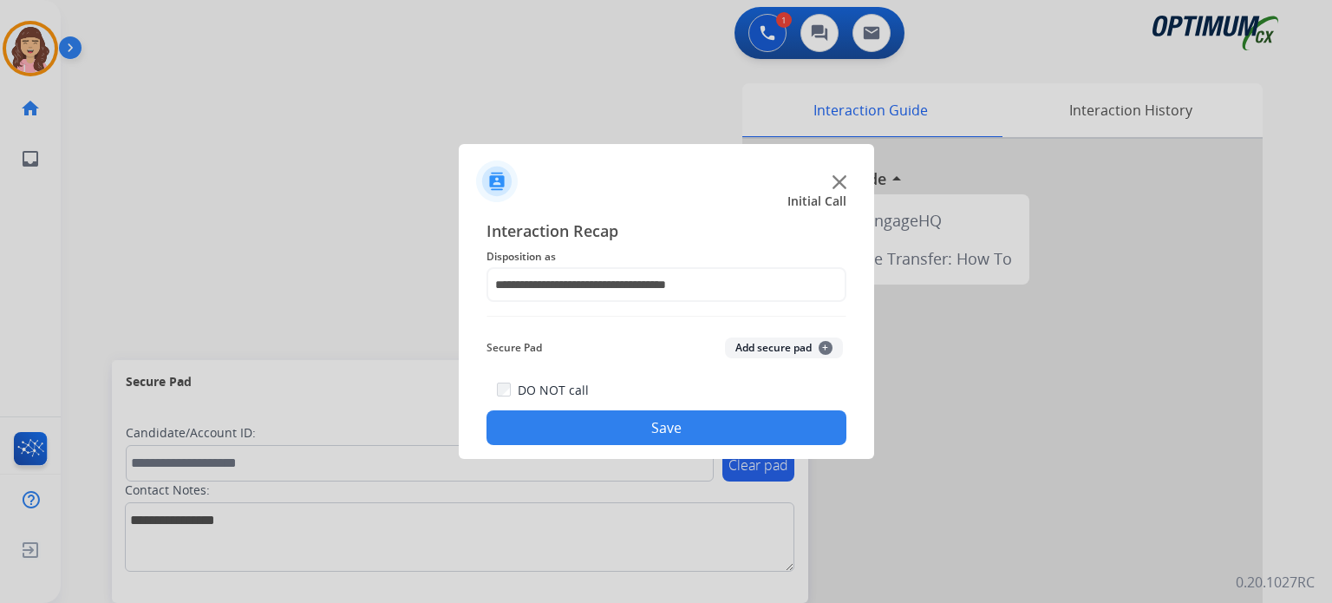
click at [625, 431] on button "Save" at bounding box center [667, 427] width 360 height 35
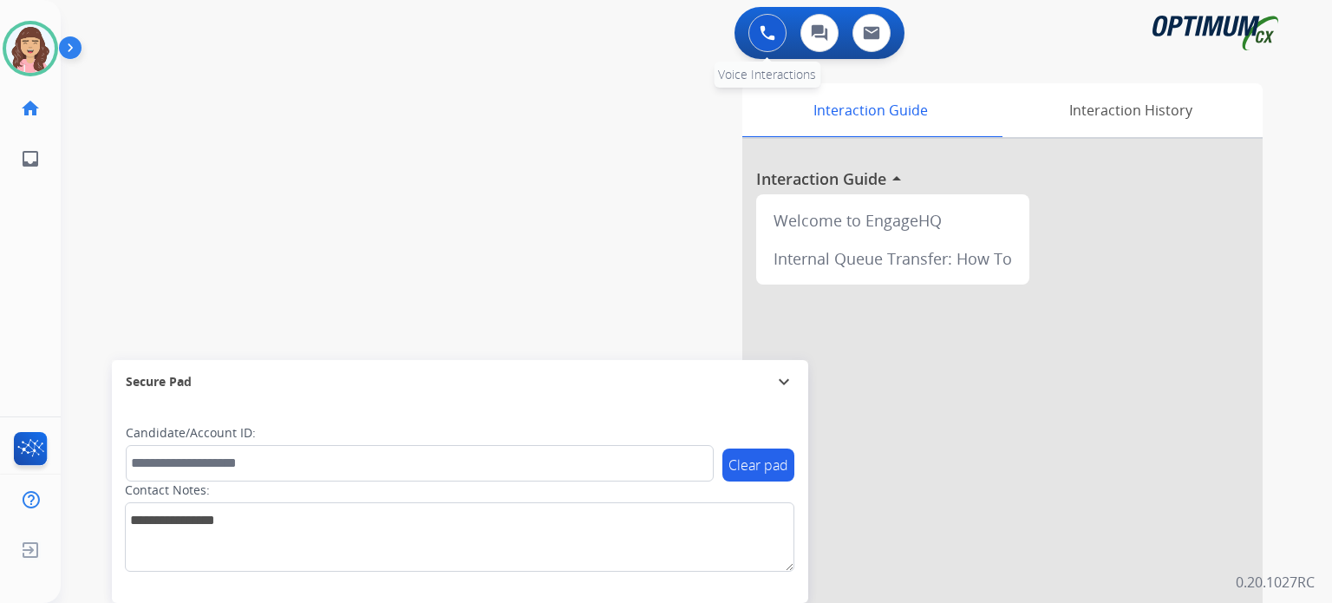
click at [769, 42] on button at bounding box center [768, 33] width 38 height 38
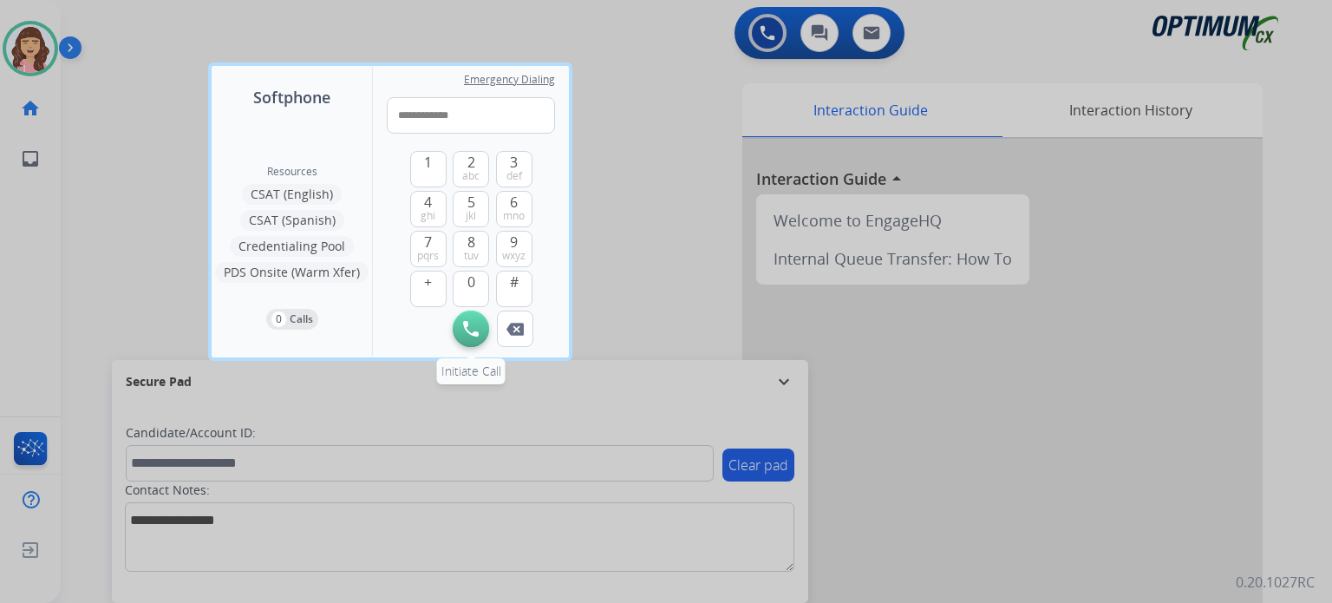
type input "**********"
click at [470, 330] on img at bounding box center [471, 329] width 16 height 16
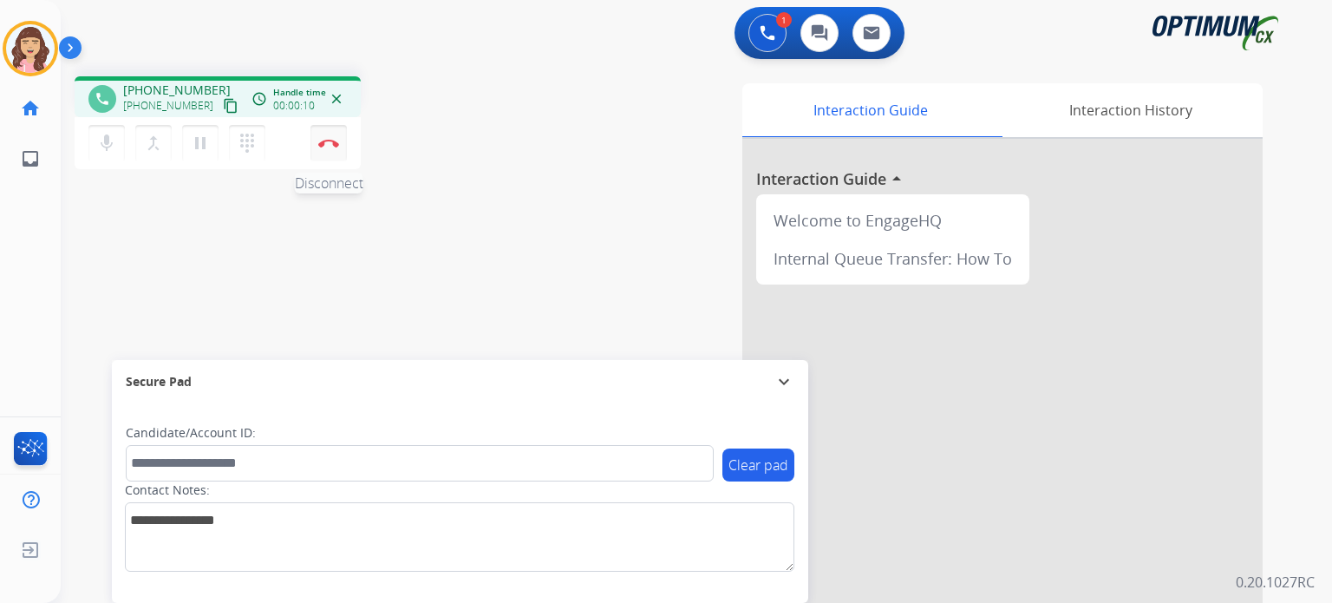
click at [333, 141] on img at bounding box center [328, 143] width 21 height 9
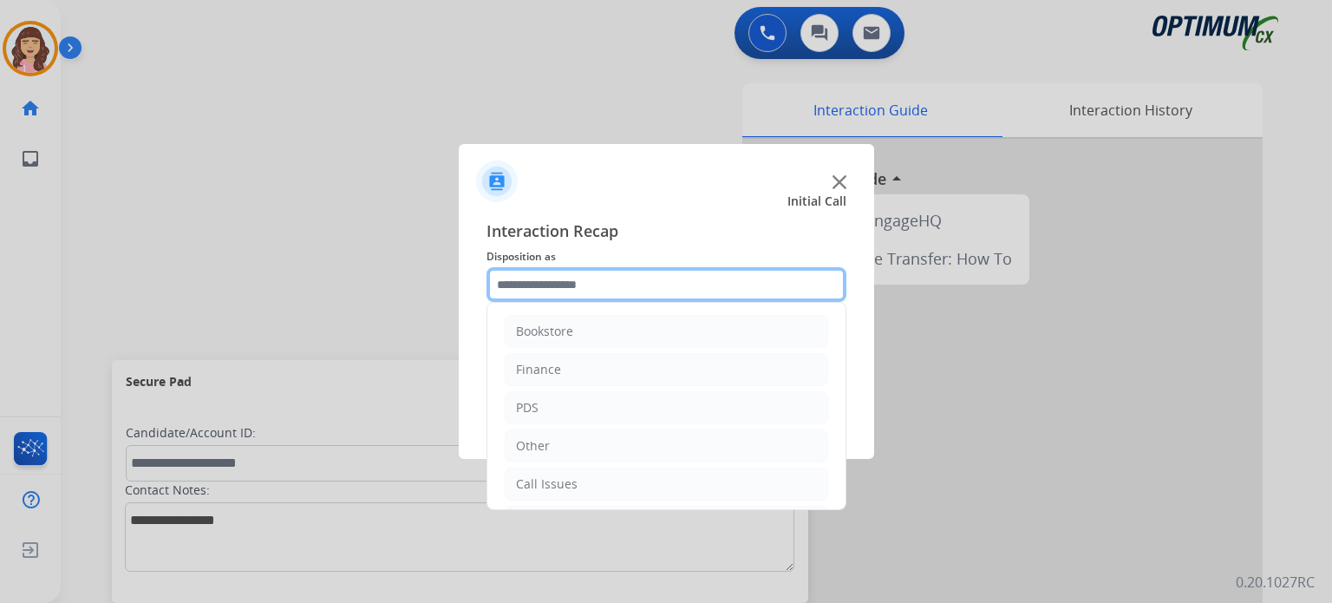
click at [662, 288] on input "text" at bounding box center [667, 284] width 360 height 35
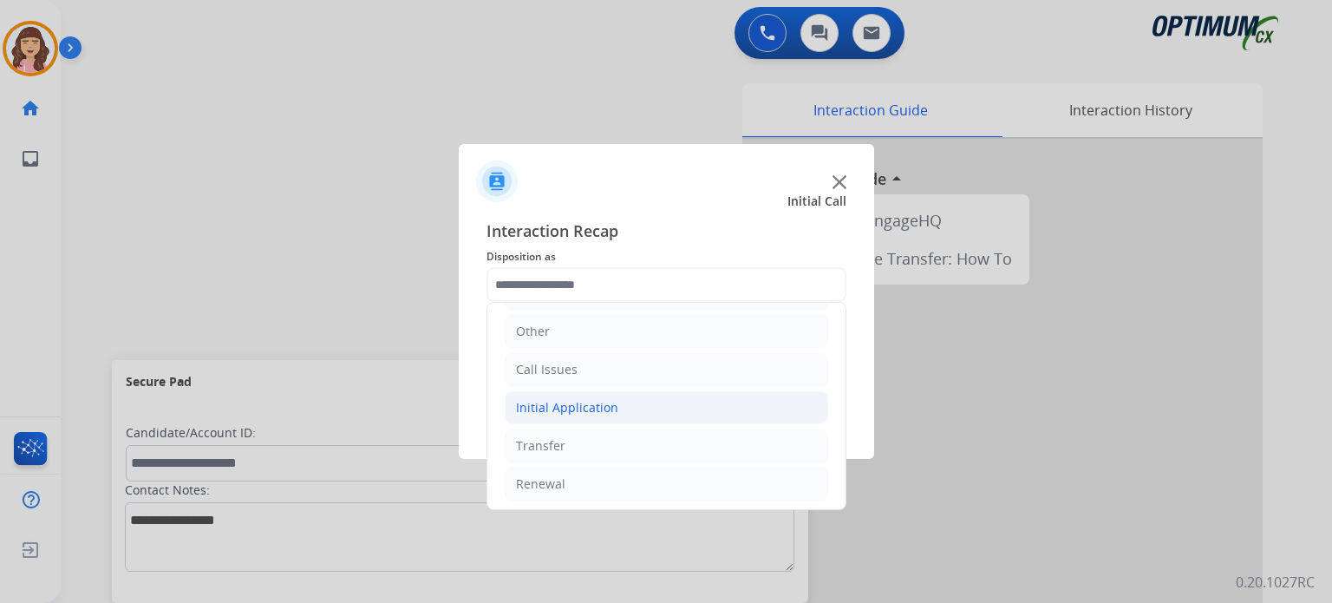
click at [625, 402] on li "Initial Application" at bounding box center [667, 407] width 324 height 33
click at [632, 405] on li "Initial Application" at bounding box center [667, 407] width 324 height 33
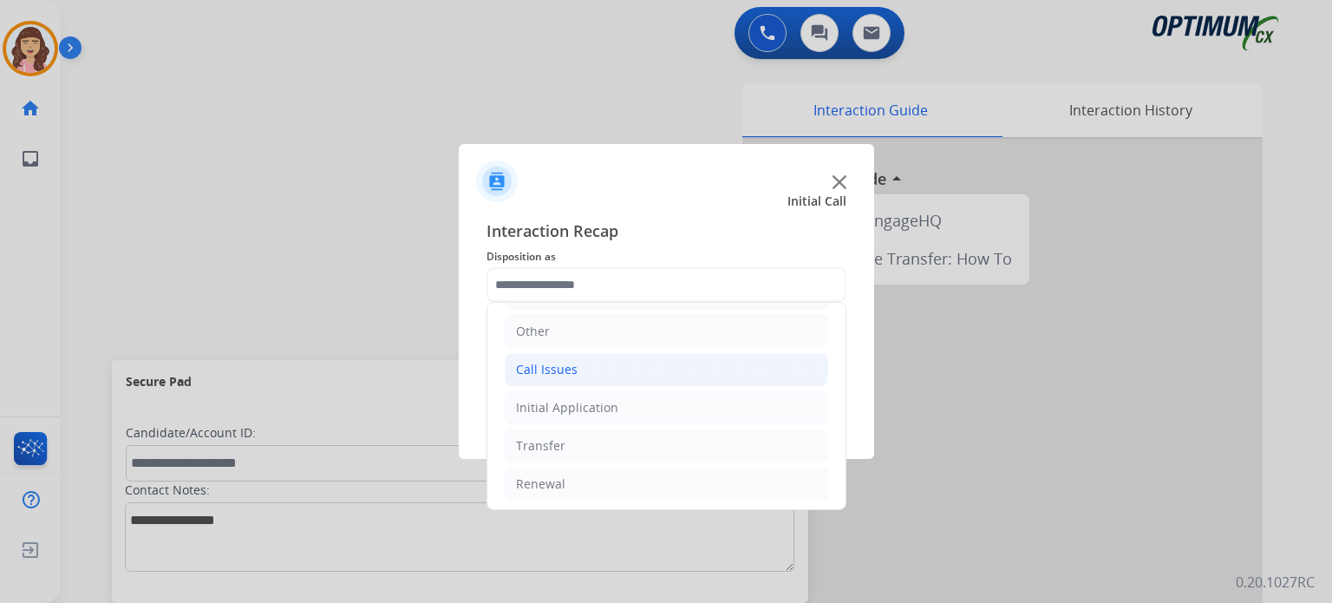
click at [579, 370] on li "Call Issues" at bounding box center [667, 369] width 324 height 33
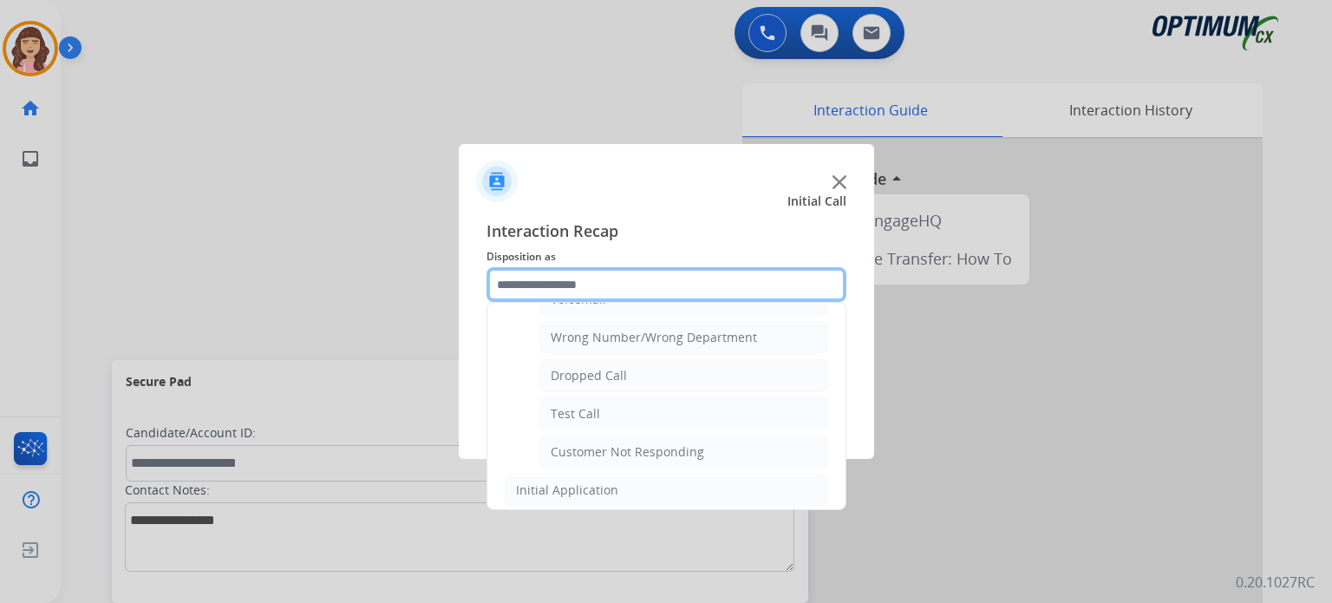
scroll to position [229, 0]
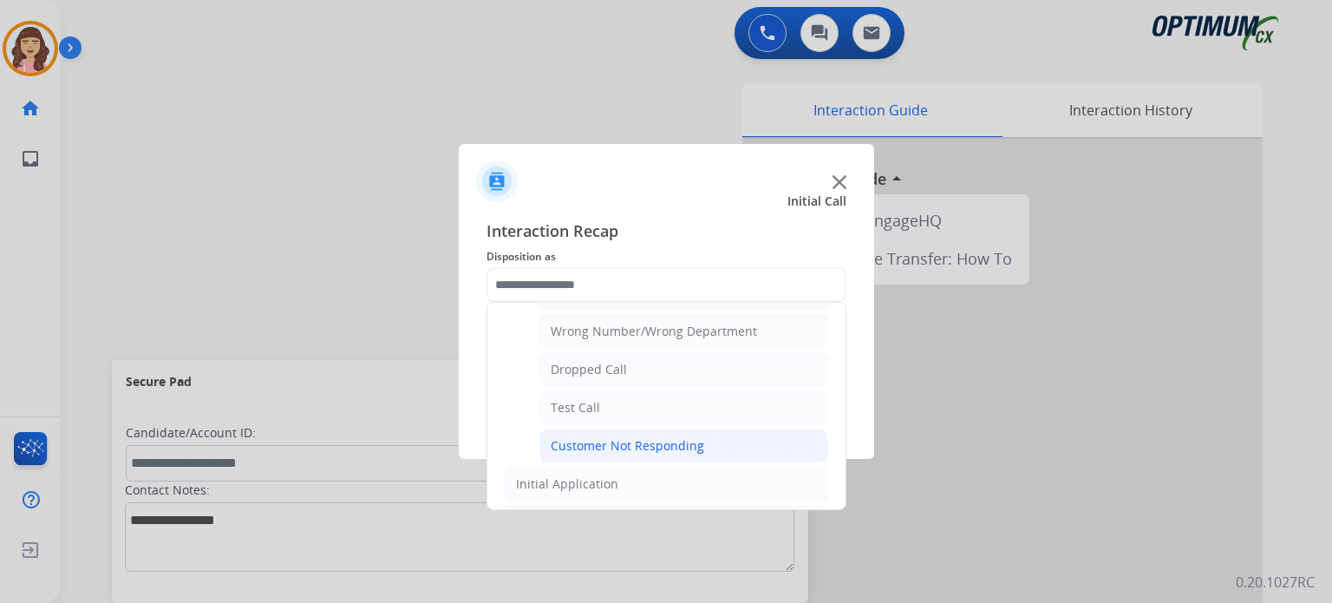
click at [657, 445] on div "Customer Not Responding" at bounding box center [628, 445] width 154 height 17
type input "**********"
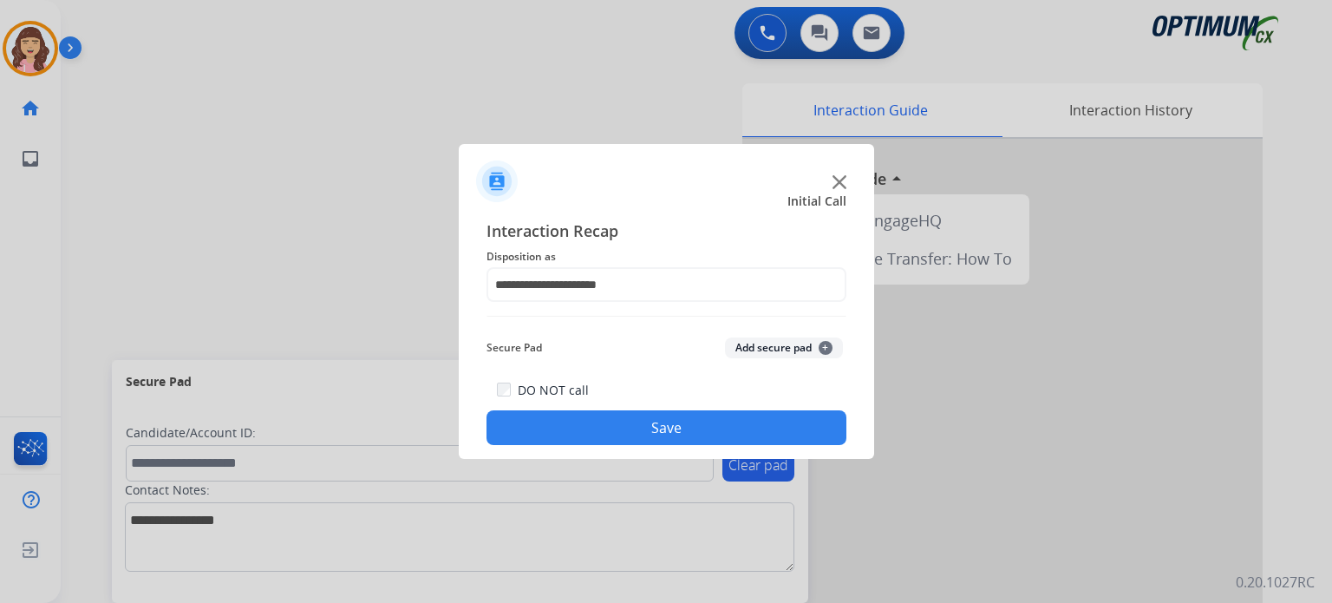
click at [628, 420] on button "Save" at bounding box center [667, 427] width 360 height 35
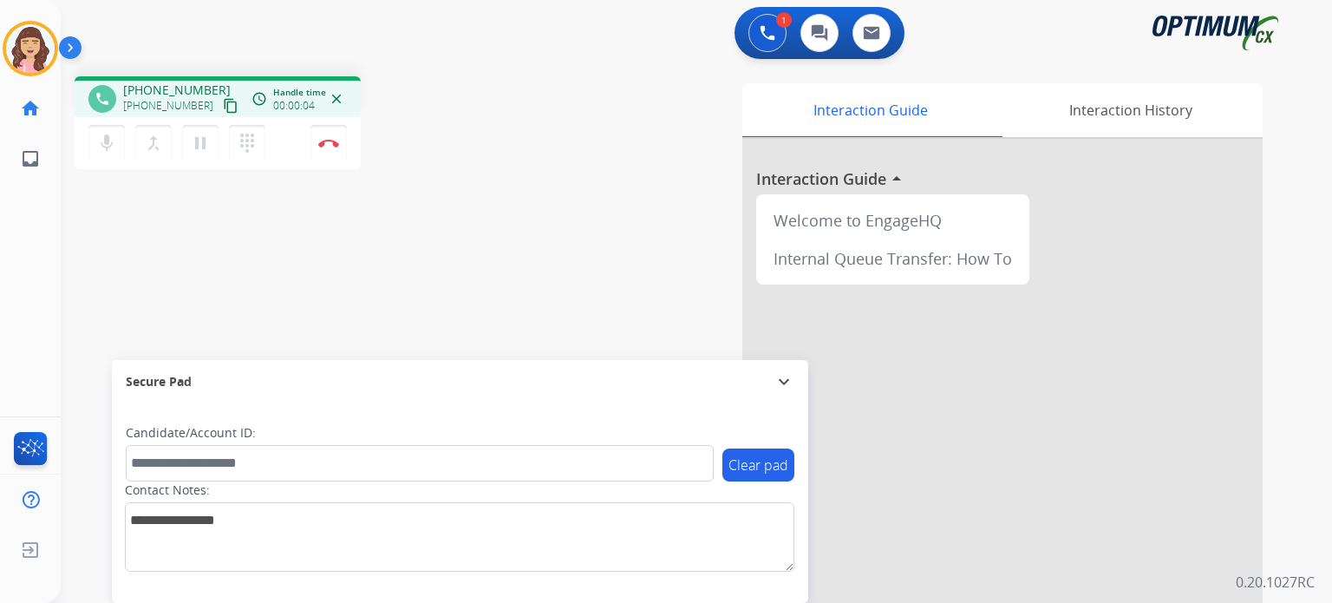
click at [223, 100] on mat-icon "content_copy" at bounding box center [231, 106] width 16 height 16
click at [201, 145] on mat-icon "pause" at bounding box center [200, 143] width 21 height 21
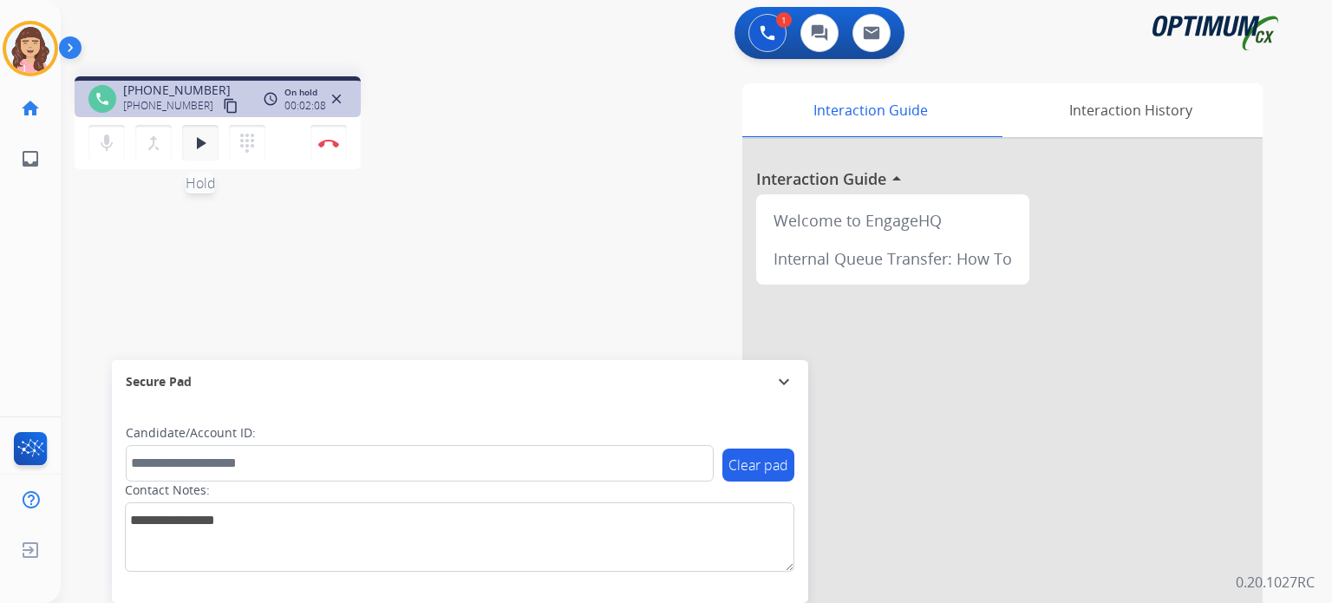
click at [198, 139] on mat-icon "play_arrow" at bounding box center [200, 143] width 21 height 21
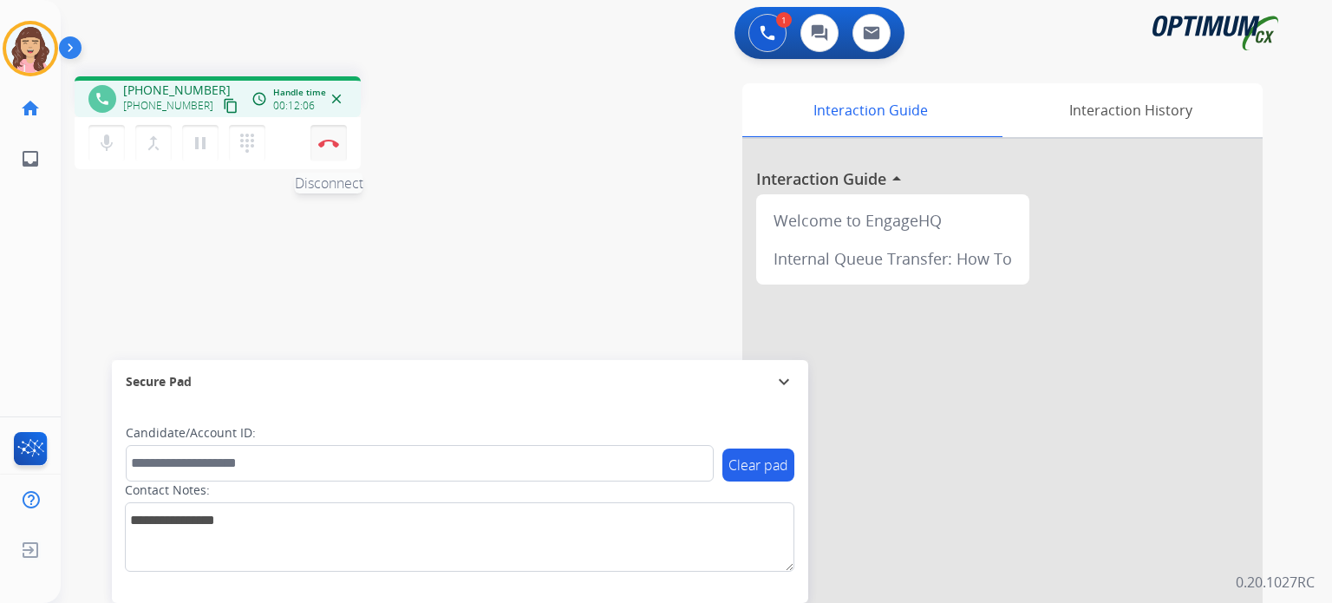
click at [326, 144] on img at bounding box center [328, 143] width 21 height 9
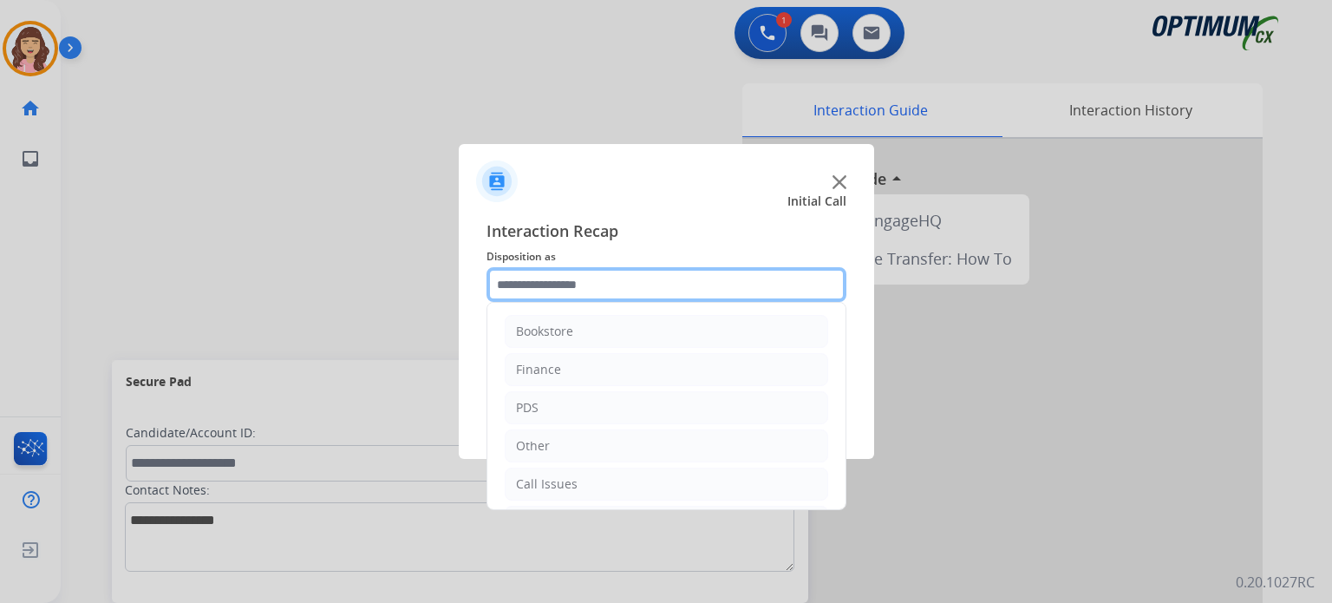
click at [600, 278] on input "text" at bounding box center [667, 284] width 360 height 35
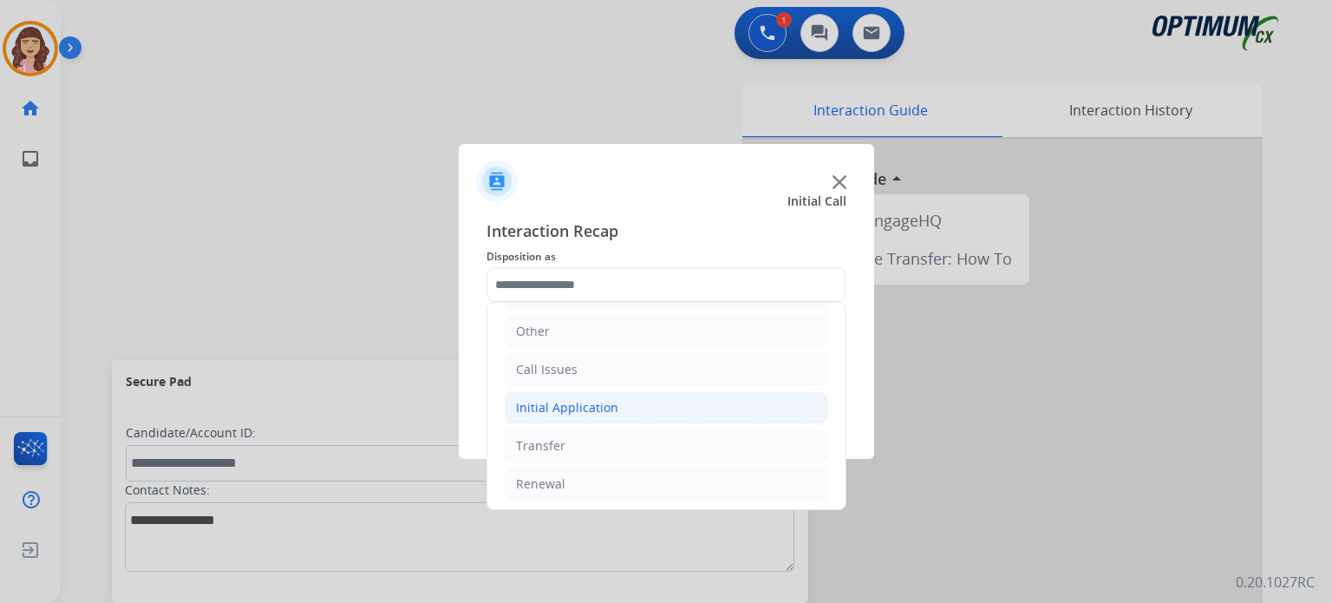
click at [605, 406] on div "Initial Application" at bounding box center [567, 407] width 102 height 17
click at [584, 492] on li "Appeals" at bounding box center [684, 484] width 289 height 33
type input "*******"
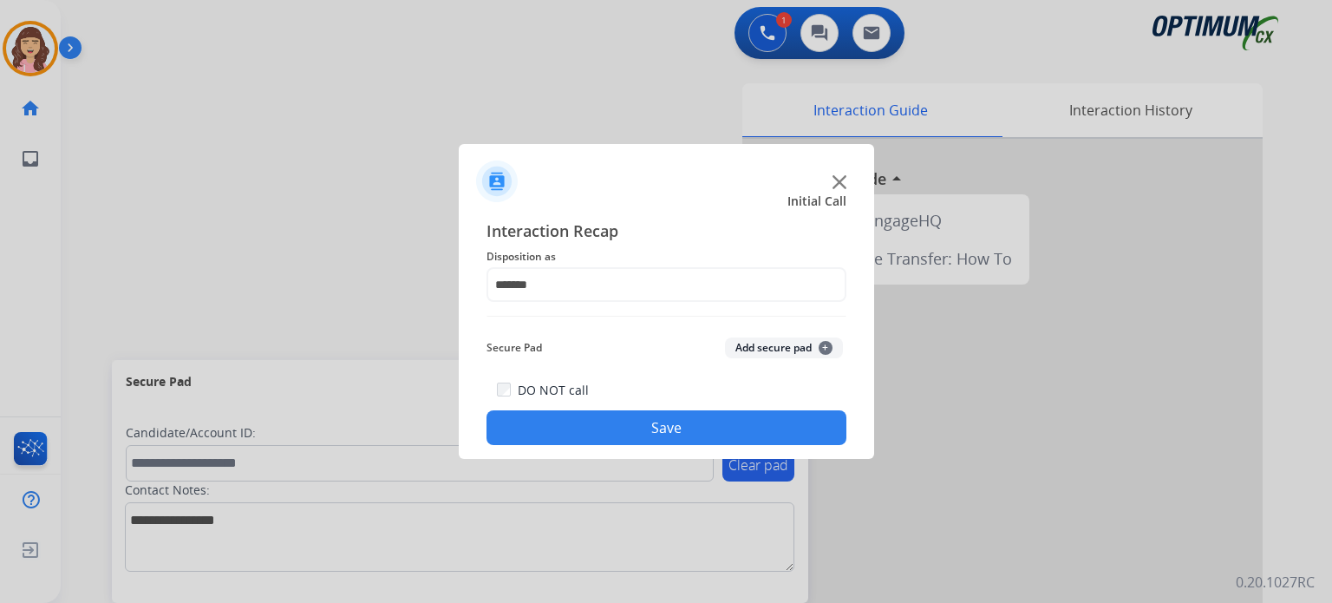
click at [656, 433] on button "Save" at bounding box center [667, 427] width 360 height 35
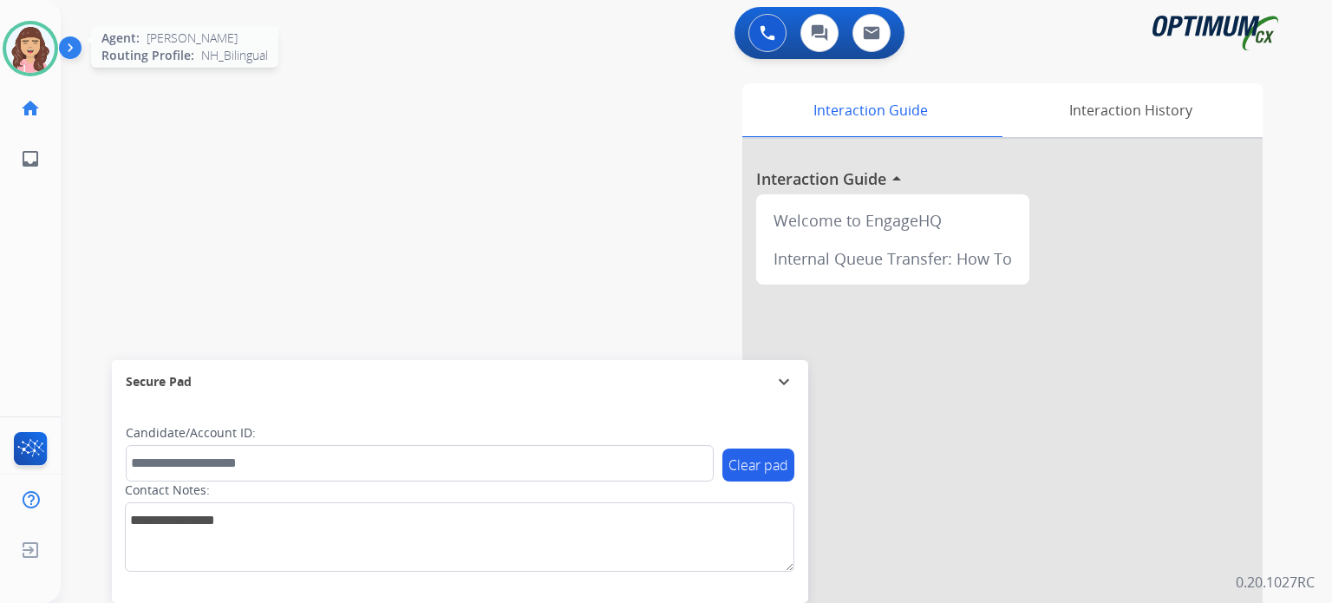
click at [43, 44] on img at bounding box center [30, 48] width 49 height 49
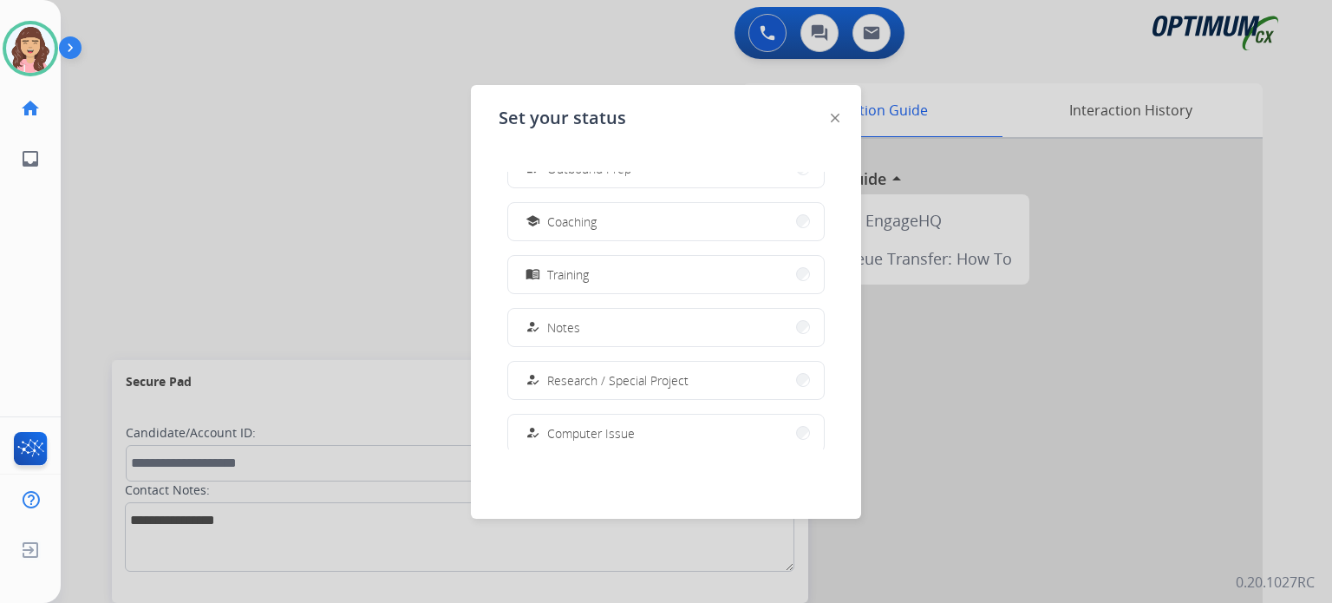
scroll to position [432, 0]
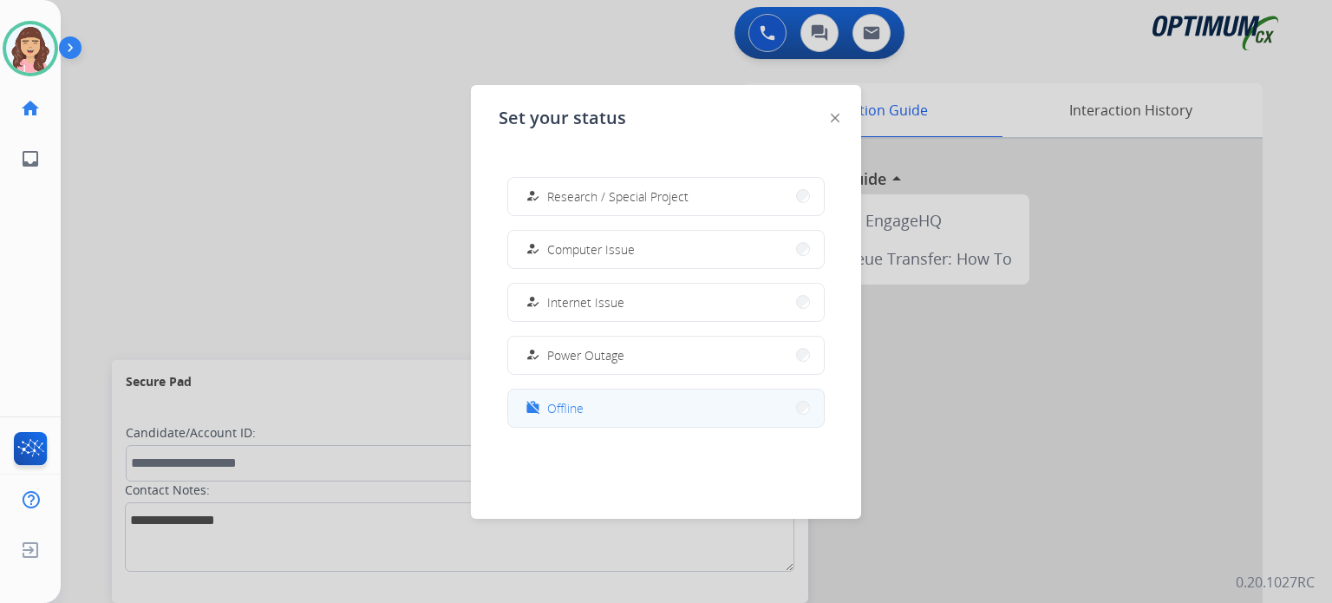
click at [584, 404] on button "work_off Offline" at bounding box center [666, 407] width 316 height 37
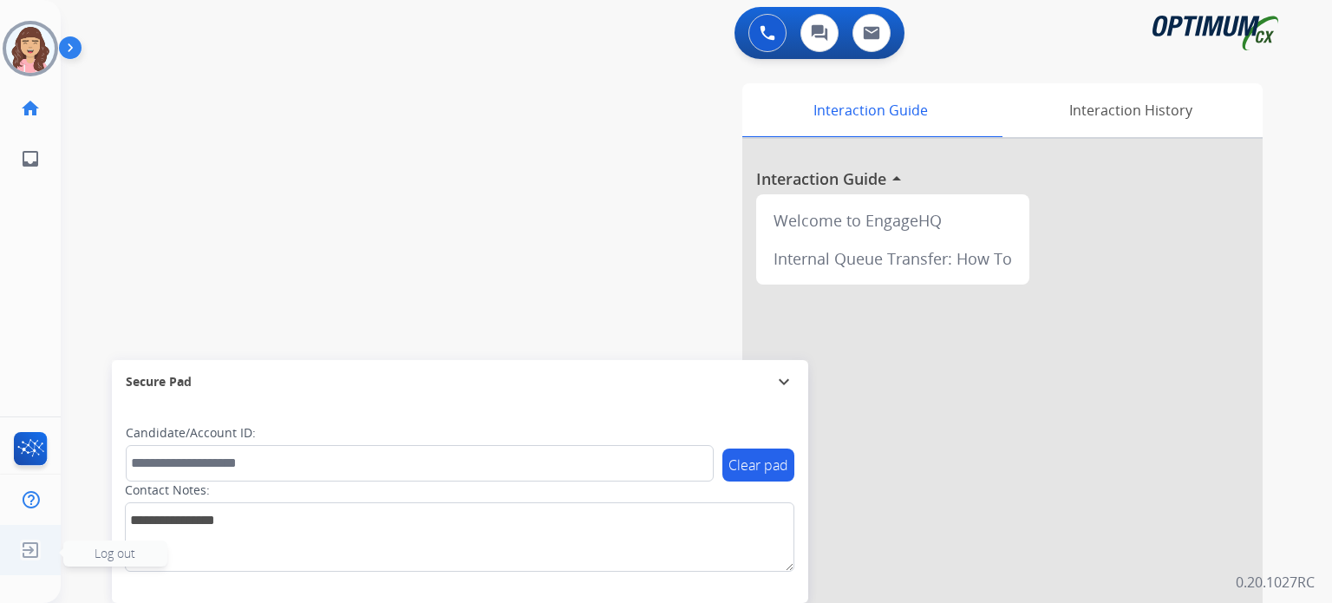
click at [29, 546] on img at bounding box center [30, 549] width 31 height 33
